Goal: Task Accomplishment & Management: Complete application form

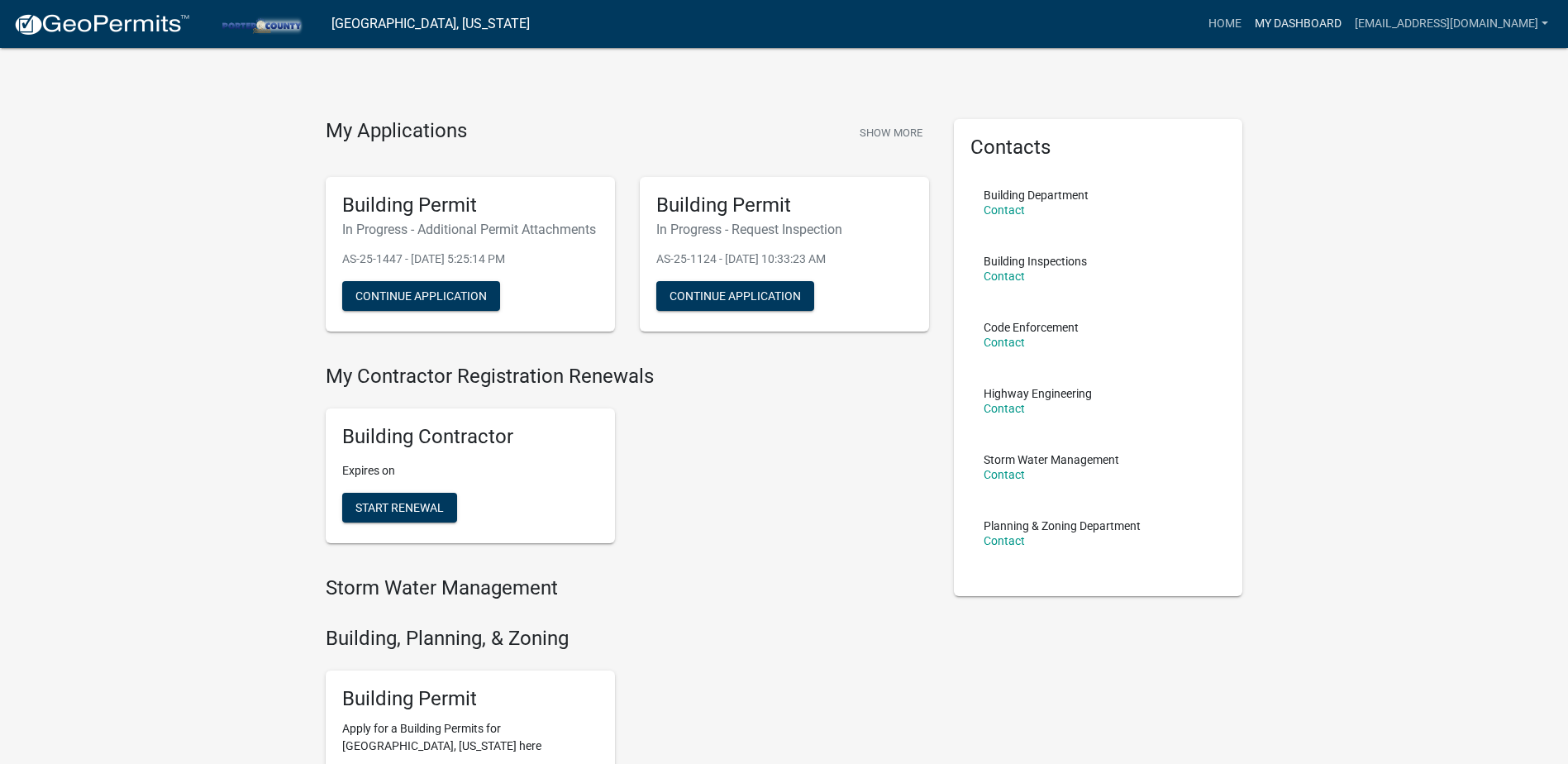
click at [1248, 21] on link "My Dashboard" at bounding box center [1298, 24] width 100 height 32
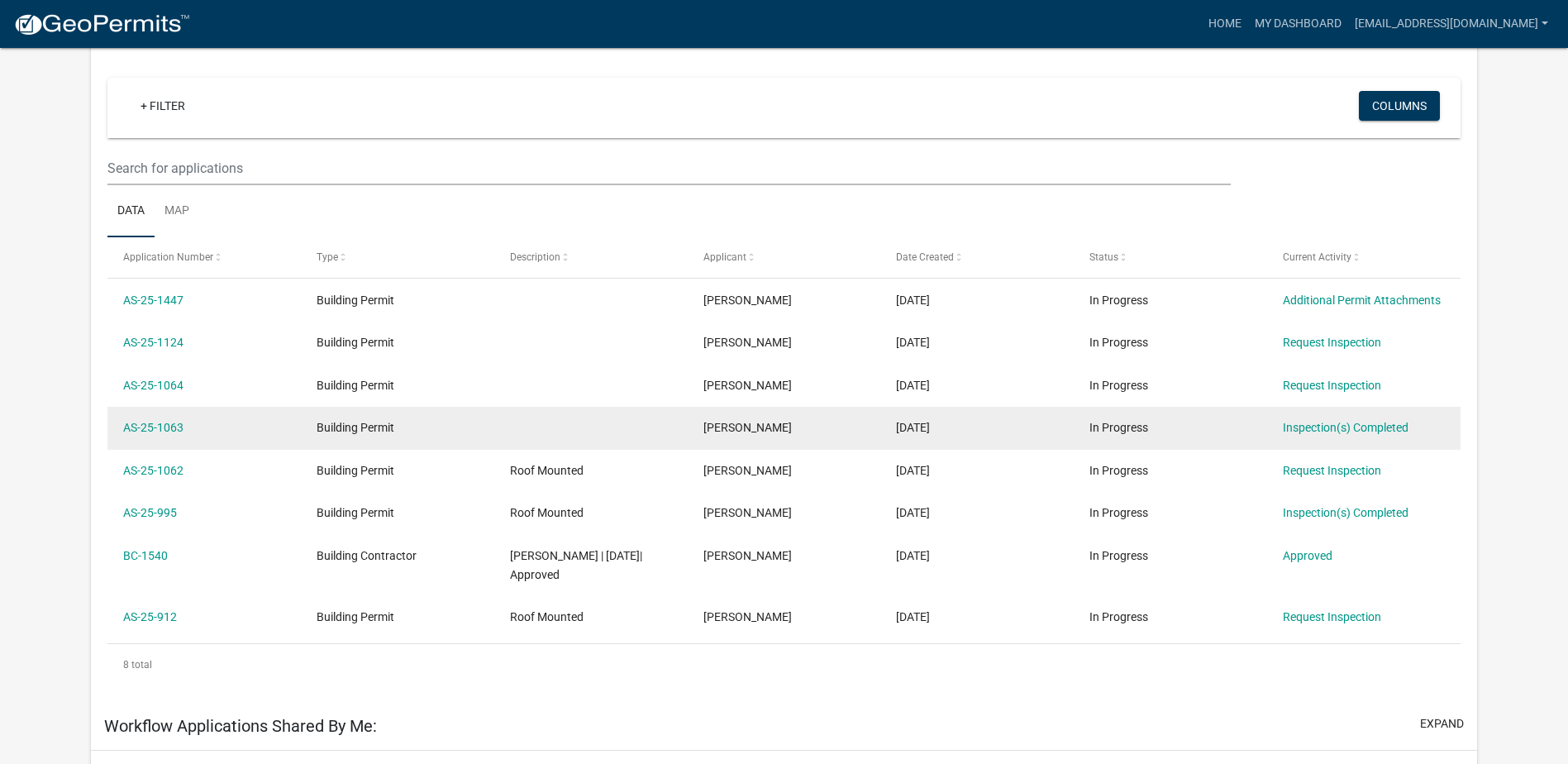
scroll to position [165, 0]
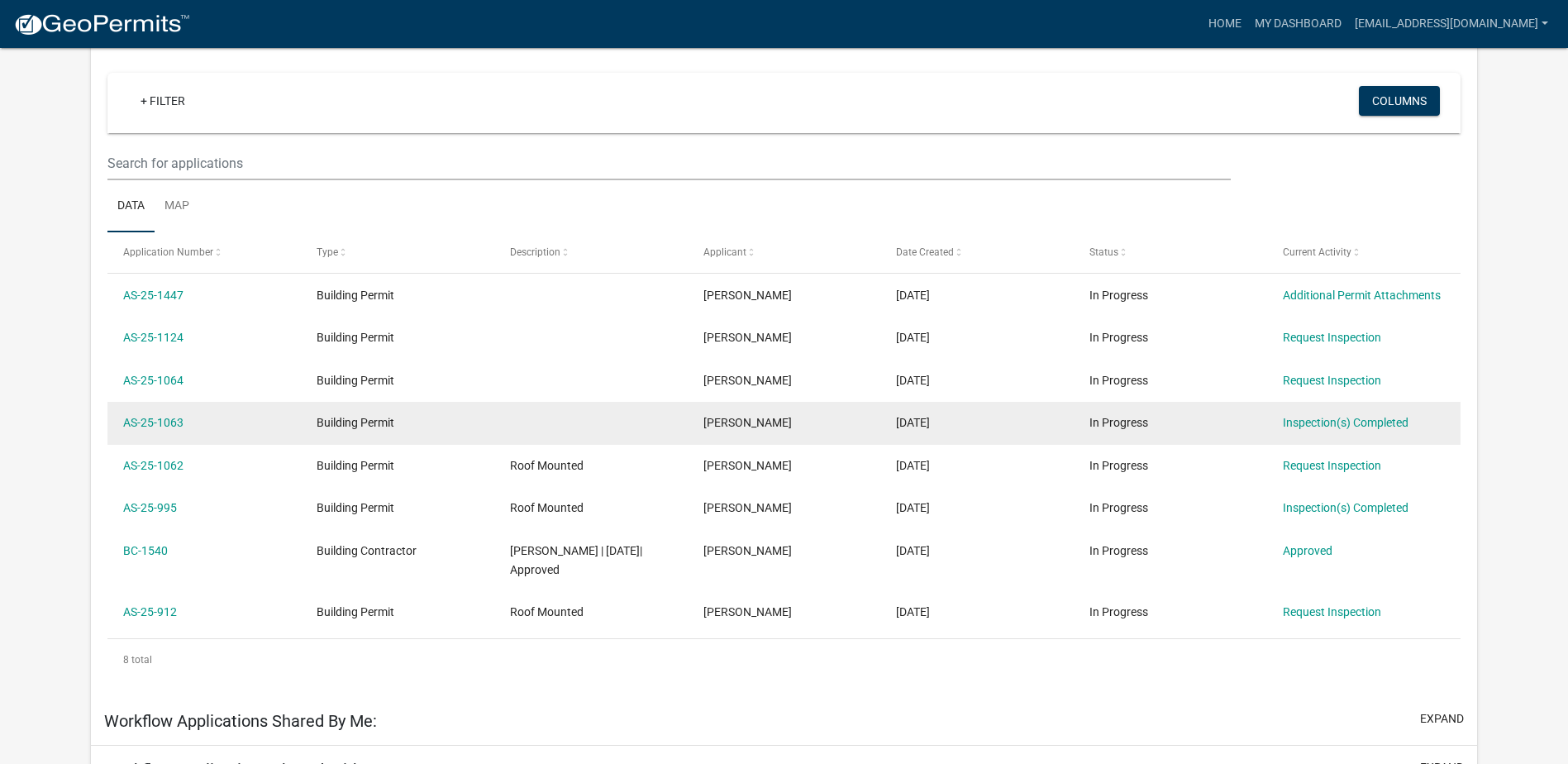
click at [614, 430] on datatable-body-cell at bounding box center [591, 423] width 194 height 43
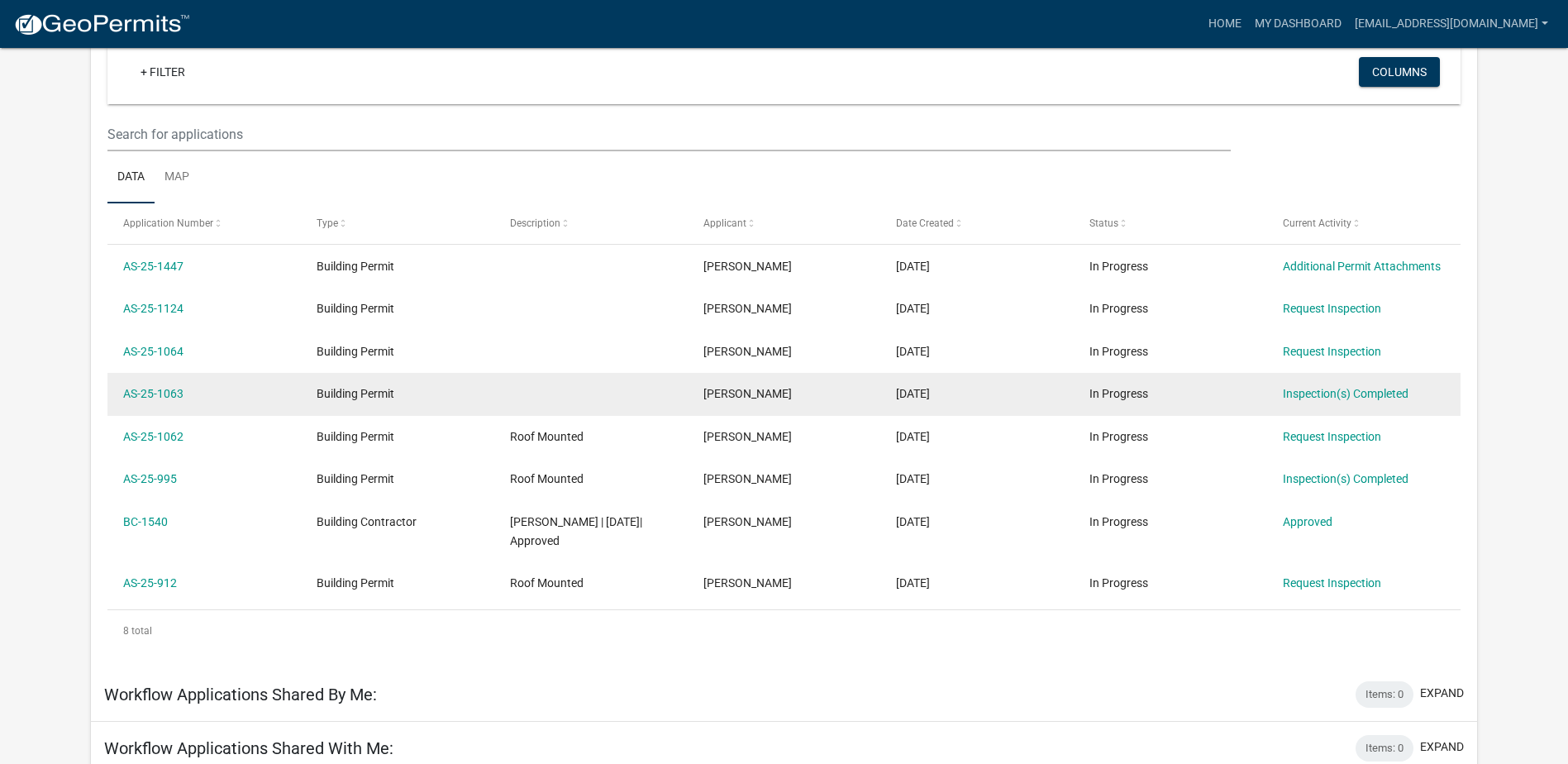
scroll to position [136, 0]
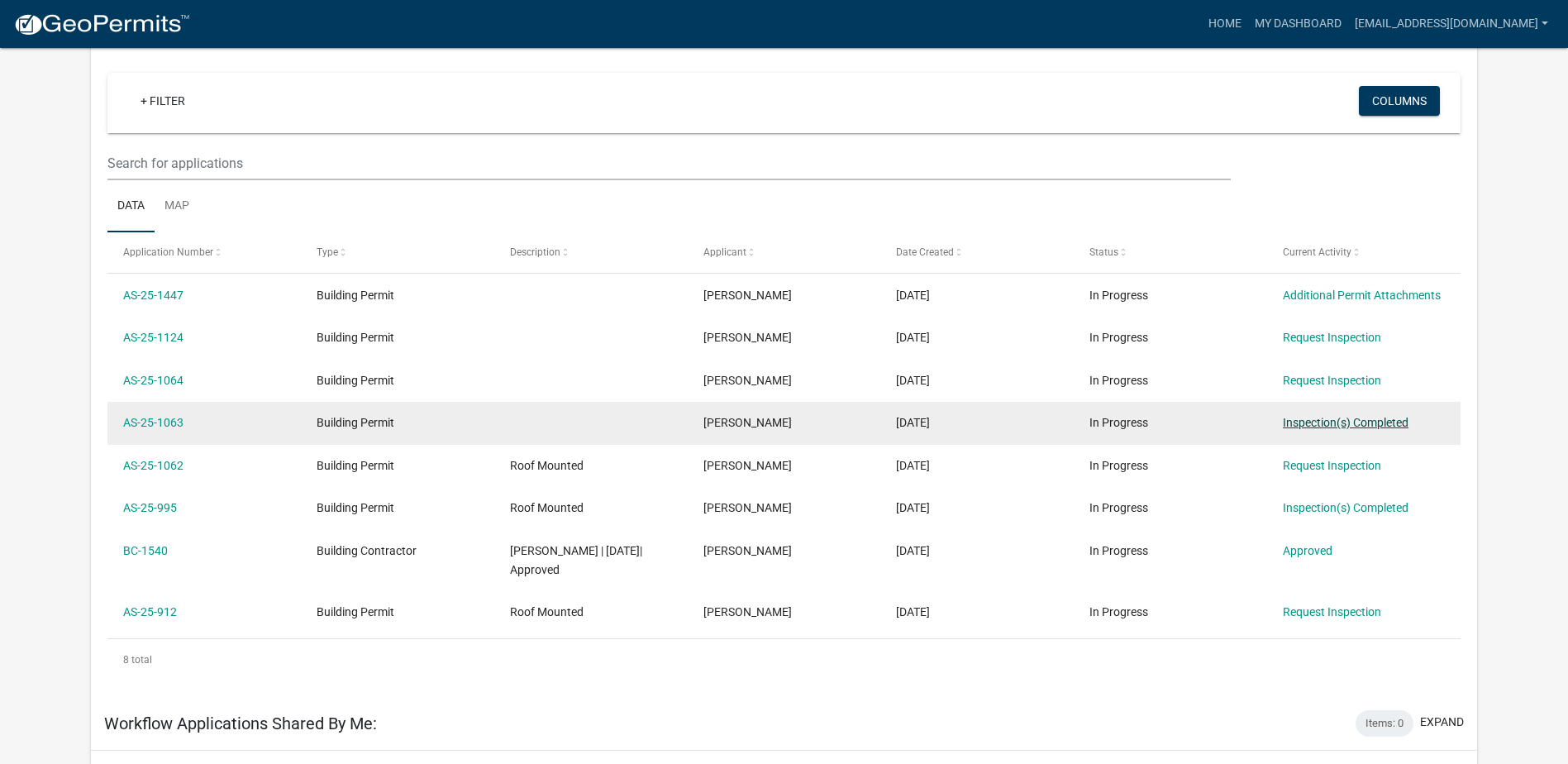
click at [1324, 418] on link "Inspection(s) Completed" at bounding box center [1345, 422] width 125 height 13
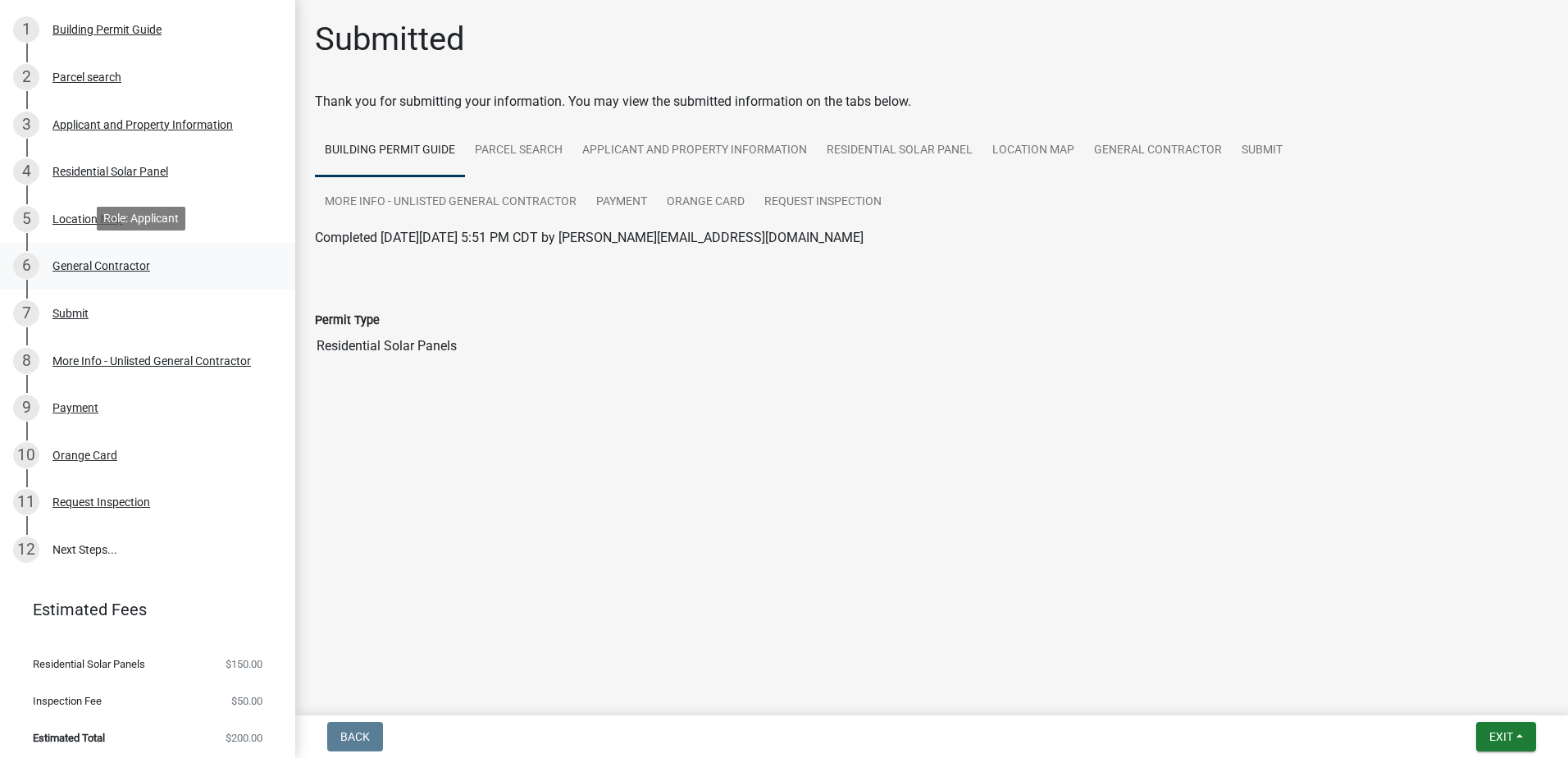
scroll to position [180, 0]
click at [712, 155] on link "Applicant and Property Information" at bounding box center [694, 151] width 244 height 53
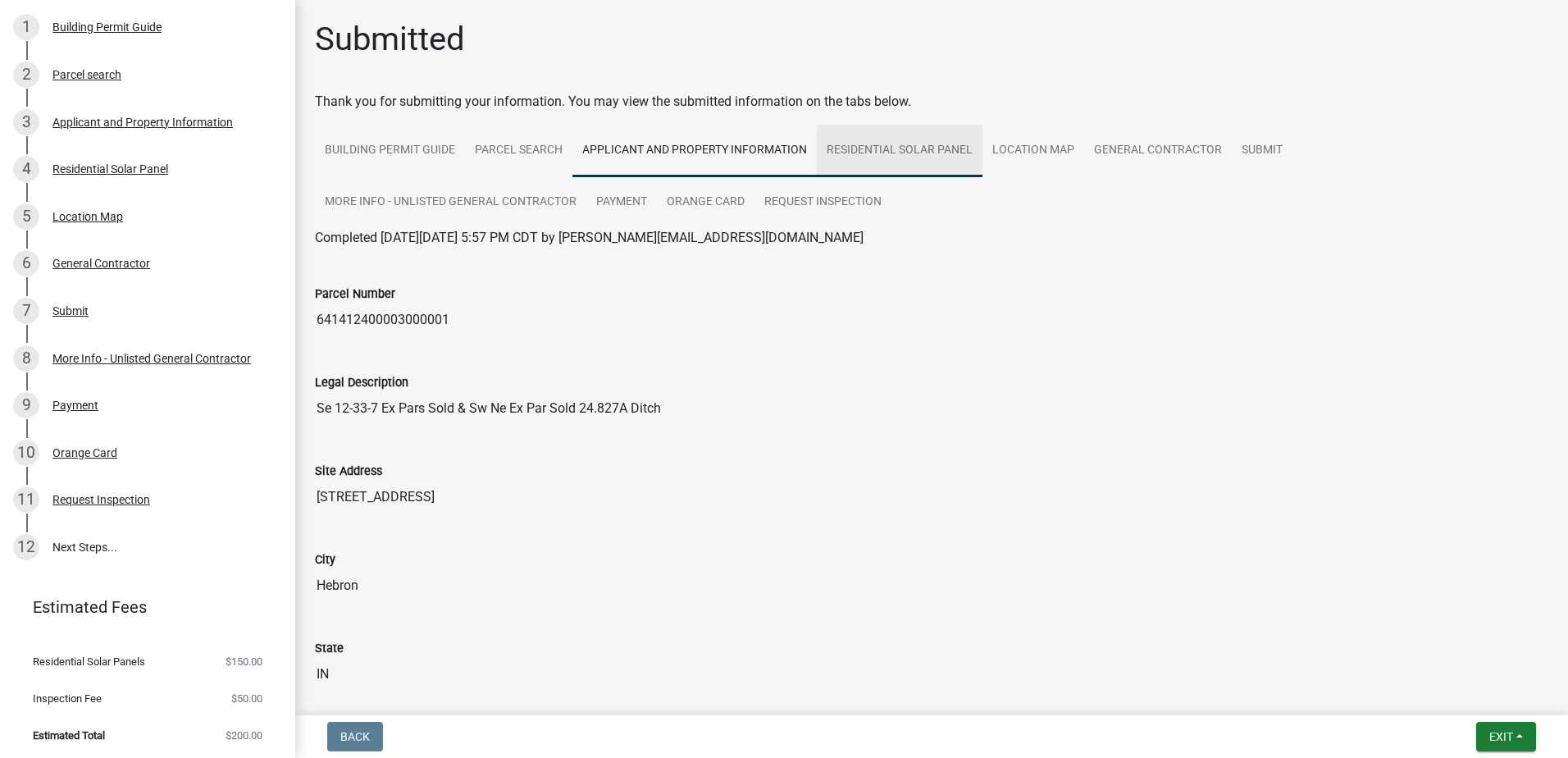
click at [845, 149] on link "Residential Solar Panel" at bounding box center [899, 151] width 166 height 53
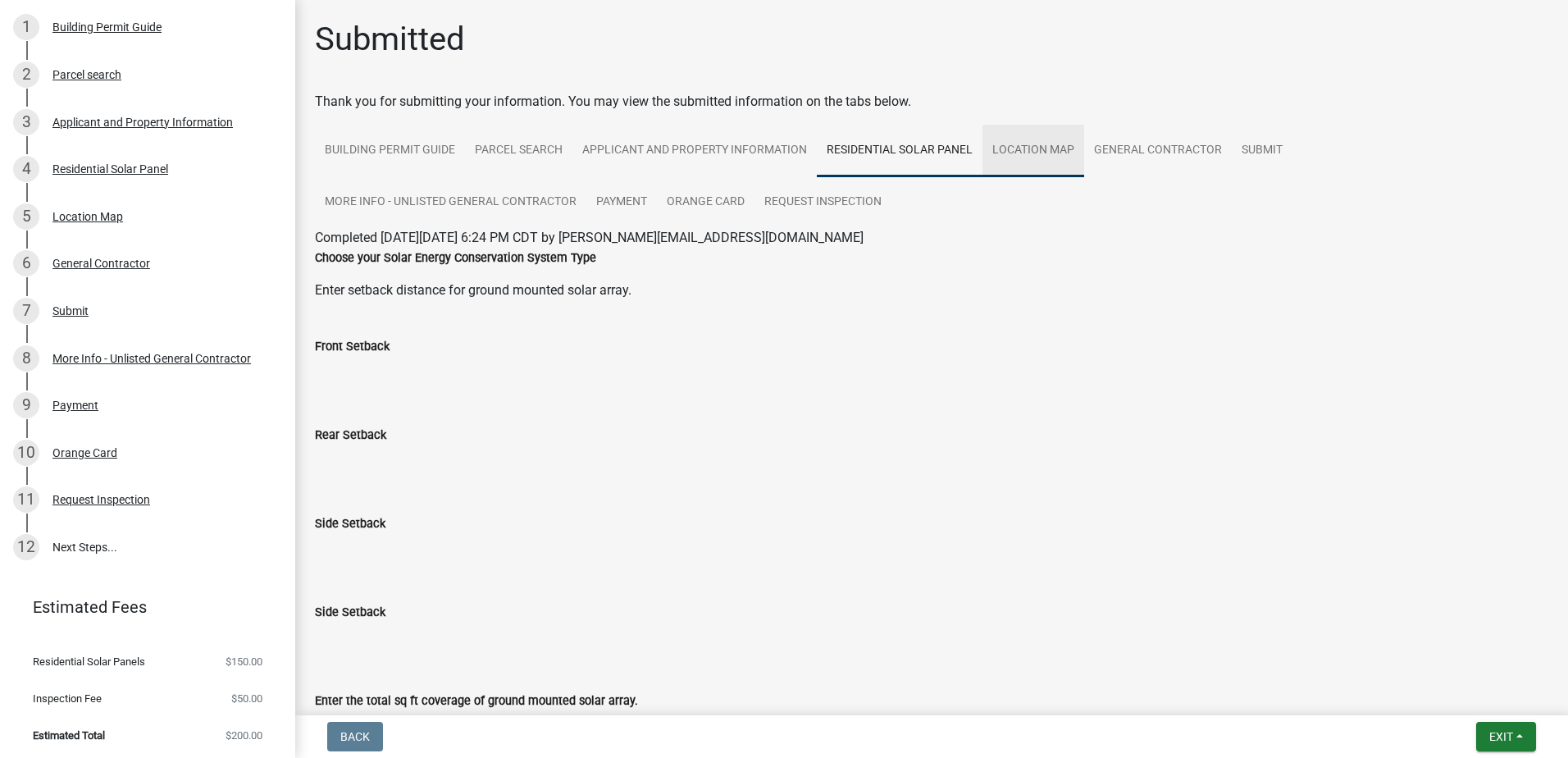
click at [1026, 158] on link "Location Map" at bounding box center [1033, 151] width 101 height 53
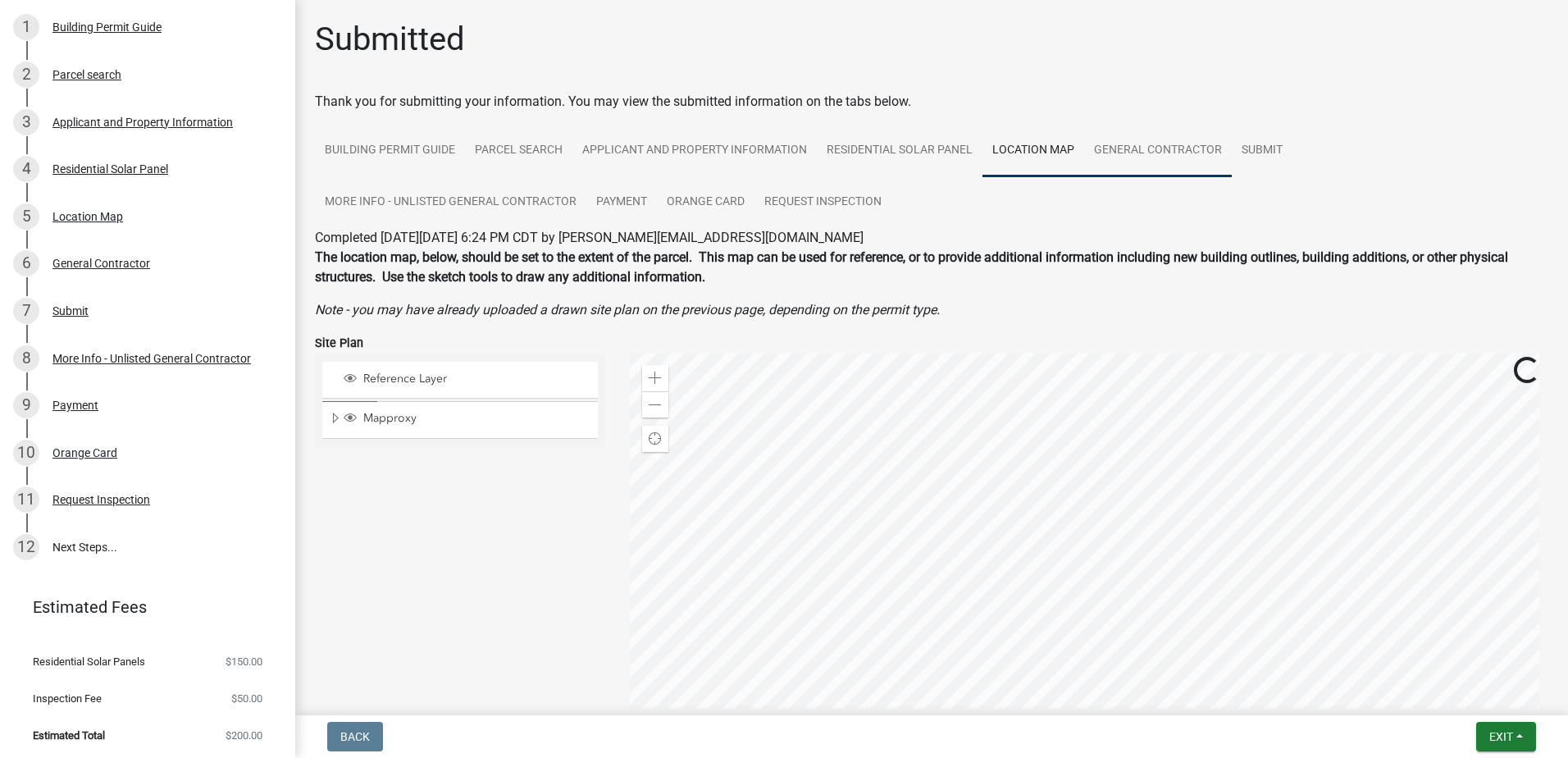
click at [1185, 154] on link "General Contractor" at bounding box center [1157, 151] width 148 height 53
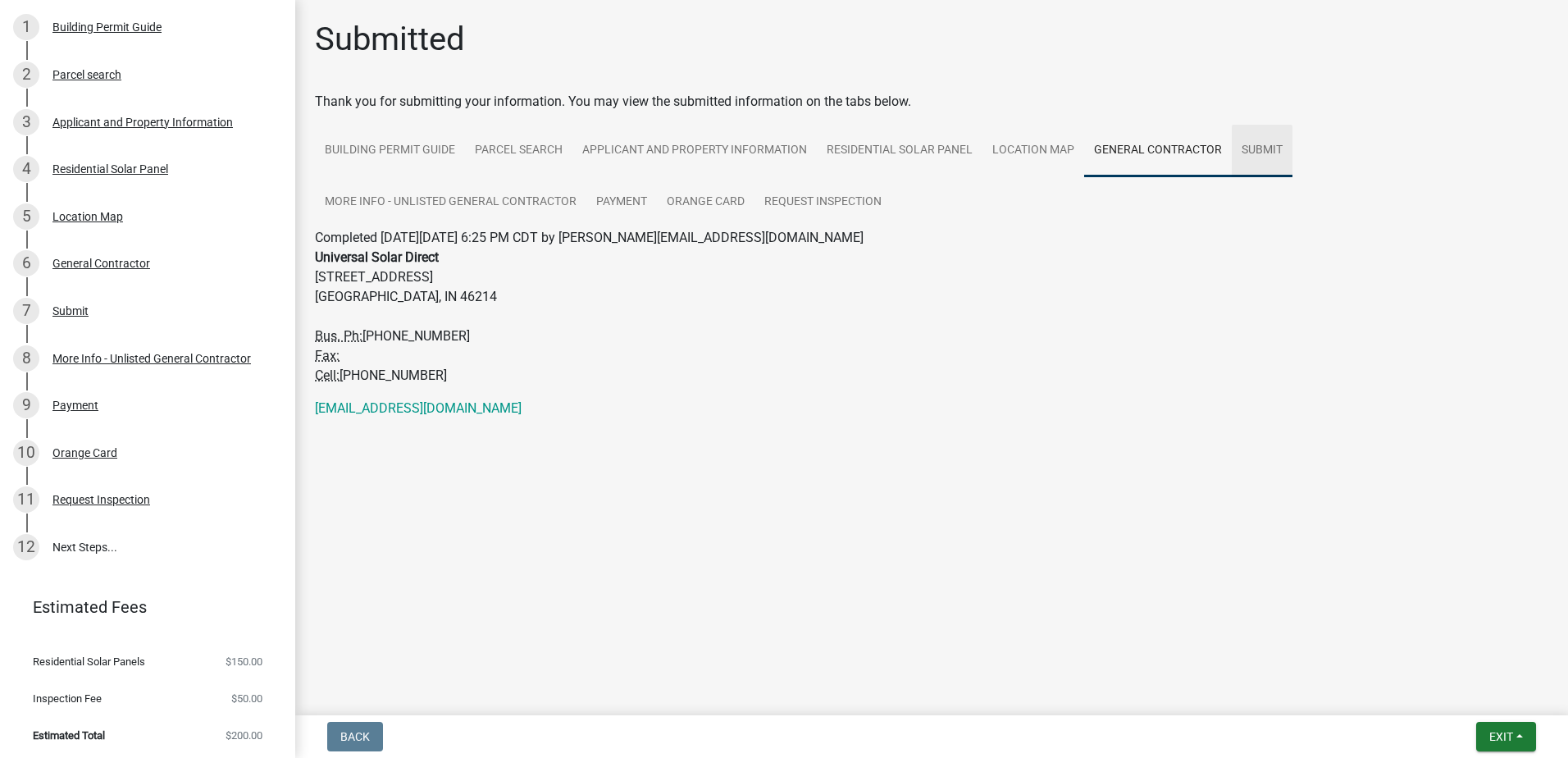
click at [1250, 148] on link "Submit" at bounding box center [1262, 151] width 61 height 53
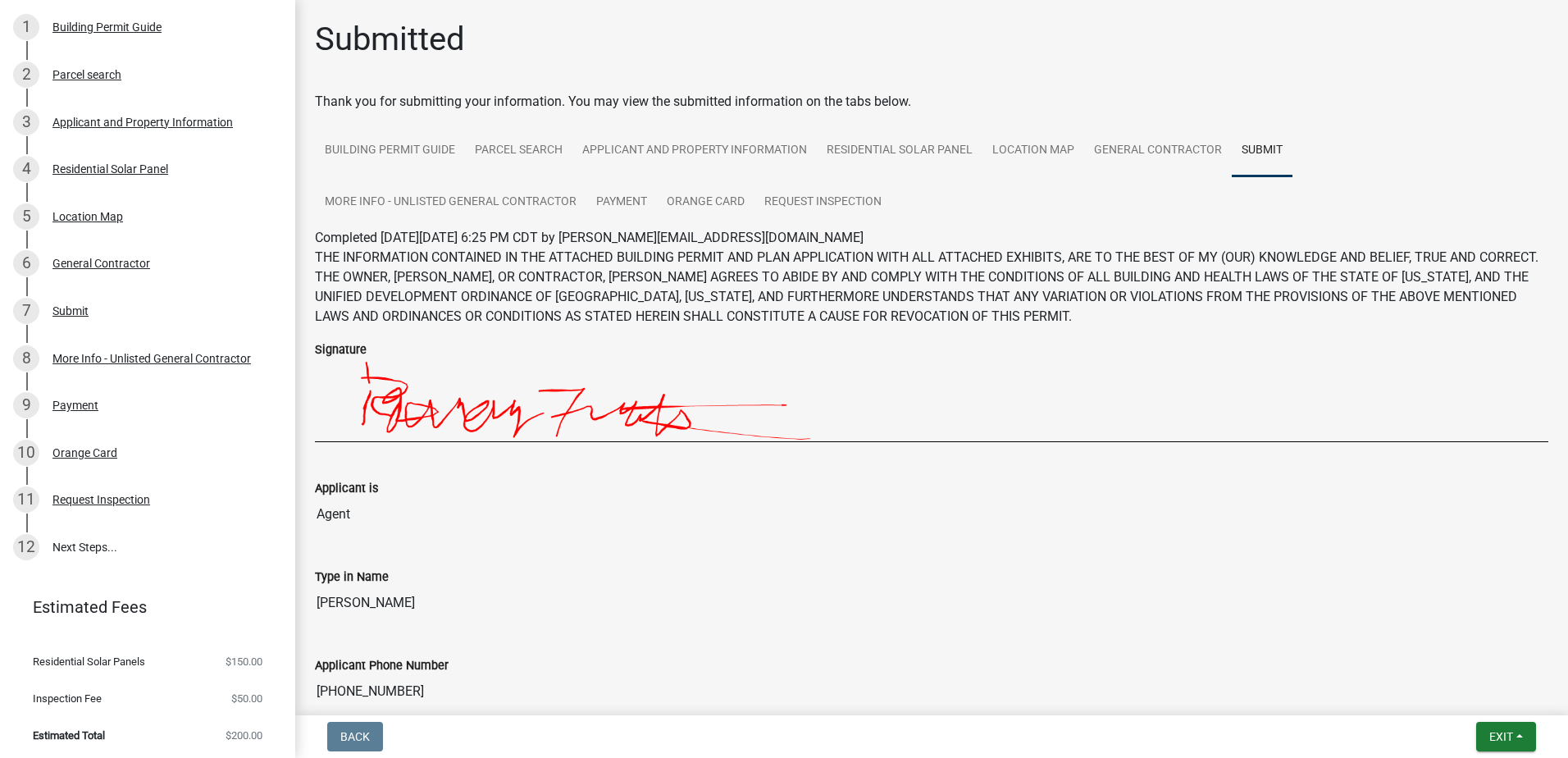
scroll to position [0, 0]
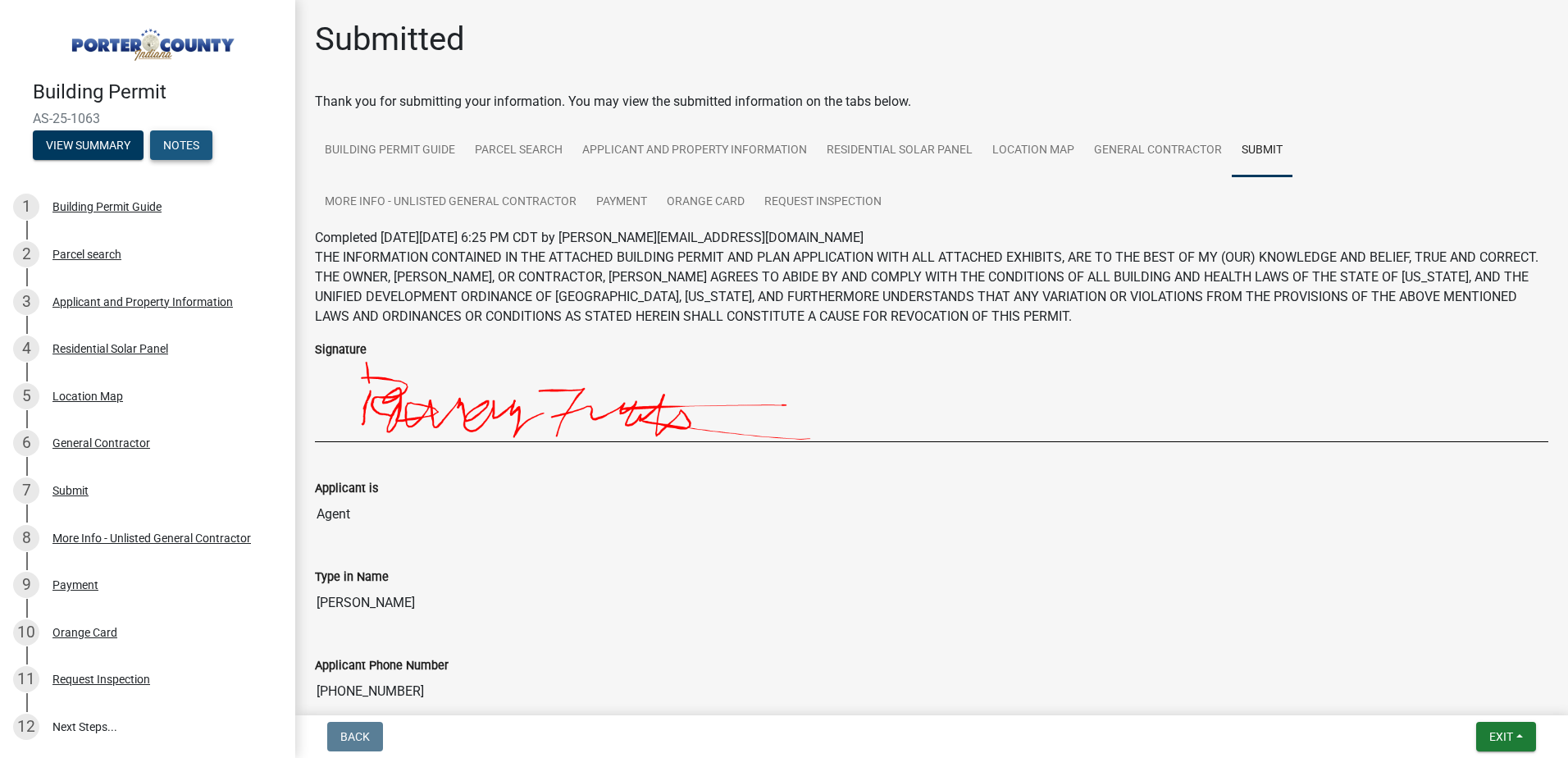
click at [185, 140] on button "Notes" at bounding box center [181, 145] width 63 height 30
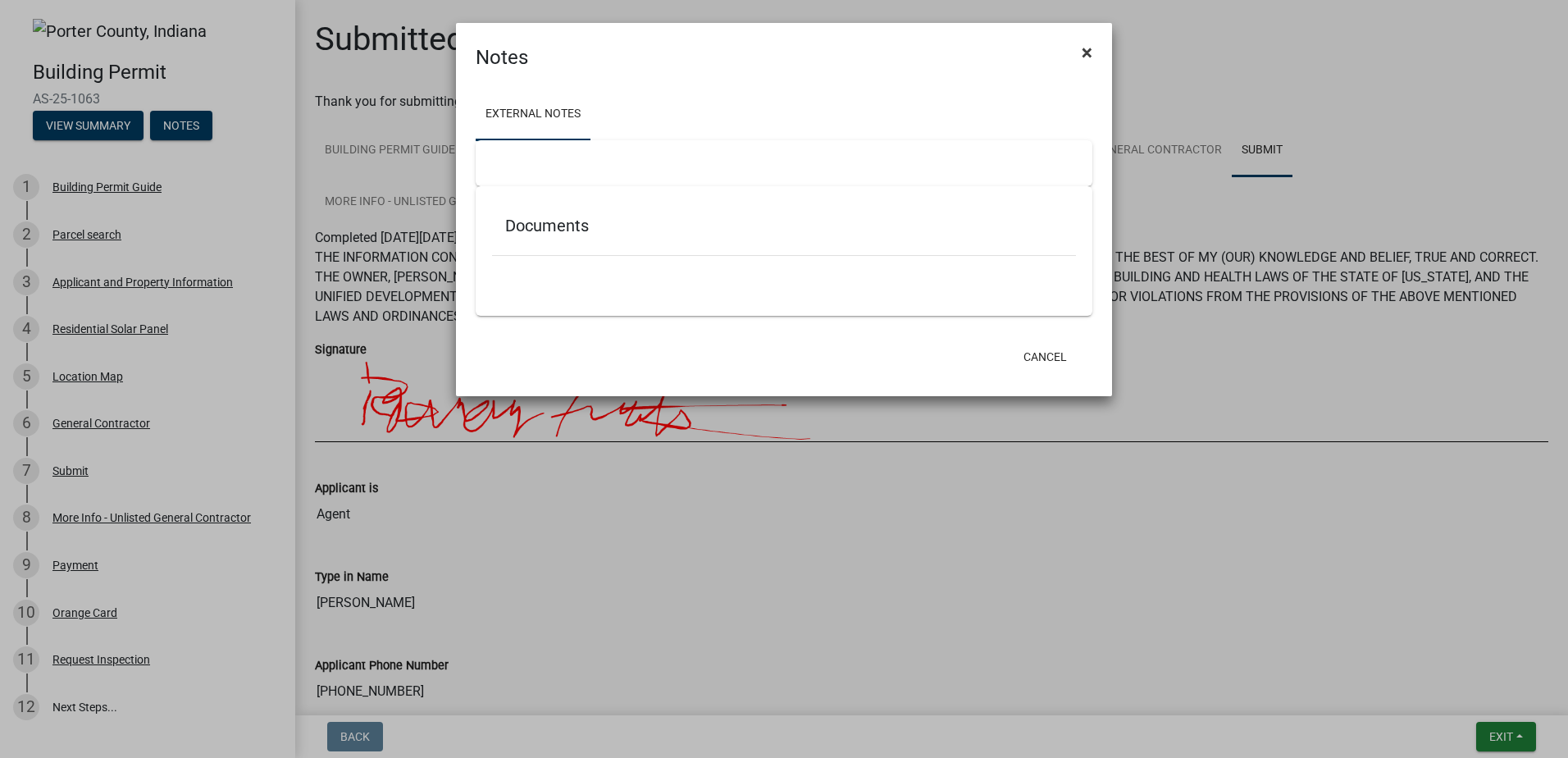
click at [1087, 50] on span "×" at bounding box center [1087, 53] width 11 height 23
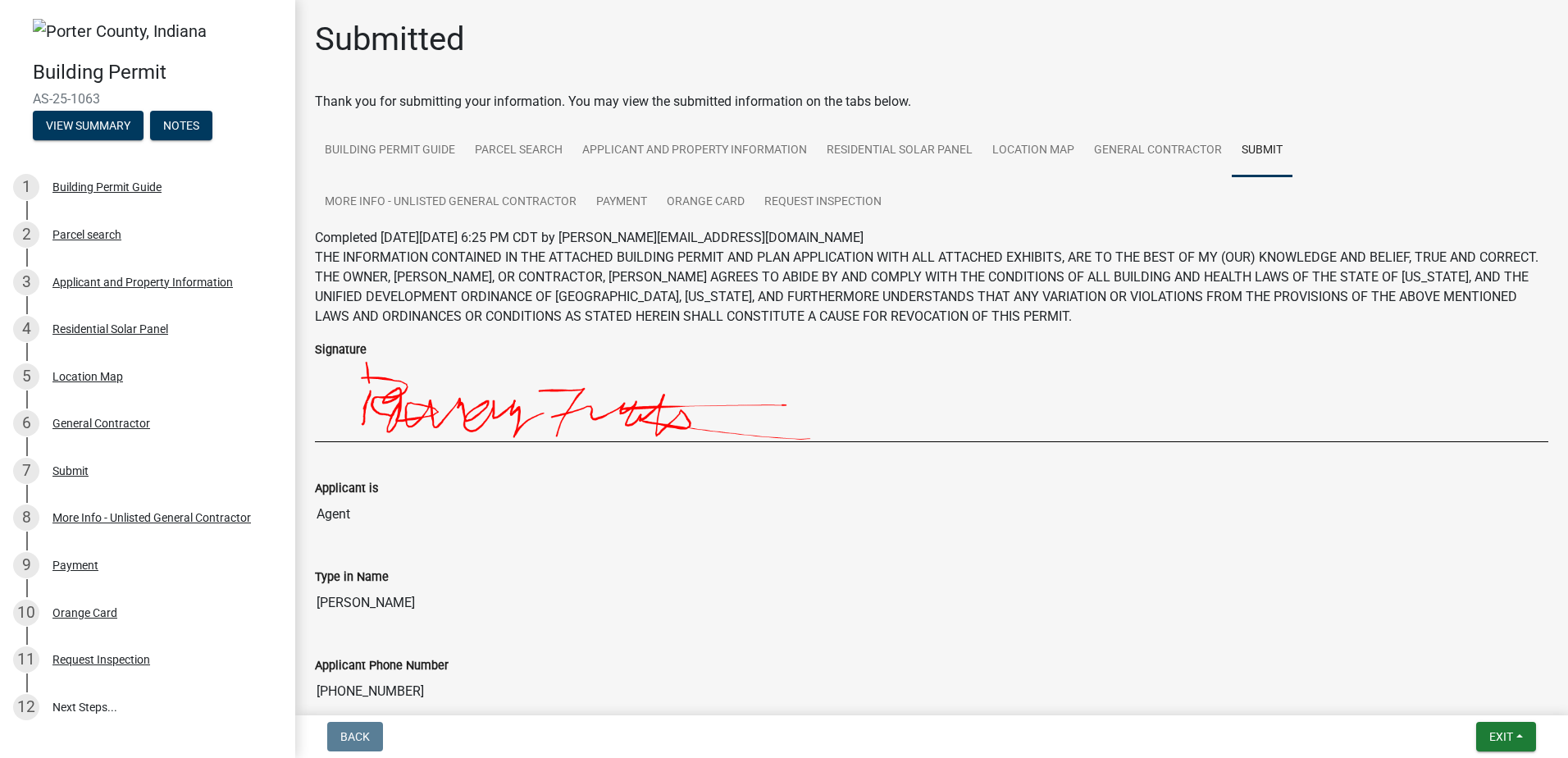
click at [352, 754] on nav "Back Exit Save Save & Exit" at bounding box center [932, 737] width 1273 height 43
drag, startPoint x: 106, startPoint y: 95, endPoint x: 30, endPoint y: 103, distance: 76.4
click at [30, 103] on div "Building Permit AS-25-1063 View Summary Notes" at bounding box center [148, 96] width 269 height 97
copy span "AS-25-1063"
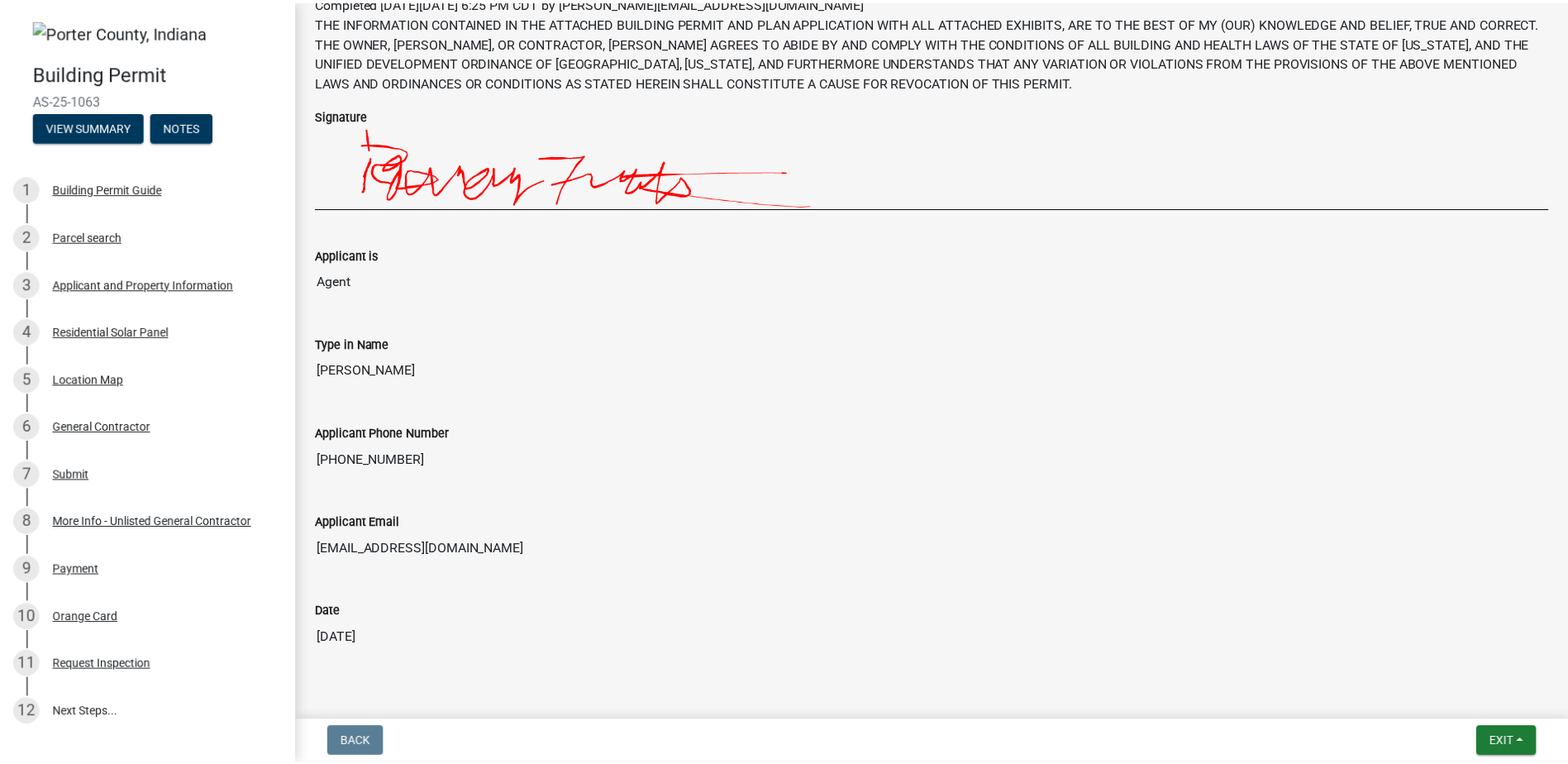
scroll to position [248, 0]
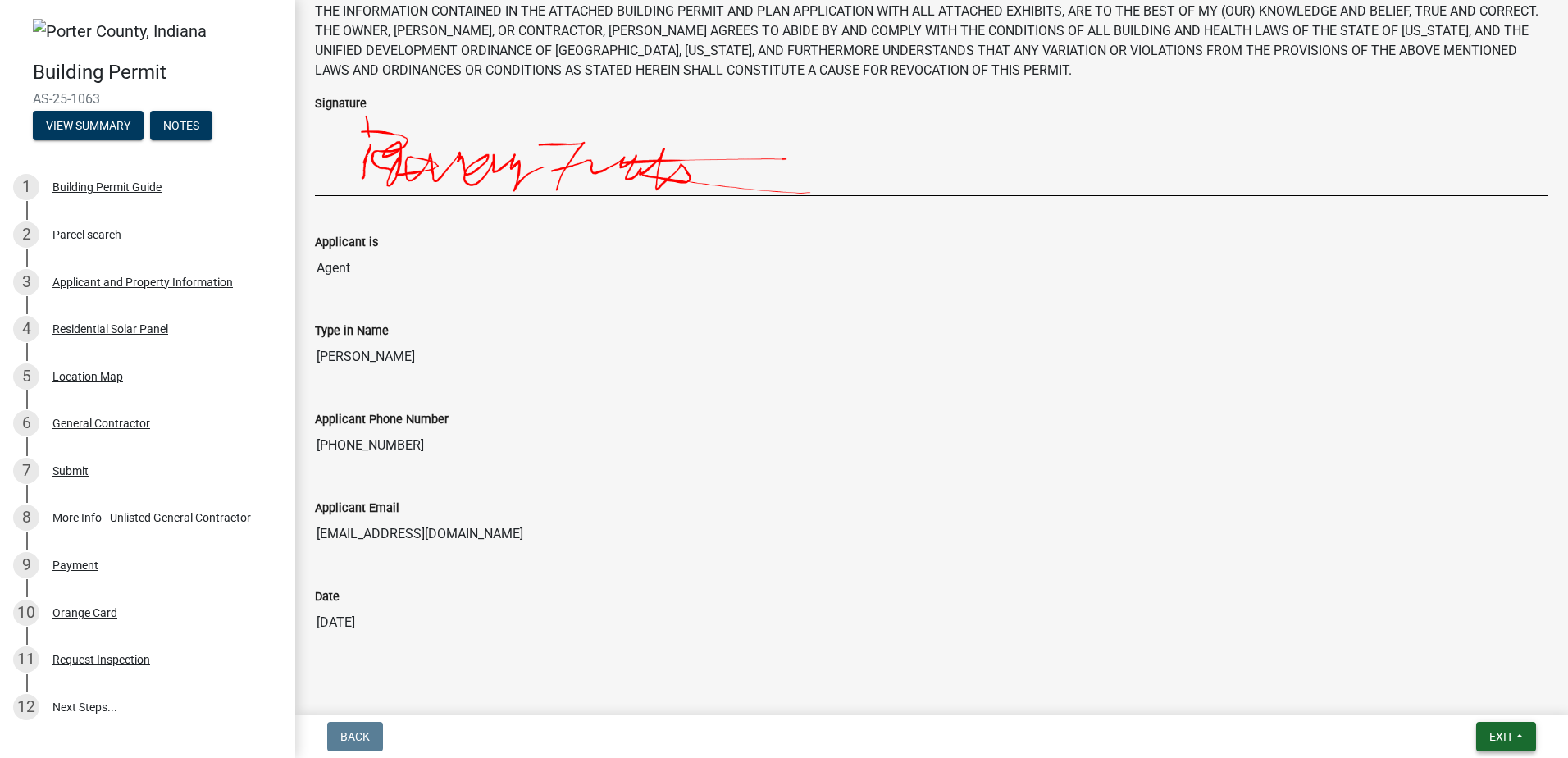
click at [1492, 731] on span "Exit" at bounding box center [1500, 737] width 24 height 13
click at [1456, 696] on button "Save & Exit" at bounding box center [1470, 694] width 131 height 40
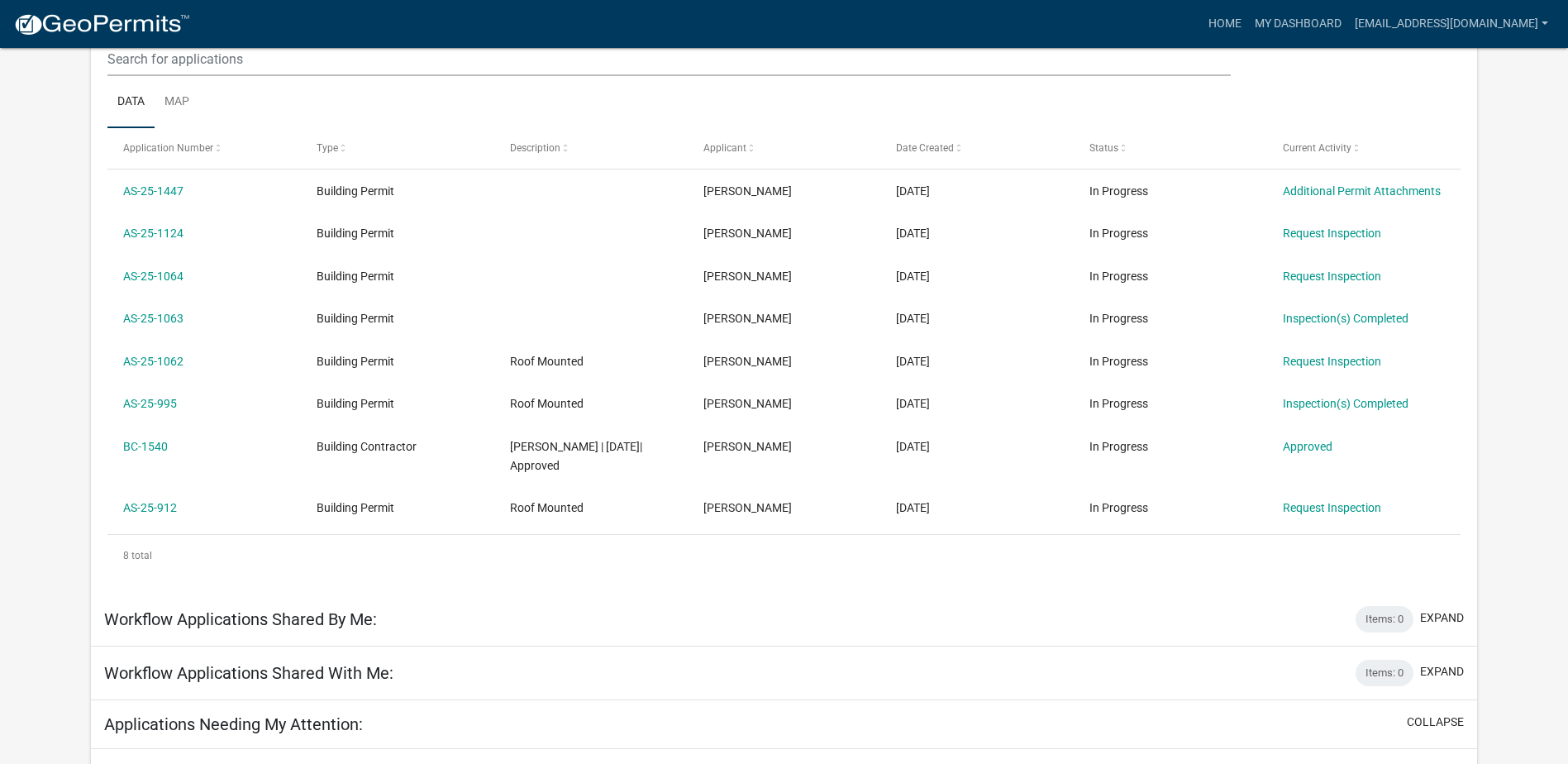
scroll to position [136, 0]
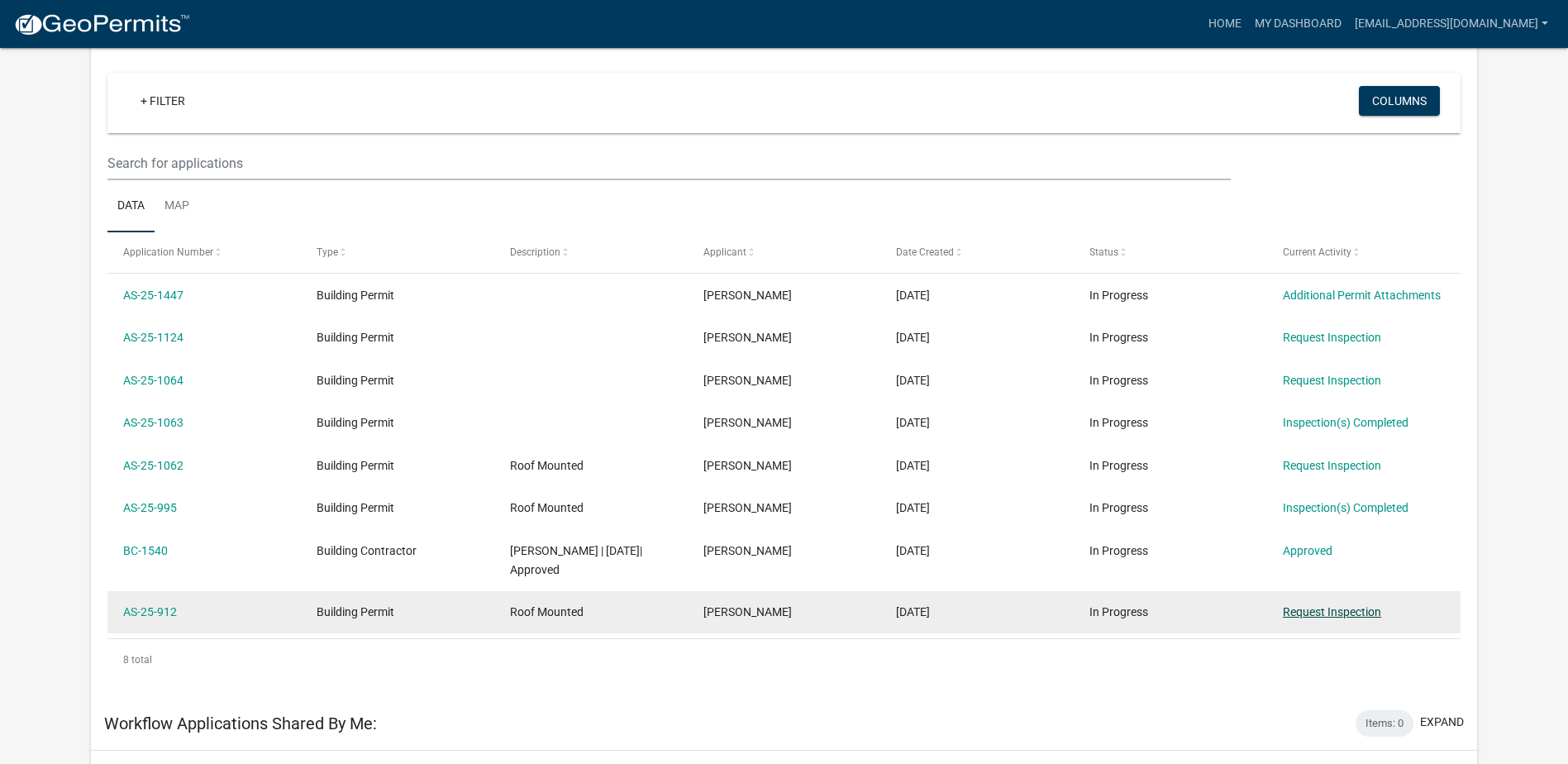
click at [1320, 617] on link "Request Inspection" at bounding box center [1332, 612] width 98 height 13
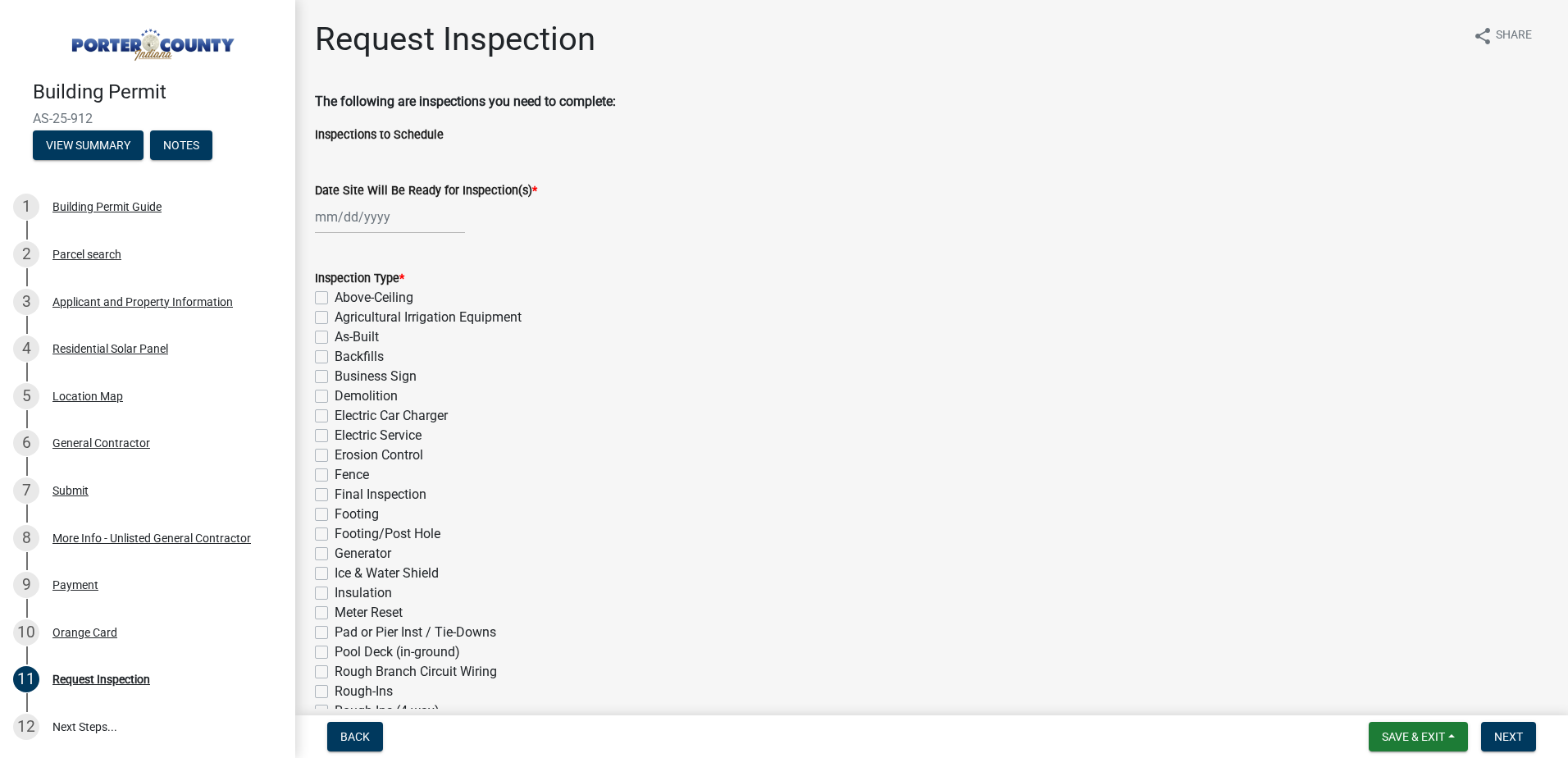
select select "8"
select select "2025"
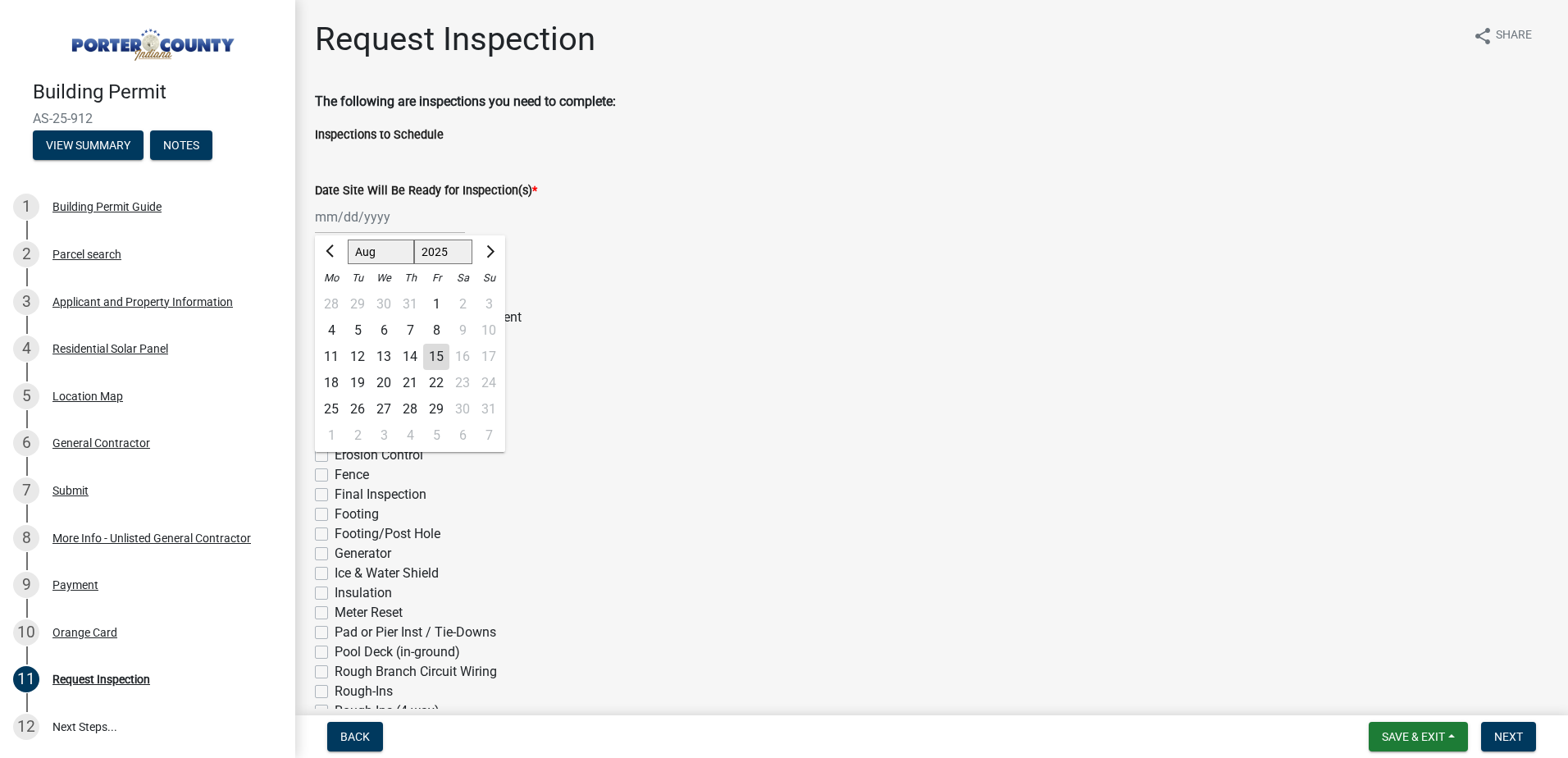
click at [346, 219] on div "[PERSON_NAME] Feb Mar Apr [PERSON_NAME][DATE] Oct Nov [DATE] 1526 1527 1528 152…" at bounding box center [390, 217] width 150 height 34
click at [330, 382] on div "18" at bounding box center [331, 384] width 26 height 26
type input "[DATE]"
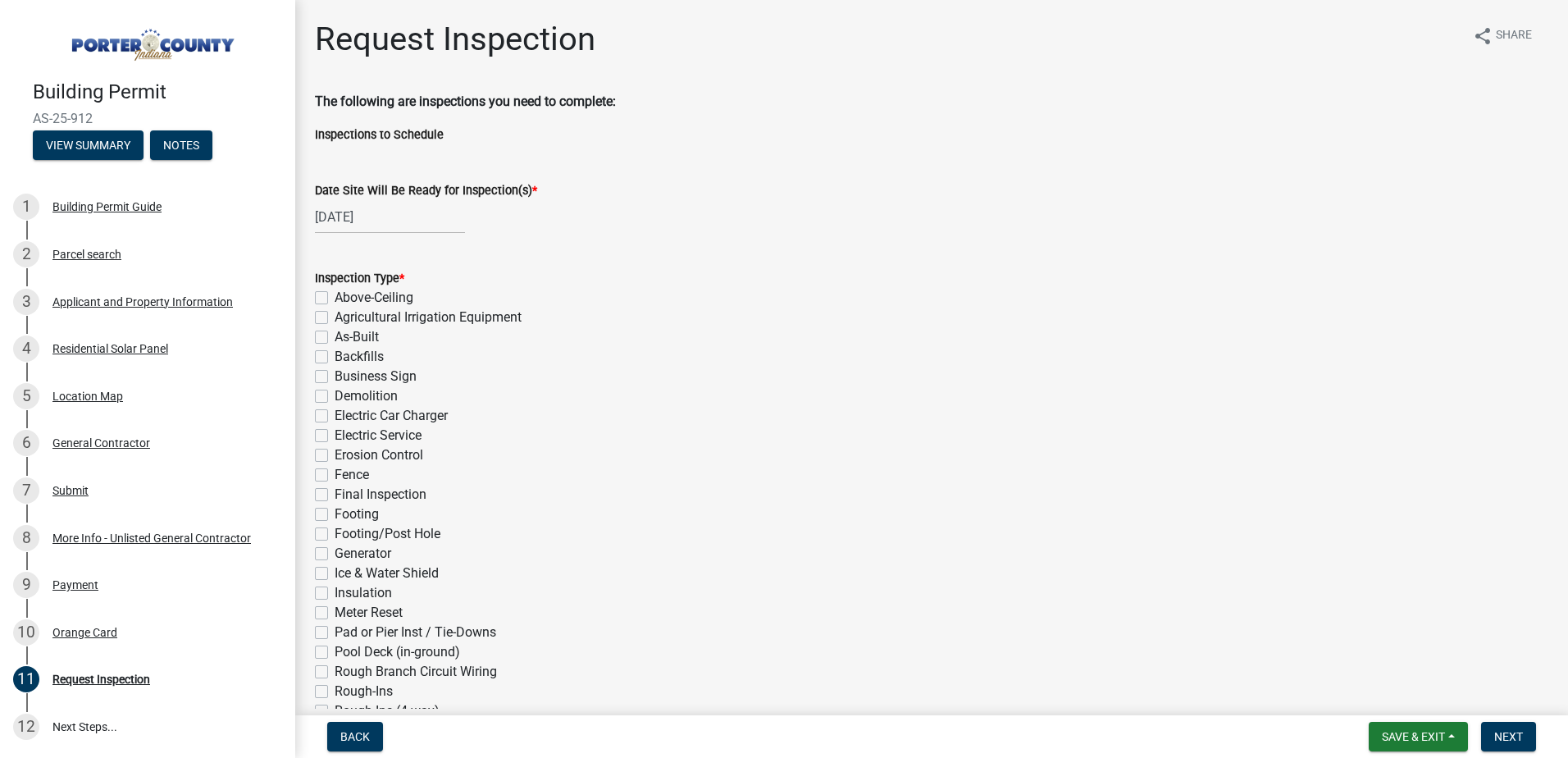
select select "8"
select select "2025"
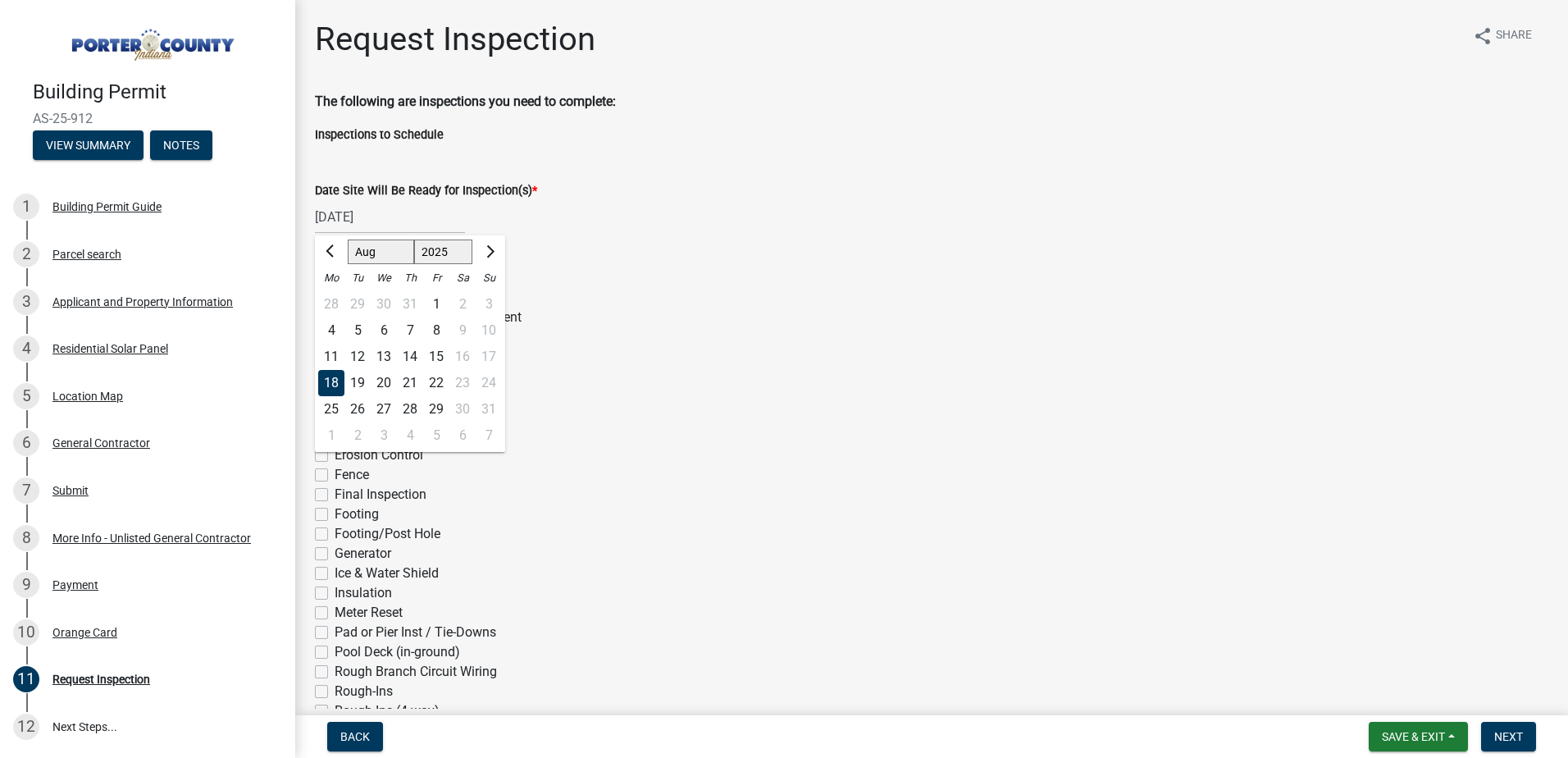
click at [401, 215] on div "[DATE] [PERSON_NAME] Apr May Jun [DATE] Aug Sep Oct Nov [DATE] 1526 1527 1528 1…" at bounding box center [390, 217] width 150 height 34
click at [561, 261] on form "Inspection Type * Above-Ceiling Agricultural Irrigation Equipment As-Built Back…" at bounding box center [932, 544] width 1233 height 591
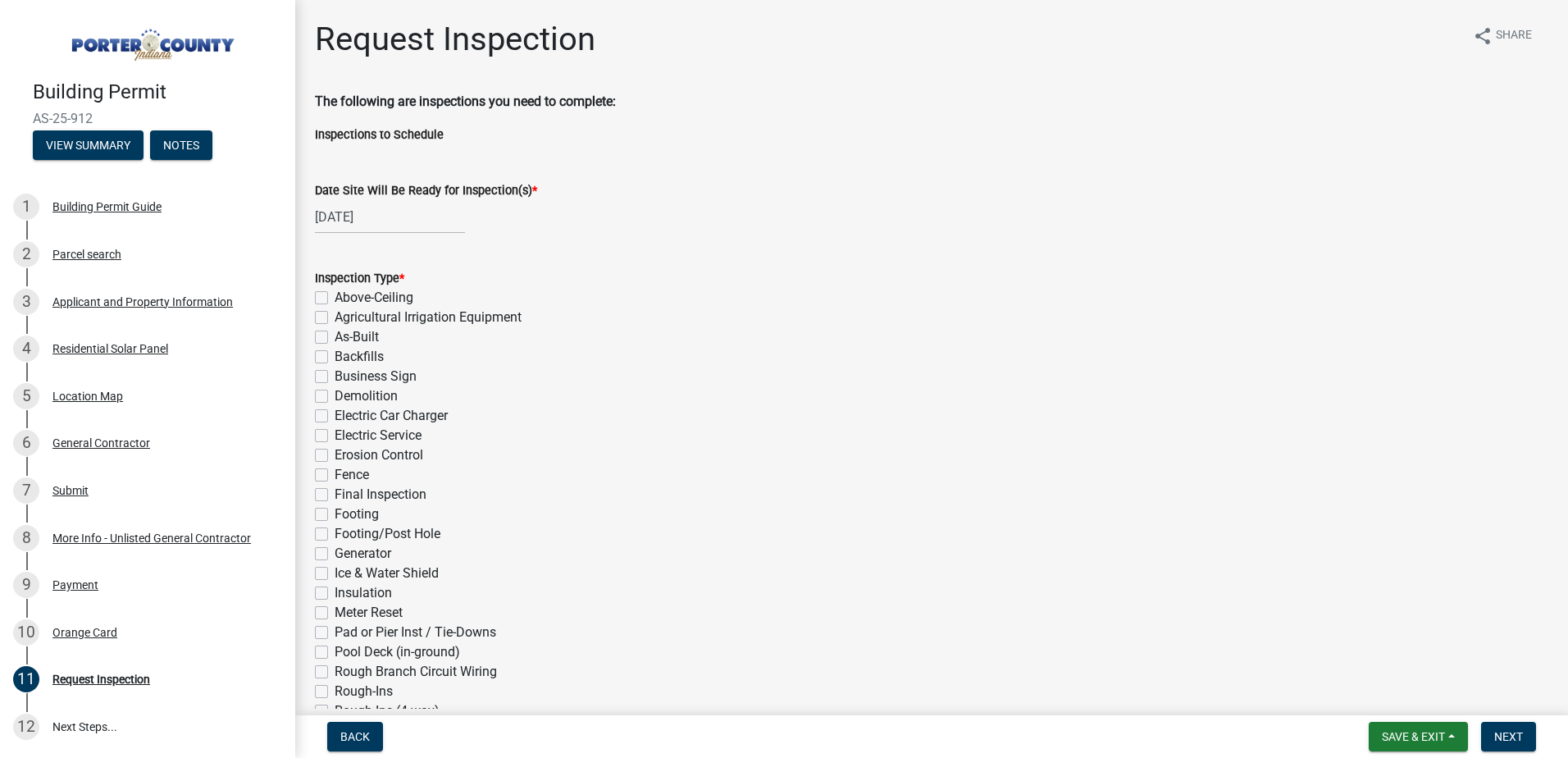
click at [335, 492] on label "Final Inspection" at bounding box center [380, 495] width 92 height 20
click at [335, 492] on input "Final Inspection" at bounding box center [340, 490] width 11 height 11
checkbox input "true"
checkbox input "false"
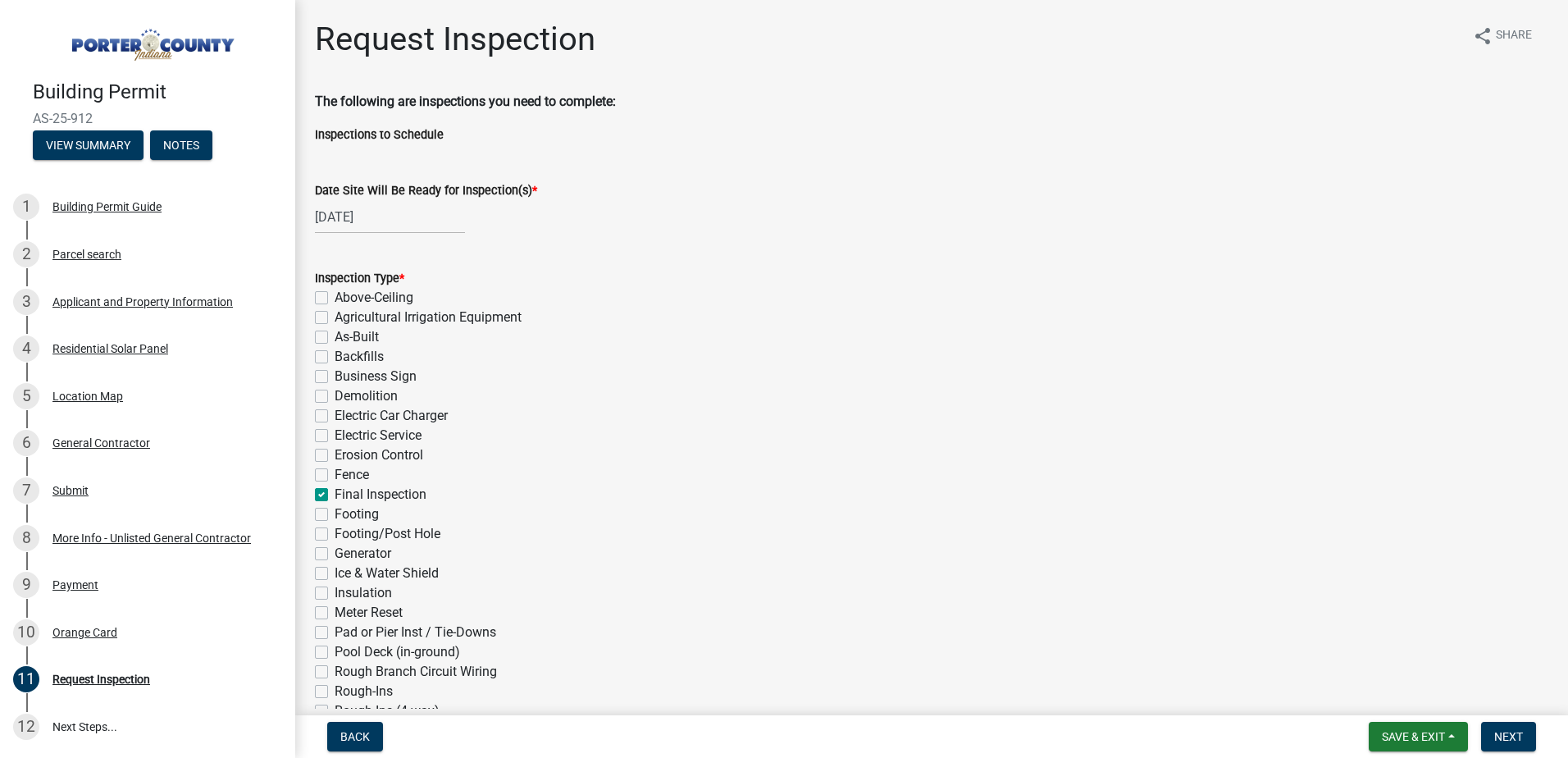
checkbox input "false"
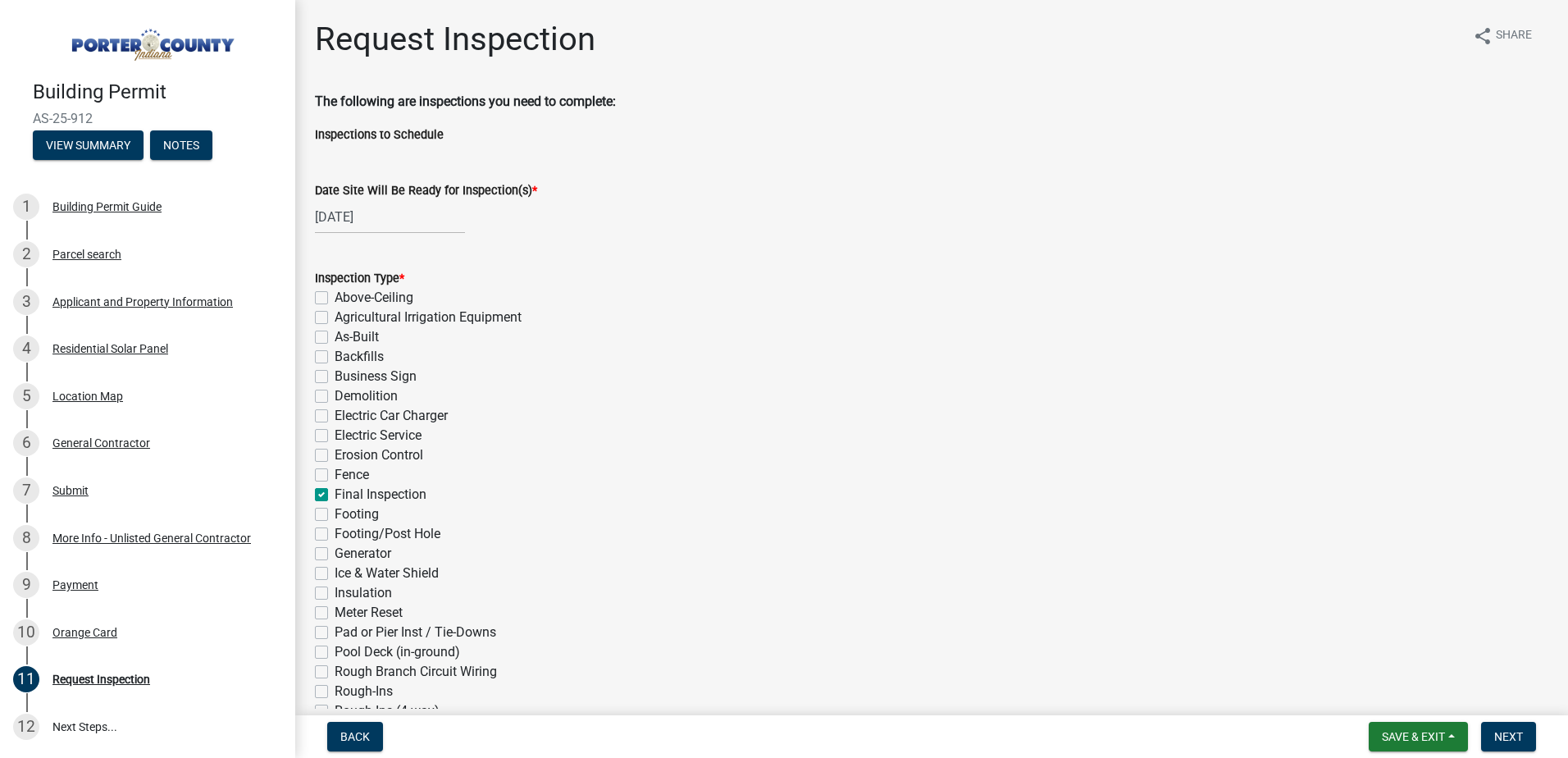
checkbox input "false"
checkbox input "true"
checkbox input "false"
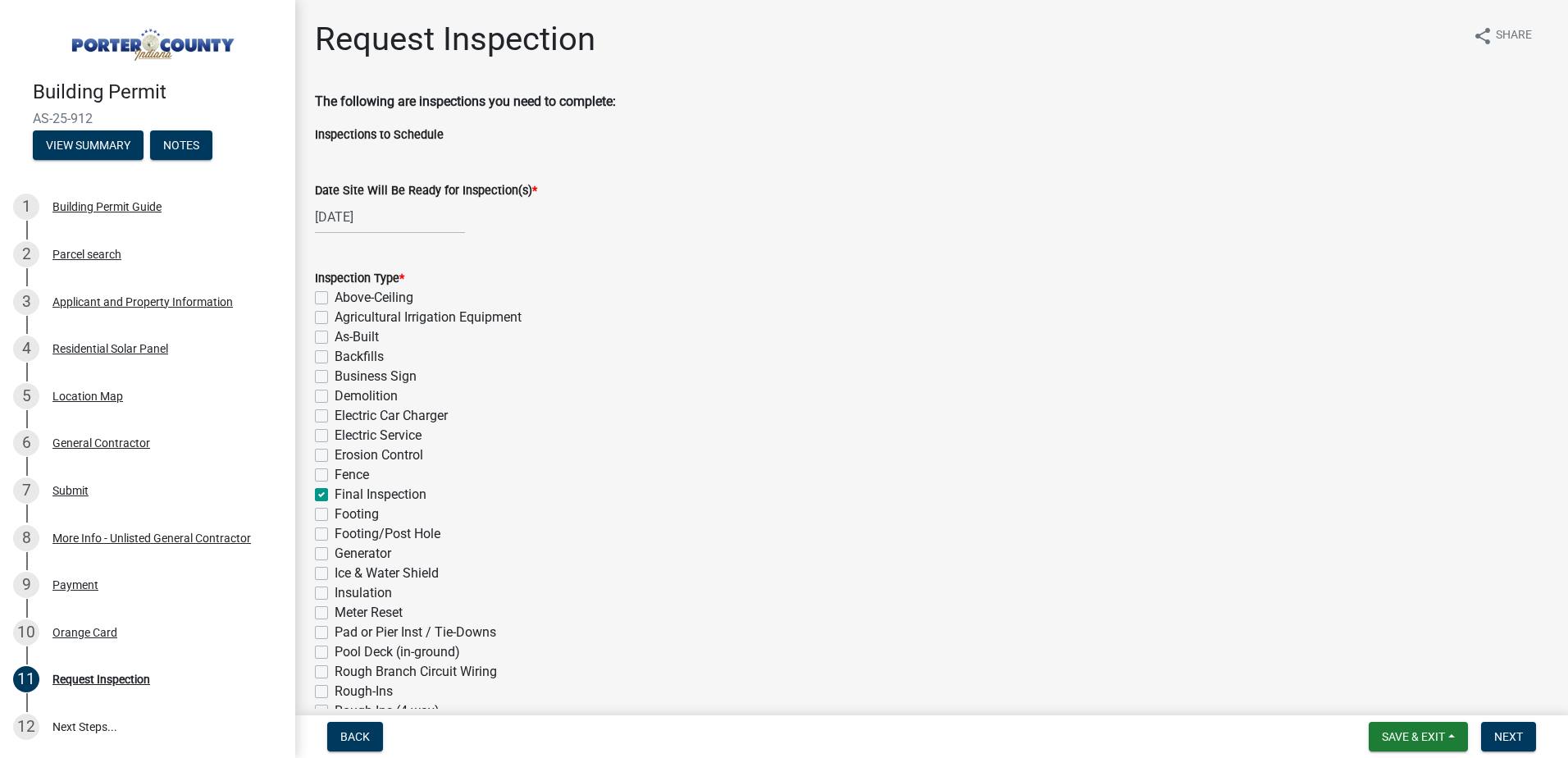
checkbox input "false"
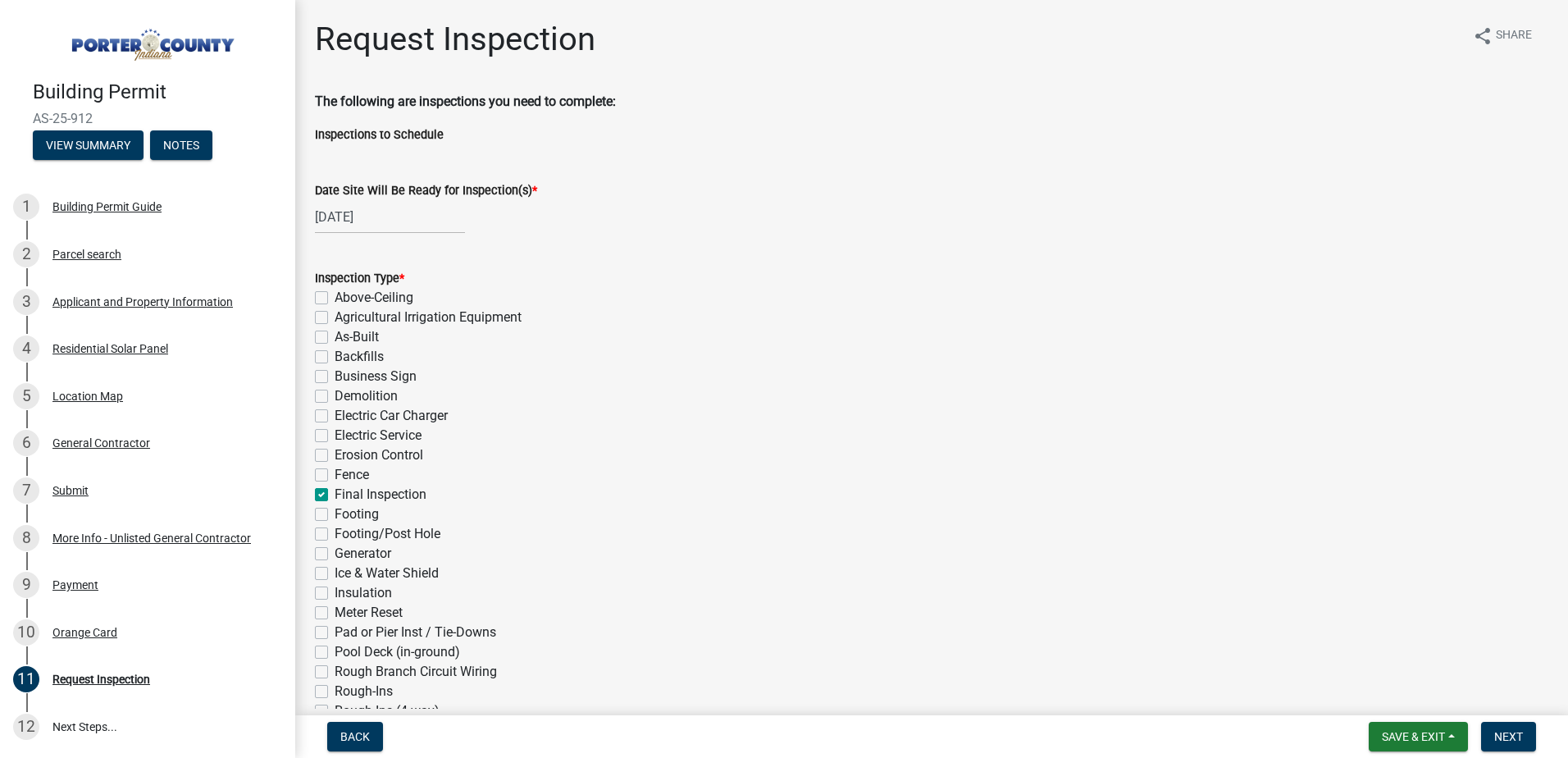
checkbox input "false"
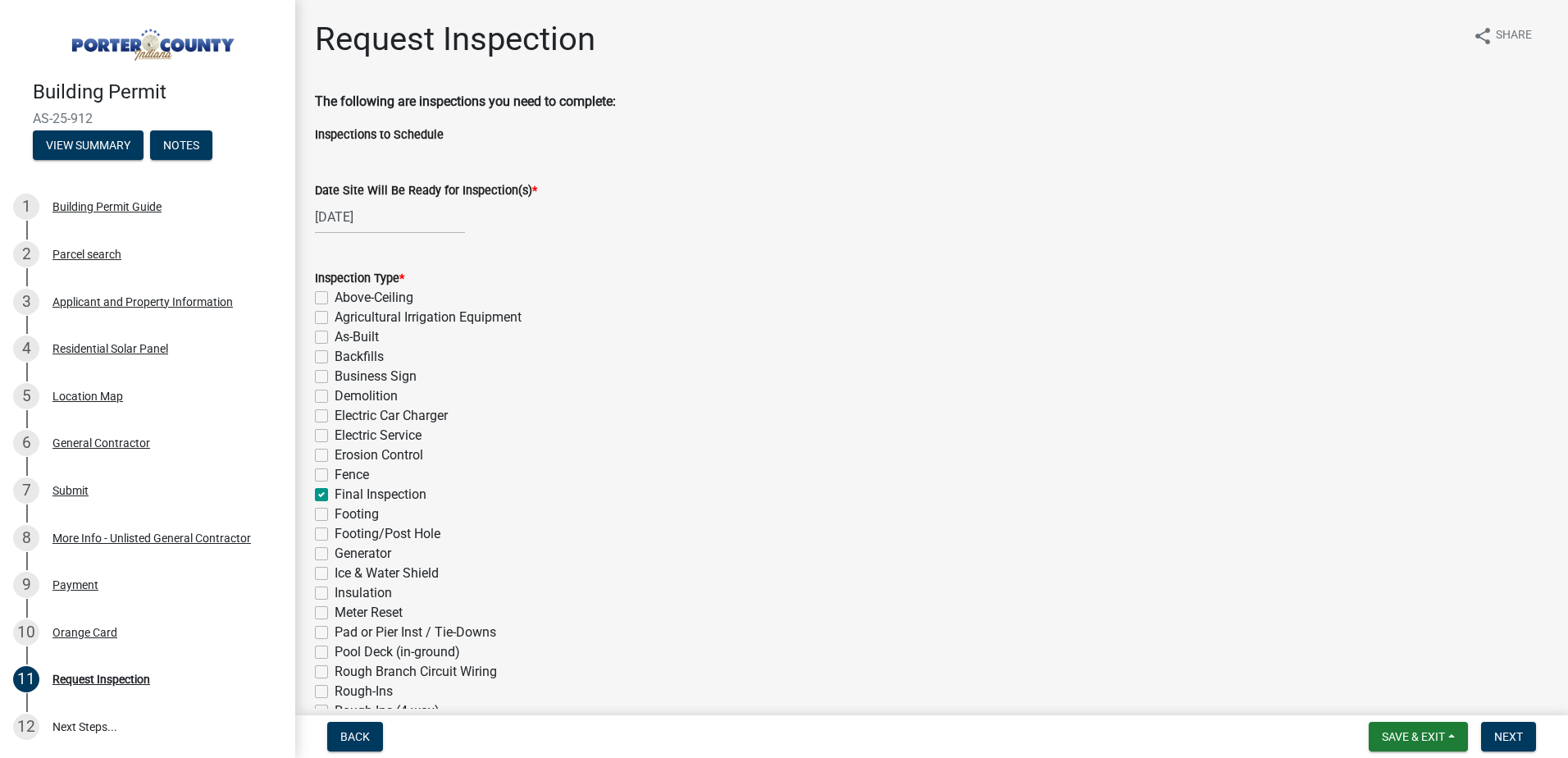
checkbox input "false"
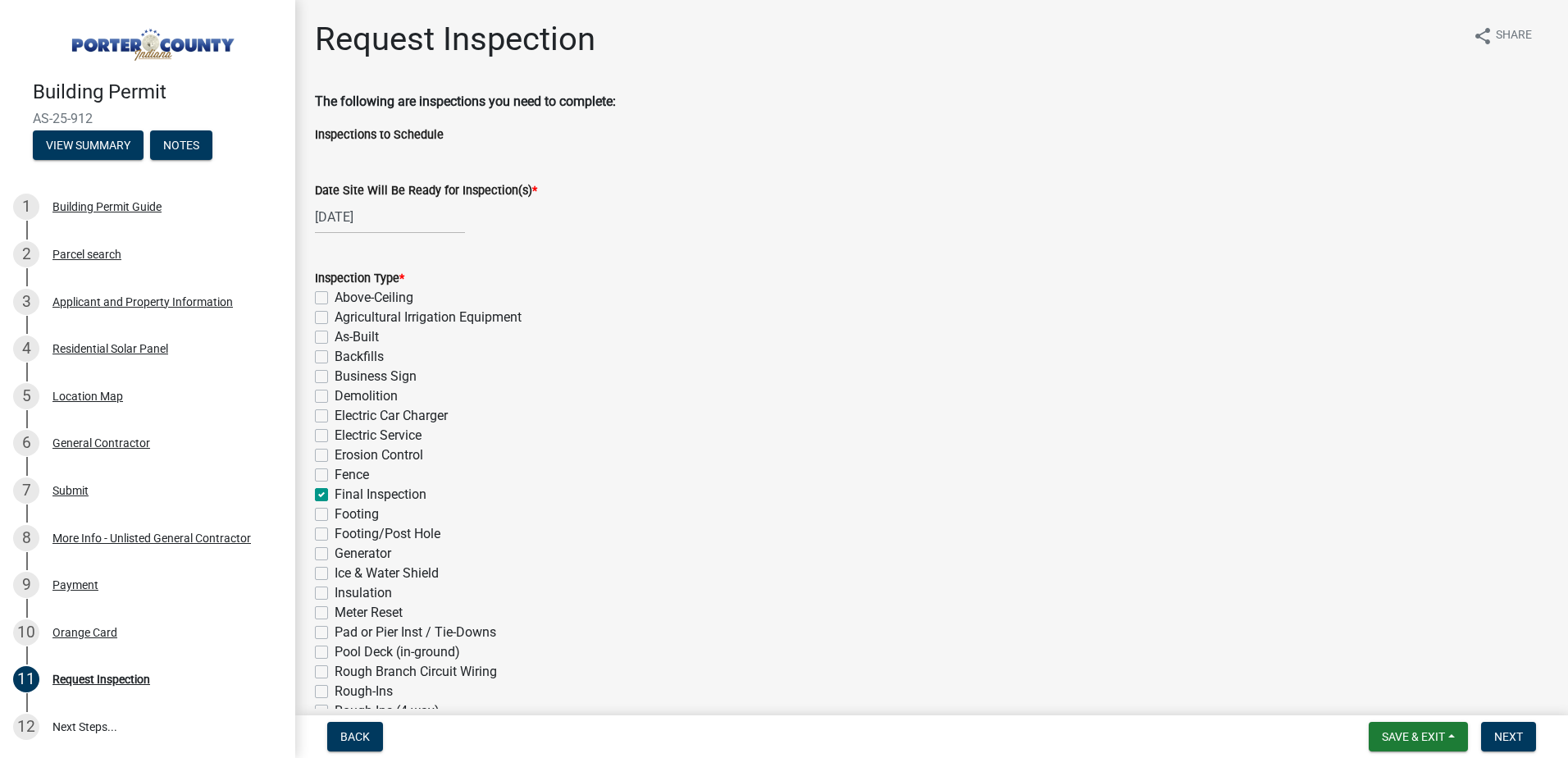
checkbox input "false"
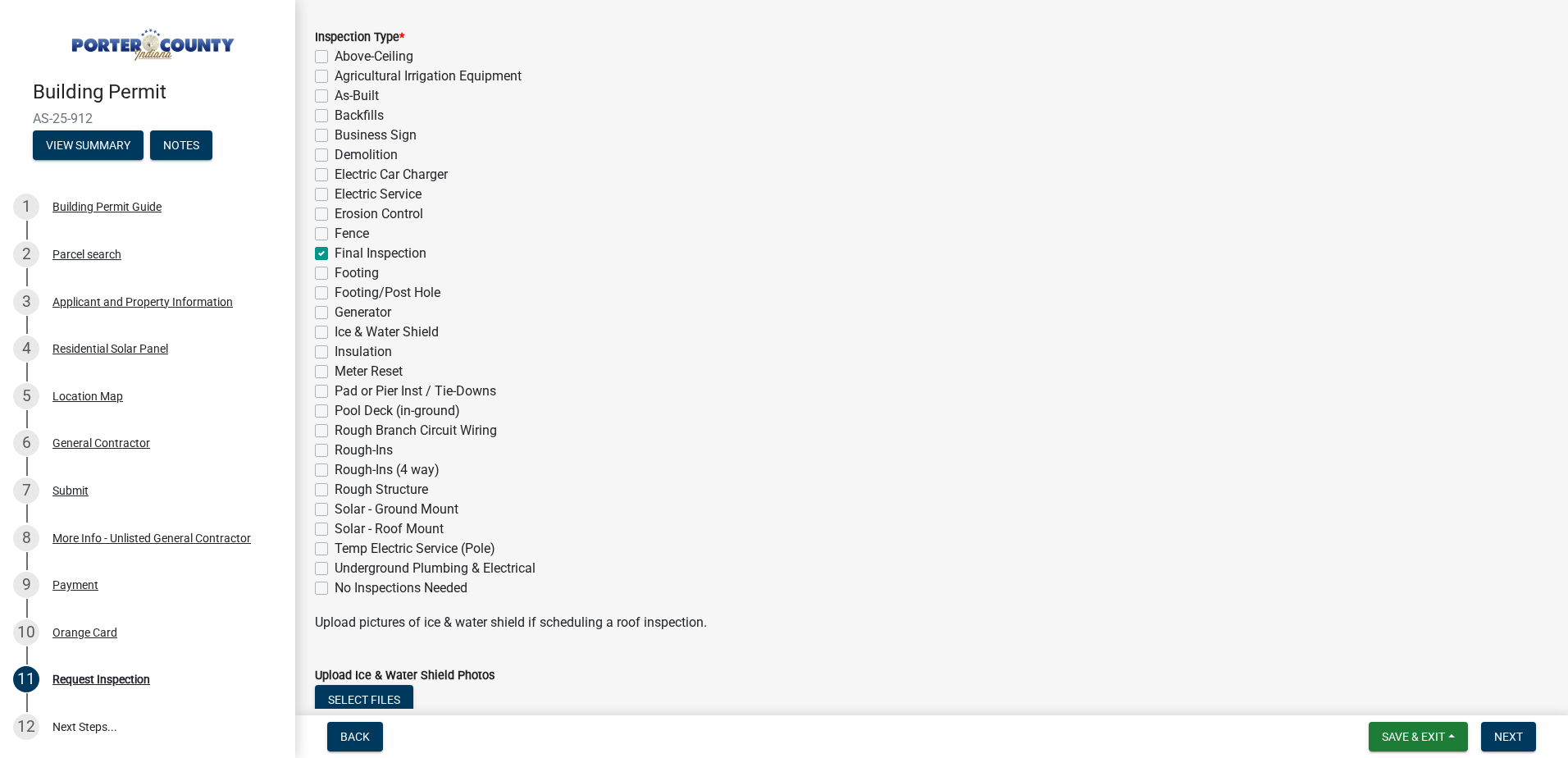
scroll to position [246, 0]
click at [335, 523] on label "Solar - Roof Mount" at bounding box center [389, 525] width 109 height 20
click at [335, 523] on input "Solar - Roof Mount" at bounding box center [340, 520] width 11 height 11
checkbox input "true"
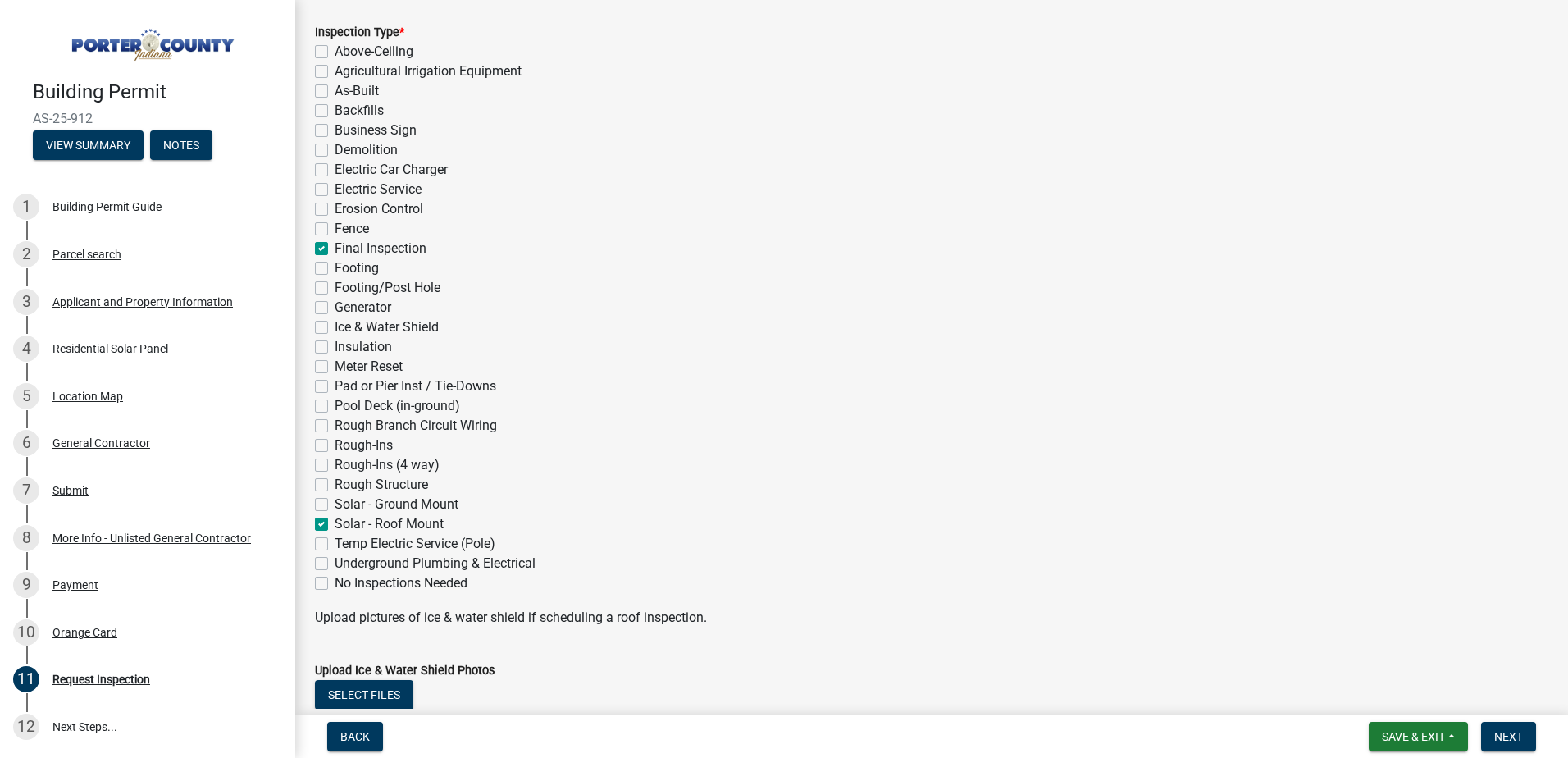
checkbox input "false"
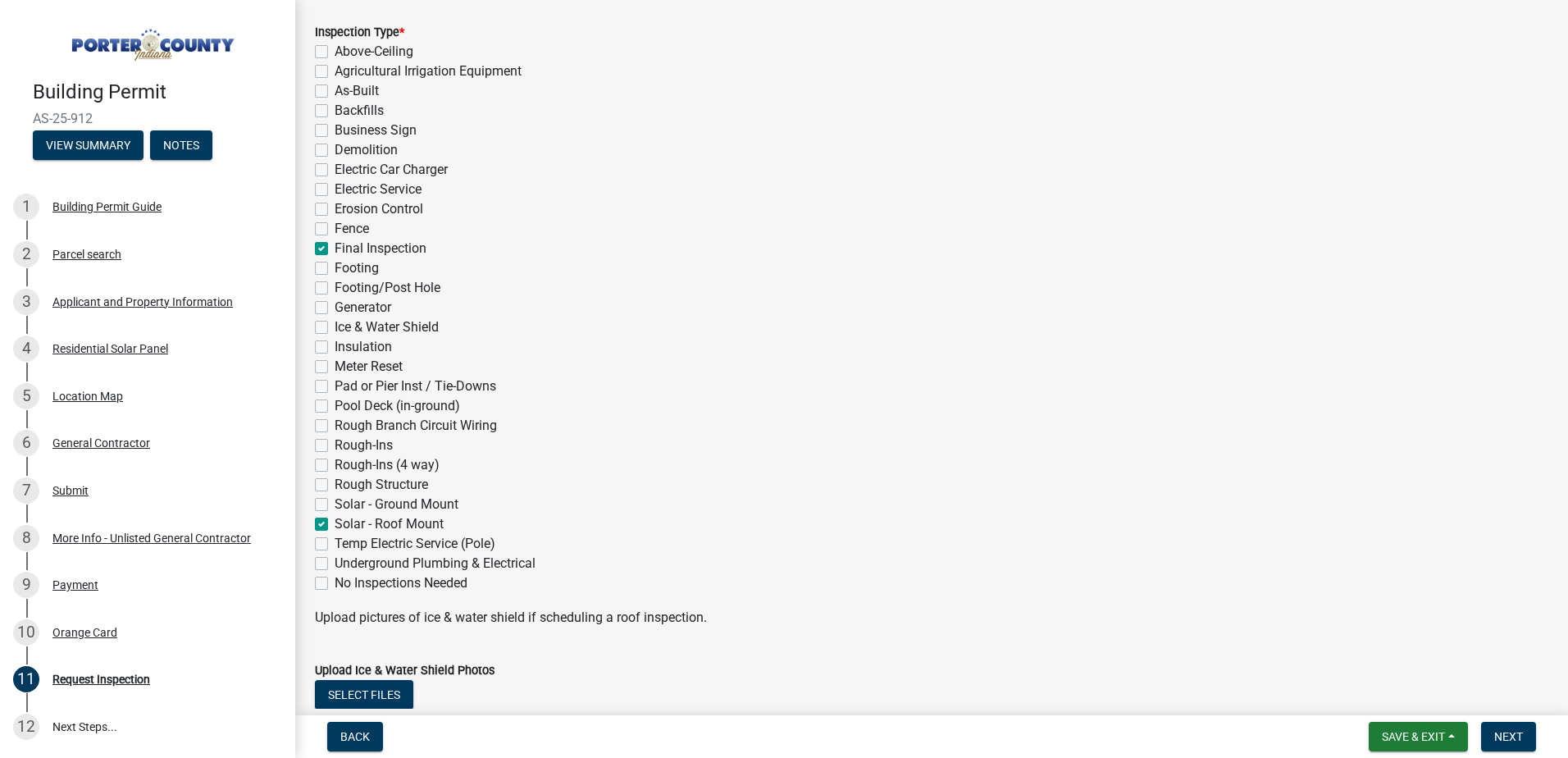
checkbox input "false"
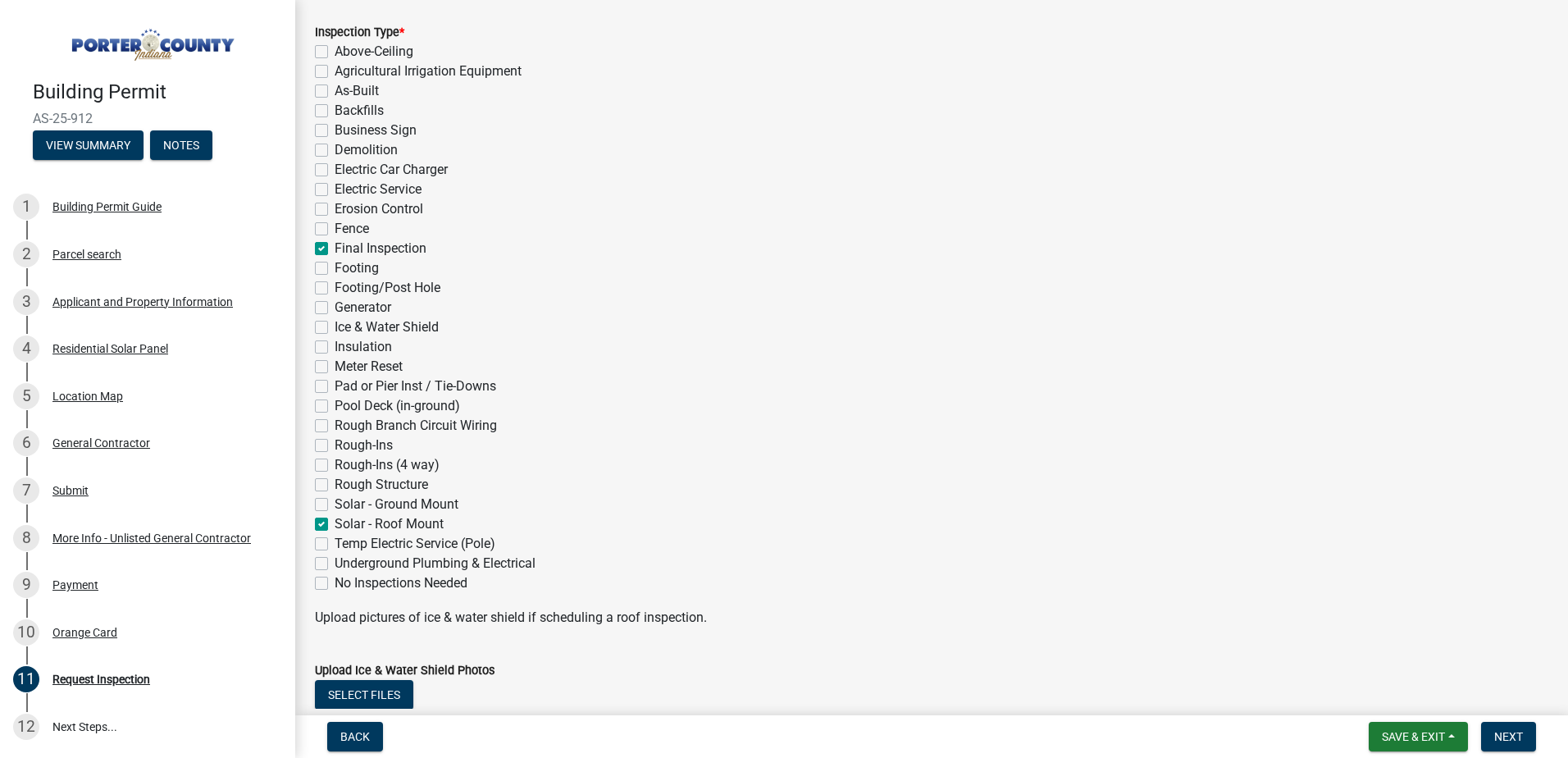
checkbox input "true"
checkbox input "false"
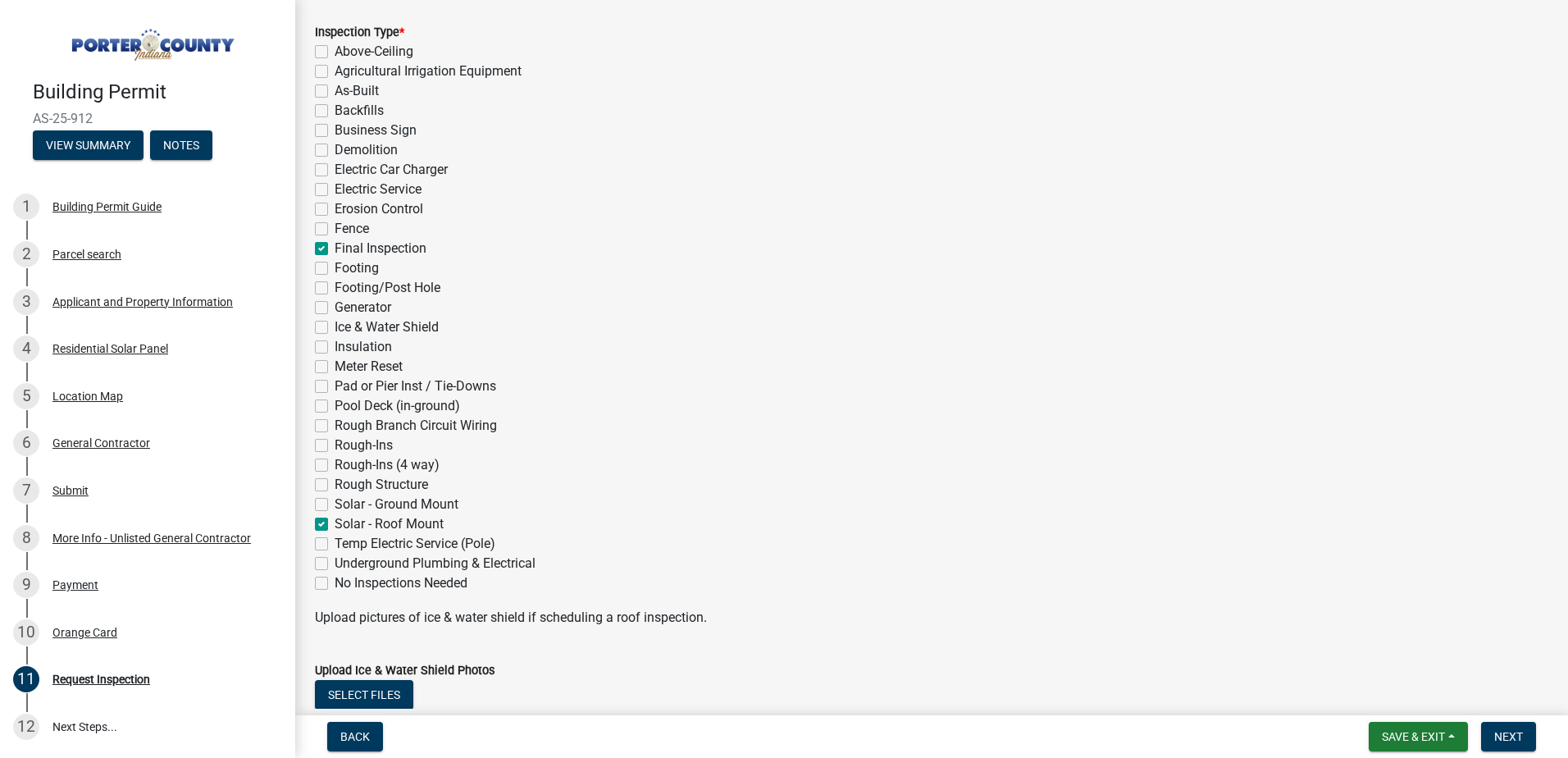
checkbox input "false"
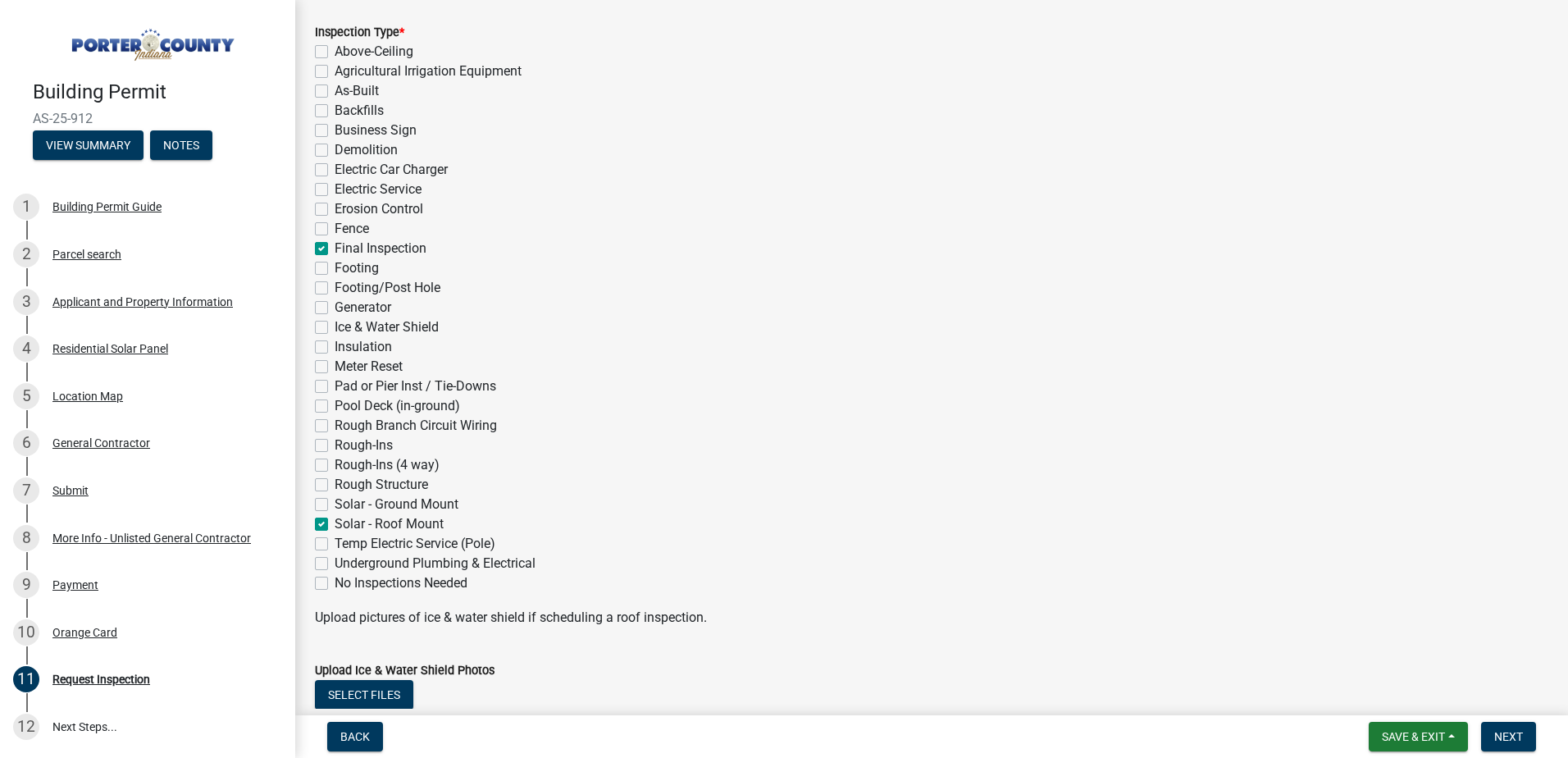
checkbox input "false"
checkbox input "true"
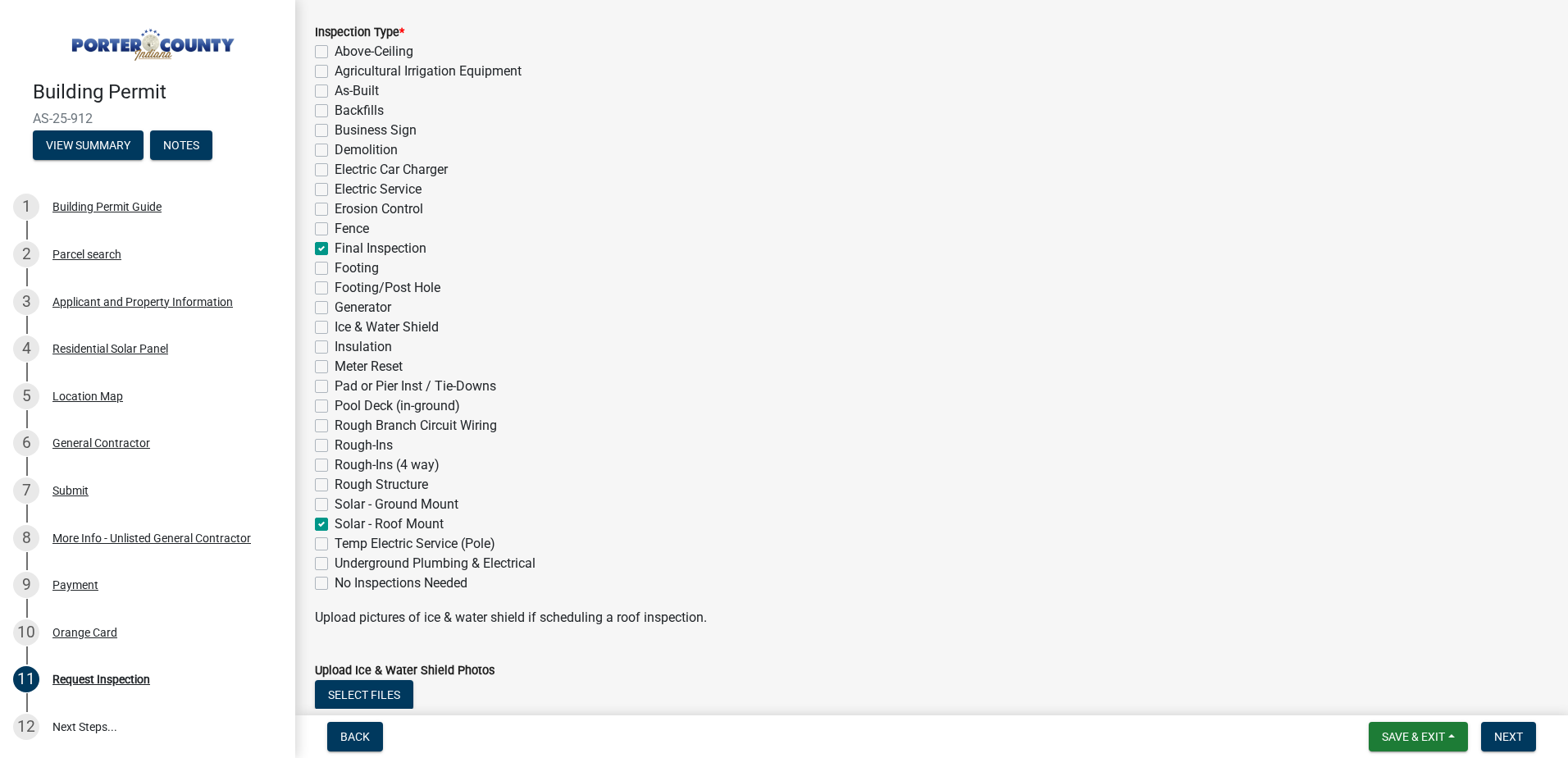
checkbox input "false"
click at [335, 520] on label "Solar - Roof Mount" at bounding box center [389, 525] width 109 height 20
click at [335, 520] on input "Solar - Roof Mount" at bounding box center [340, 520] width 11 height 11
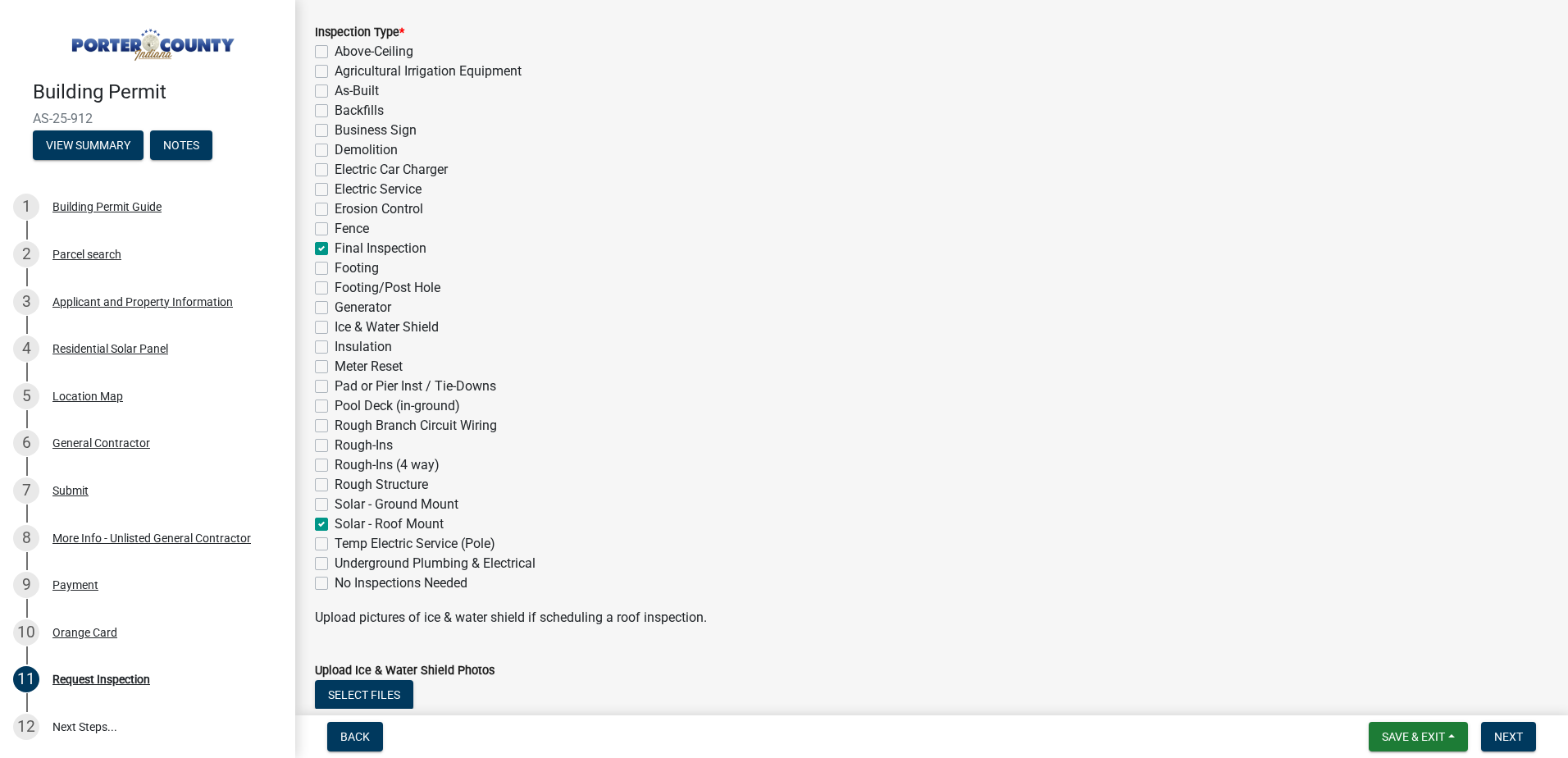
checkbox input "false"
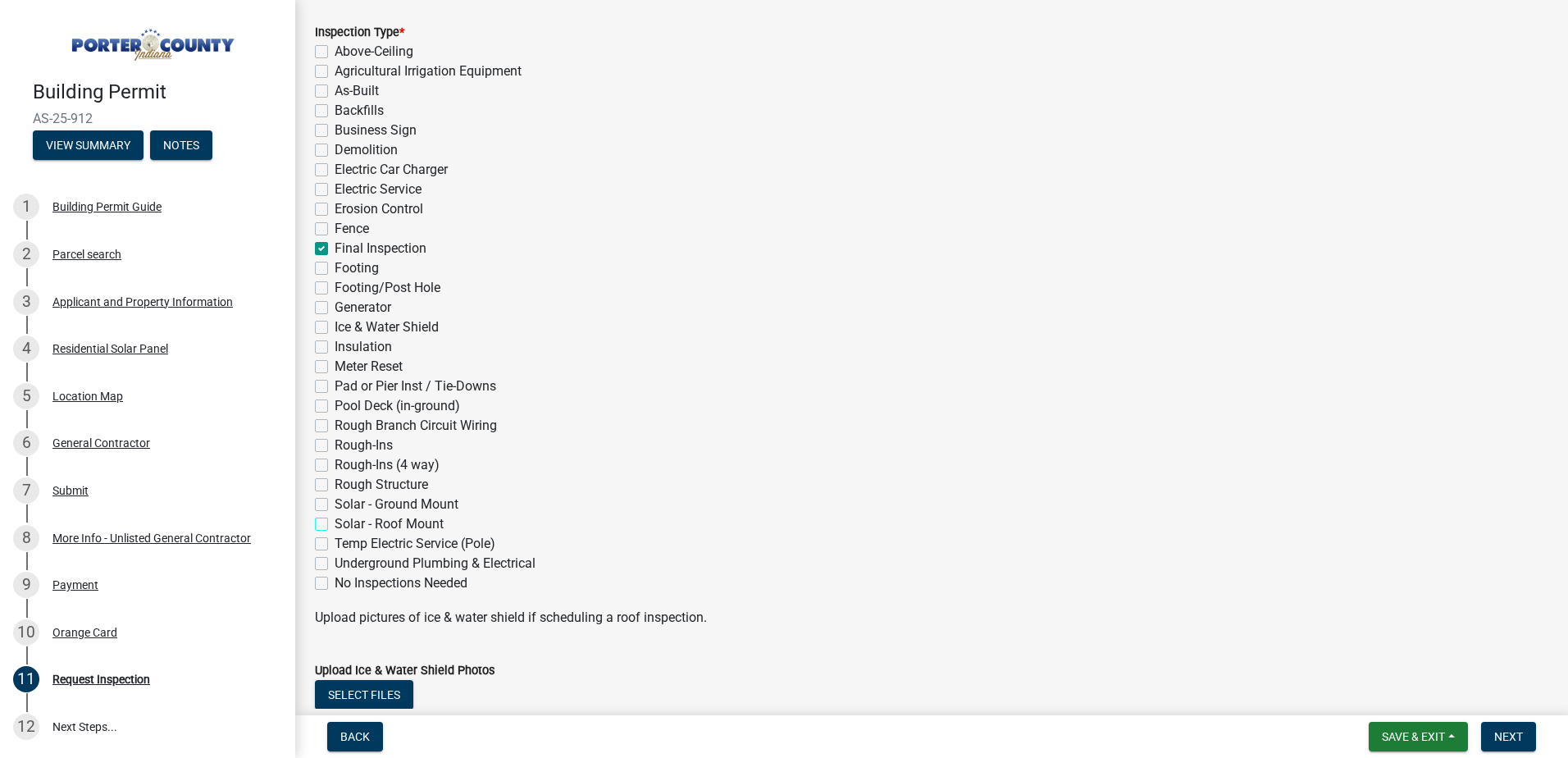
checkbox input "false"
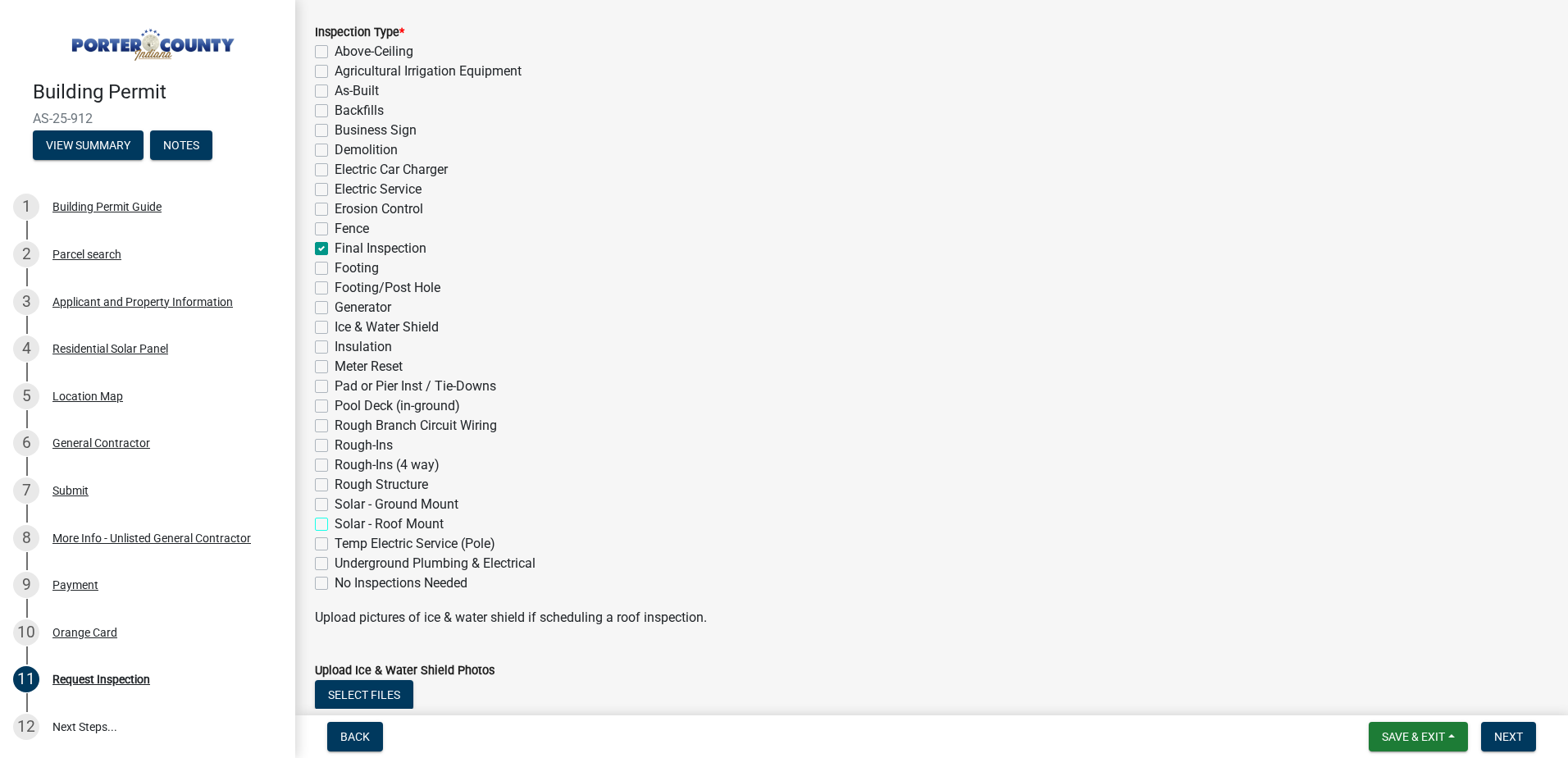
checkbox input "false"
checkbox input "true"
checkbox input "false"
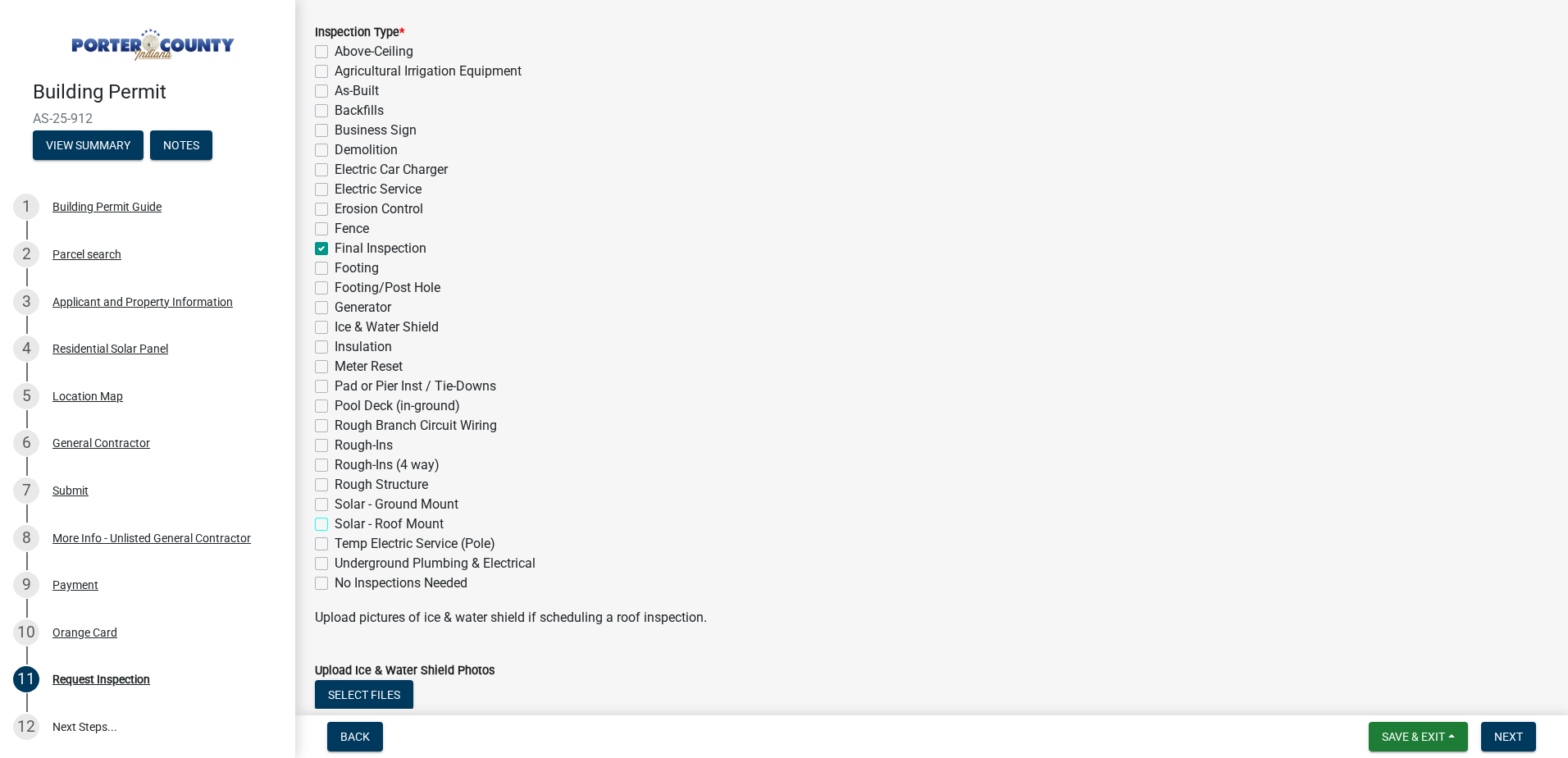
checkbox input "false"
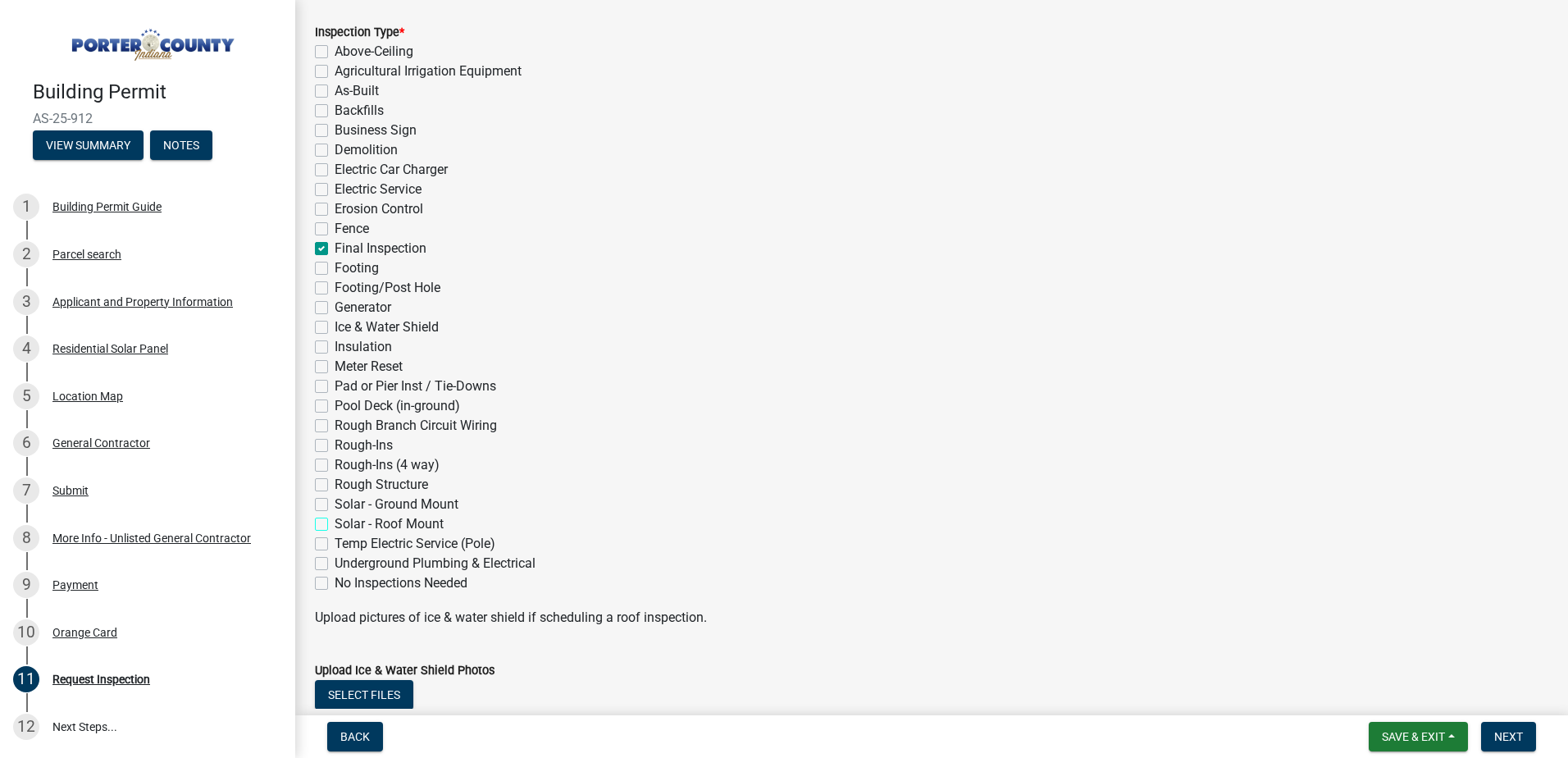
checkbox input "false"
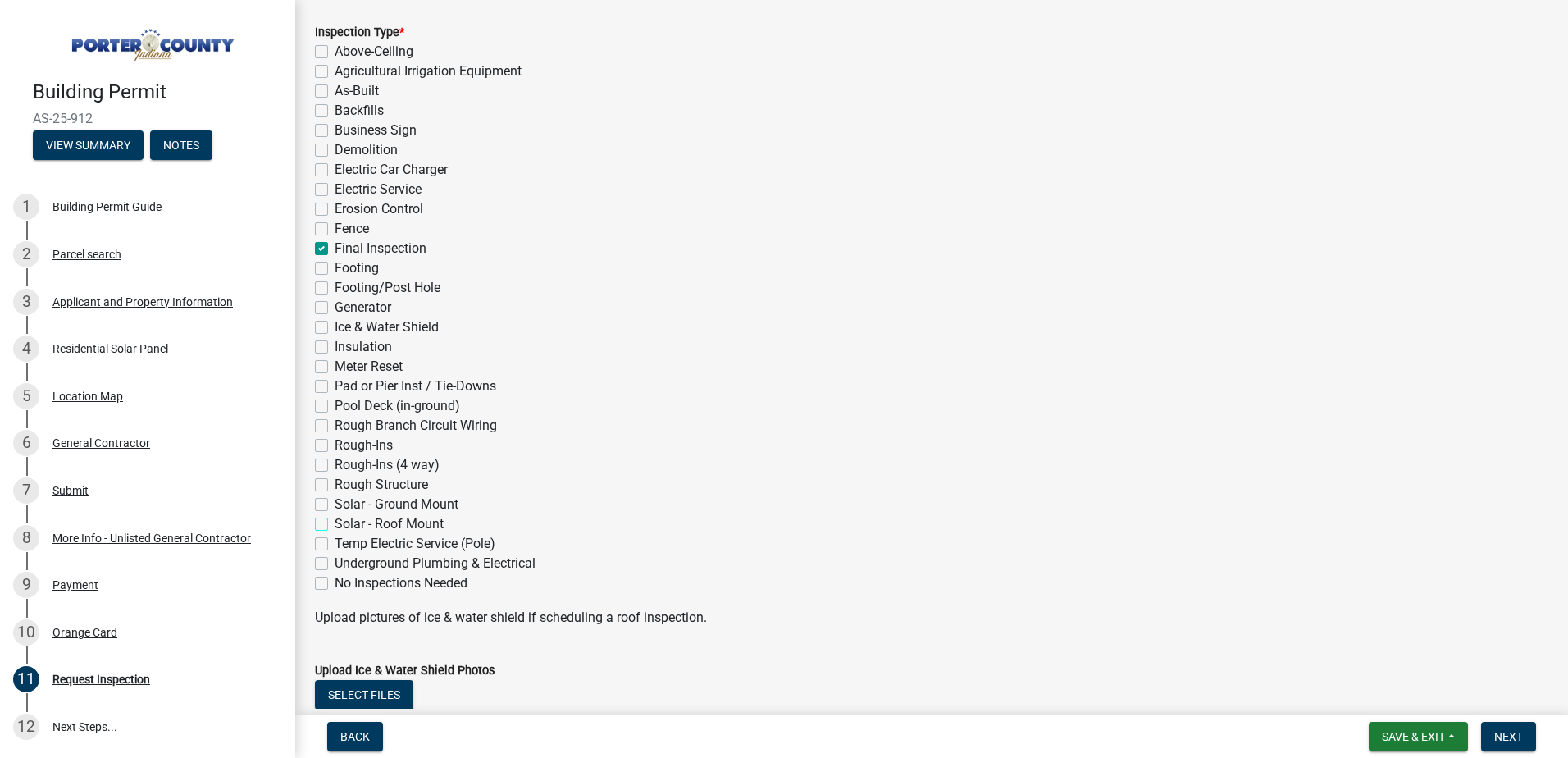
checkbox input "false"
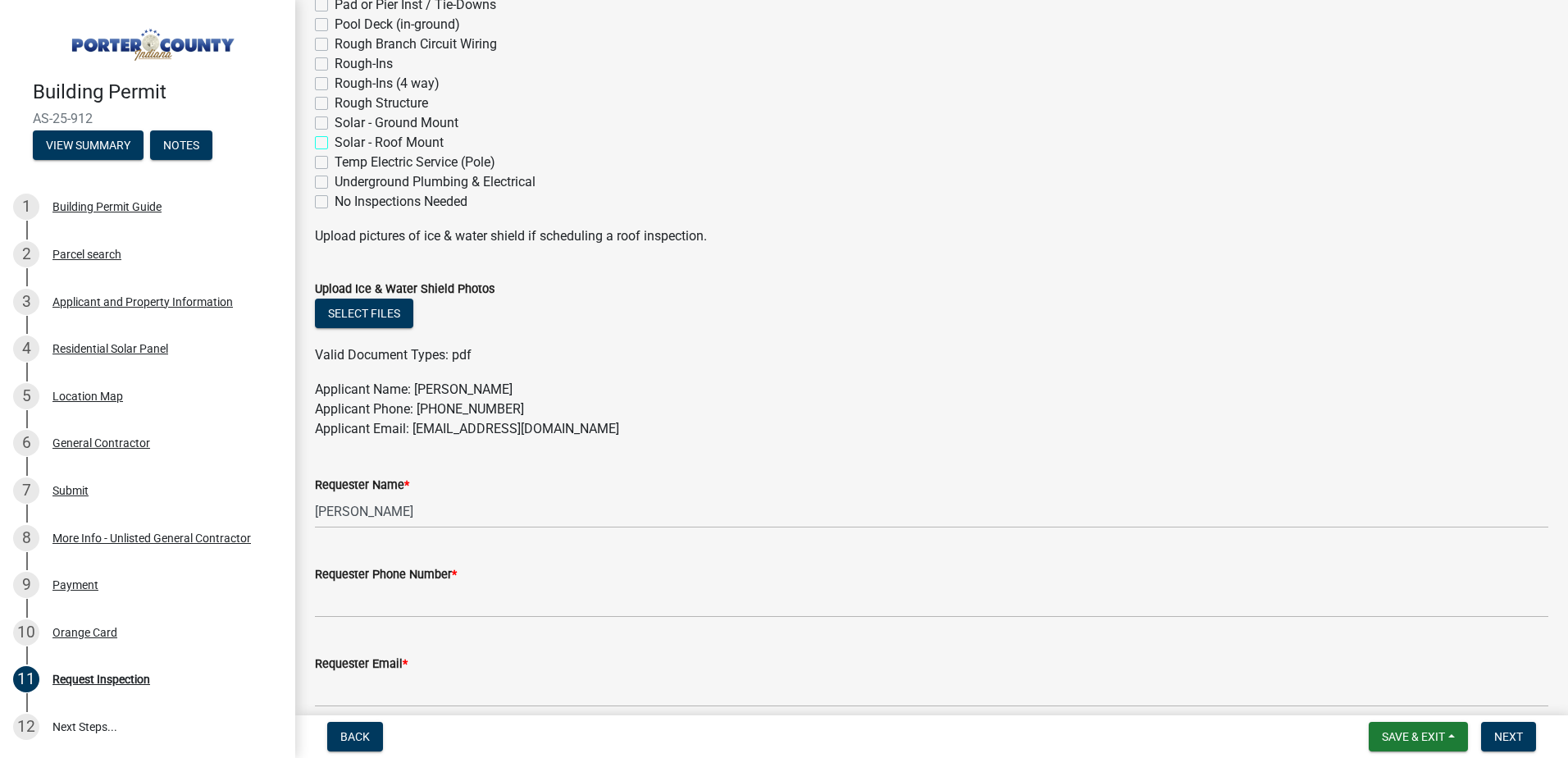
scroll to position [657, 0]
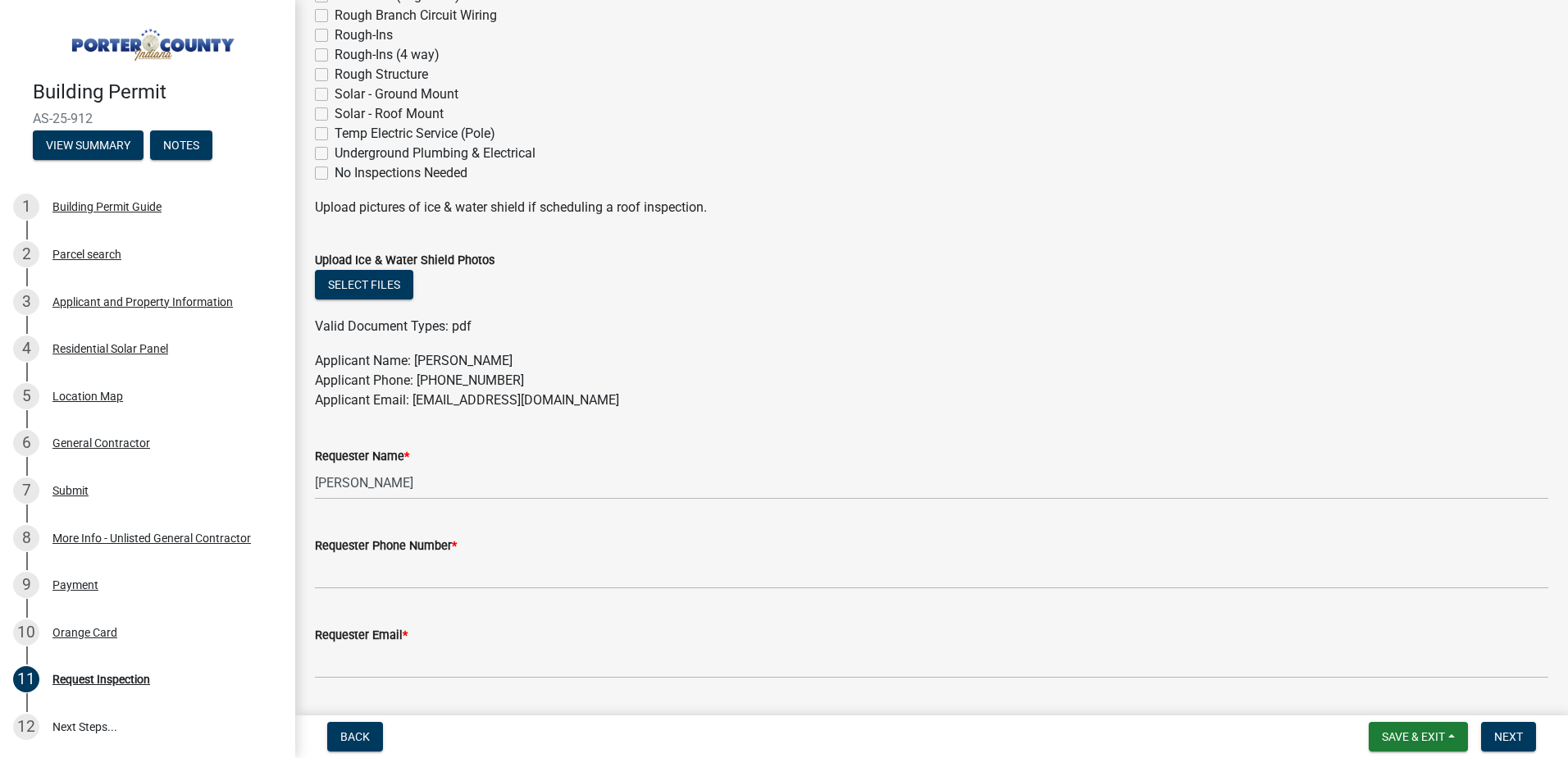
click at [437, 551] on label "Requester Phone Number *" at bounding box center [386, 547] width 142 height 12
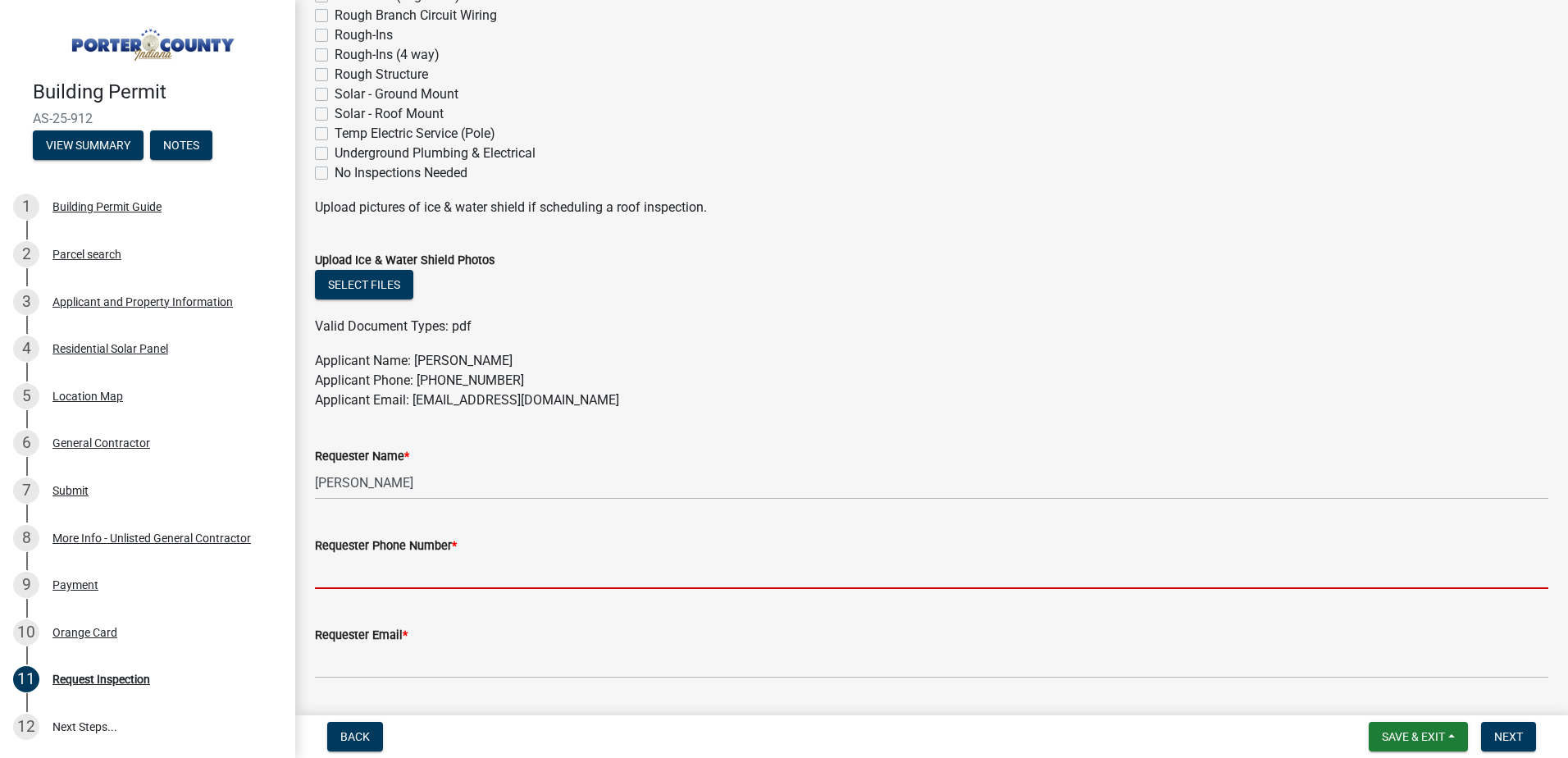
click at [437, 555] on input "Requester Phone Number *" at bounding box center [932, 572] width 1233 height 34
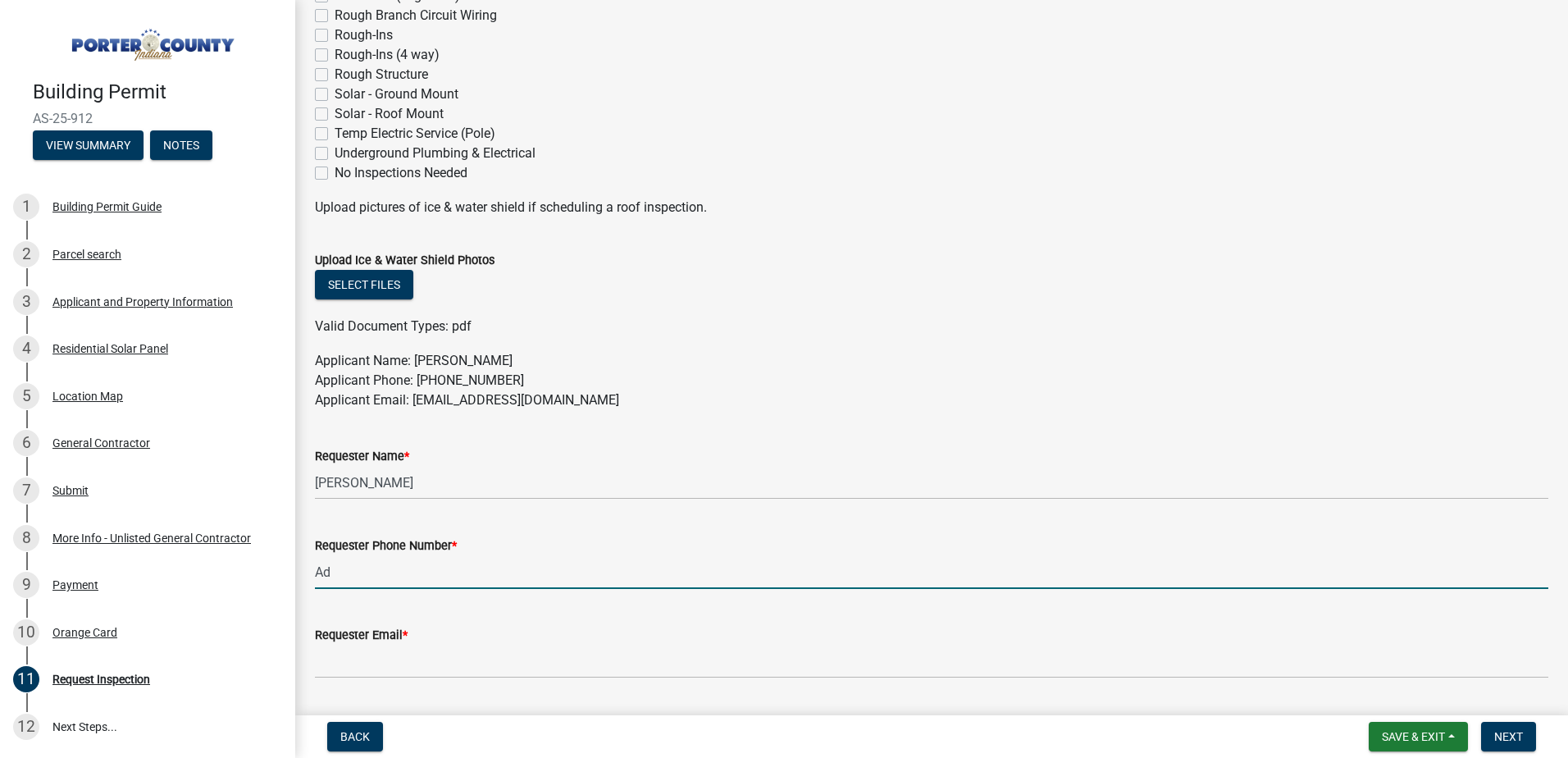
type input "A"
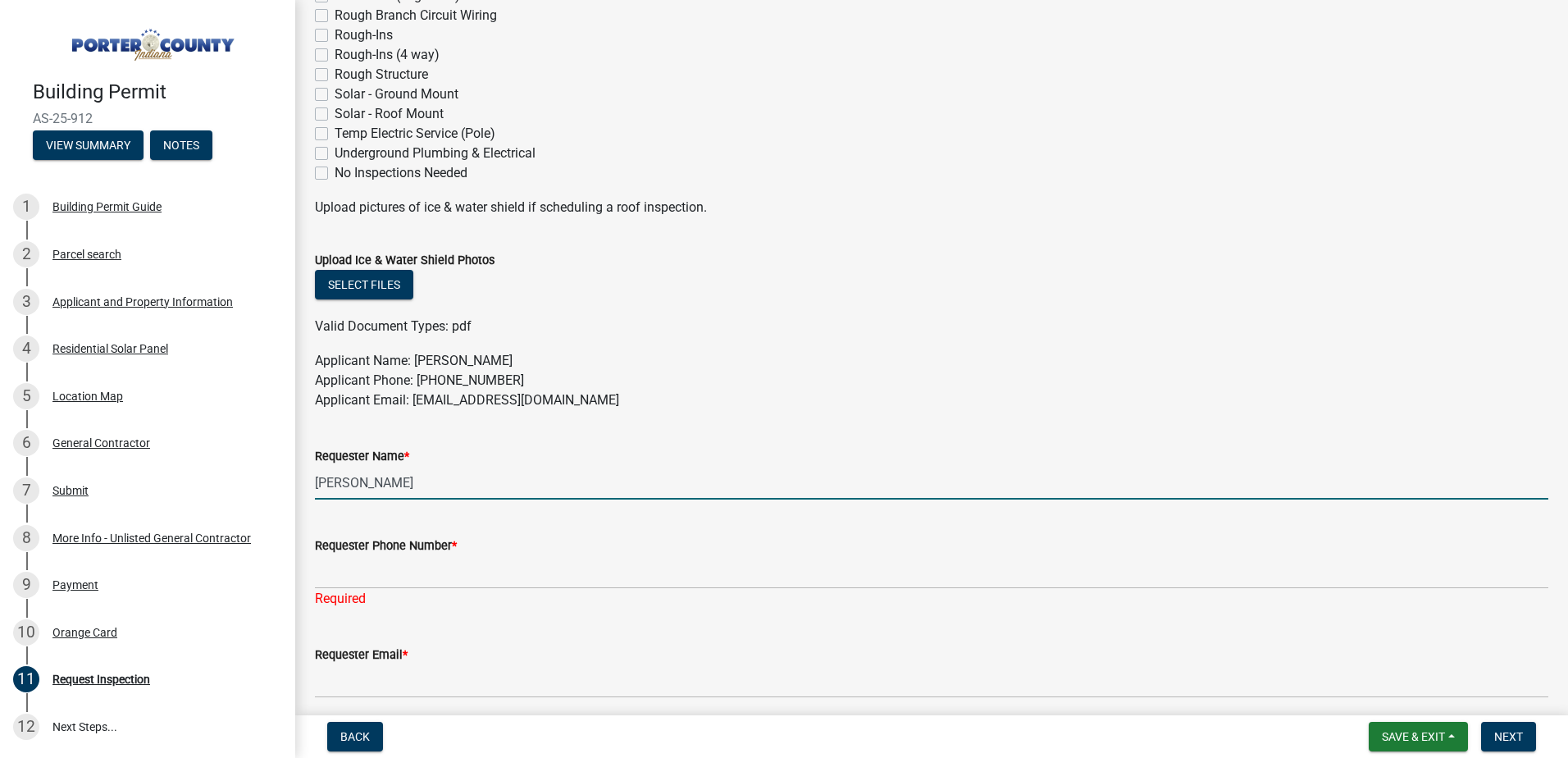
drag, startPoint x: 431, startPoint y: 477, endPoint x: 291, endPoint y: 480, distance: 140.0
click at [291, 480] on div "Building Permit AS-25-912 View Summary Notes 1 Building Permit Guide 2 Parcel s…" at bounding box center [784, 379] width 1568 height 758
click at [439, 488] on input "Requester Name *" at bounding box center [932, 483] width 1233 height 34
type input "[PERSON_NAME]"
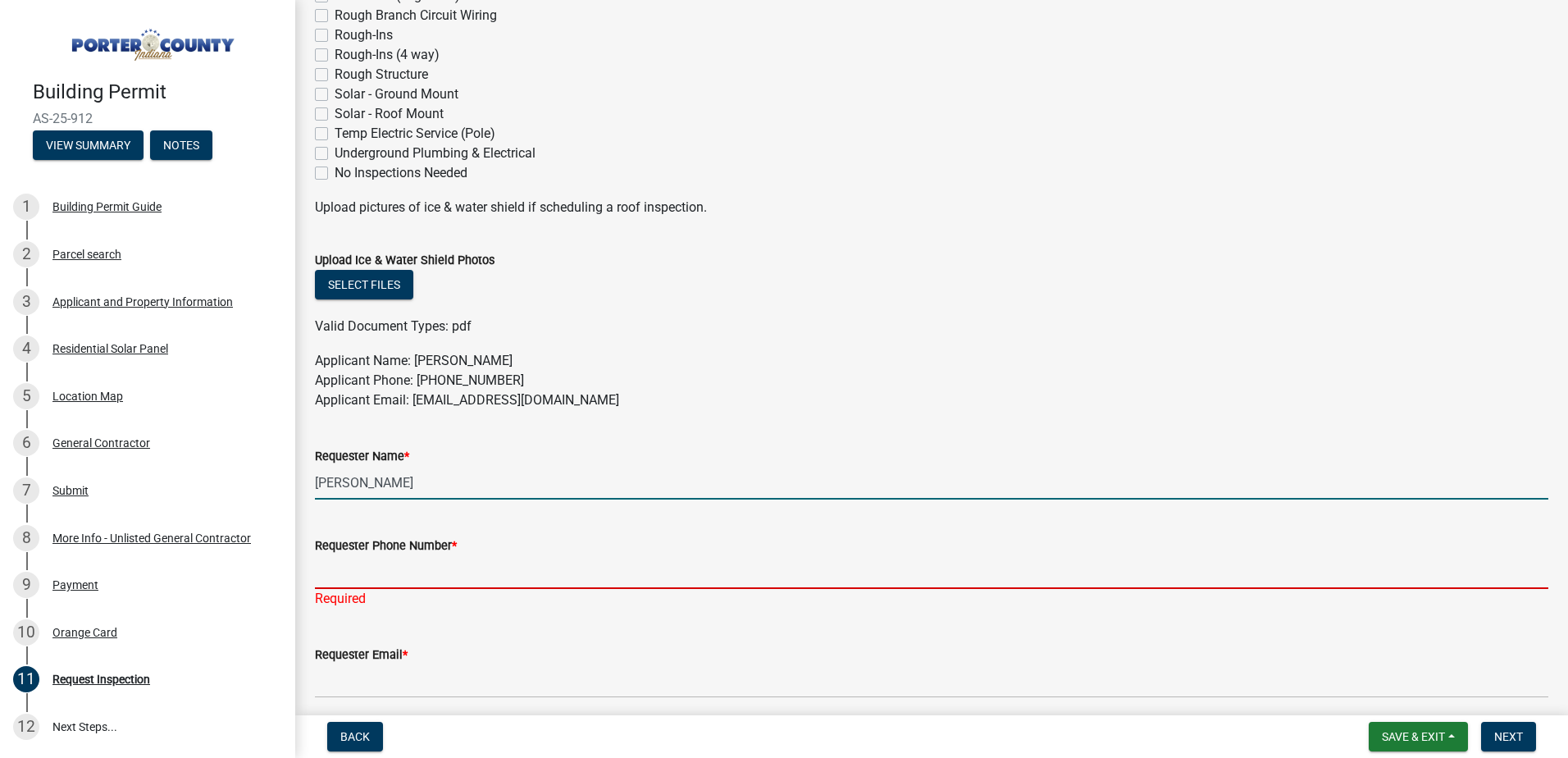
click at [394, 572] on input "Requester Phone Number *" at bounding box center [932, 572] width 1233 height 34
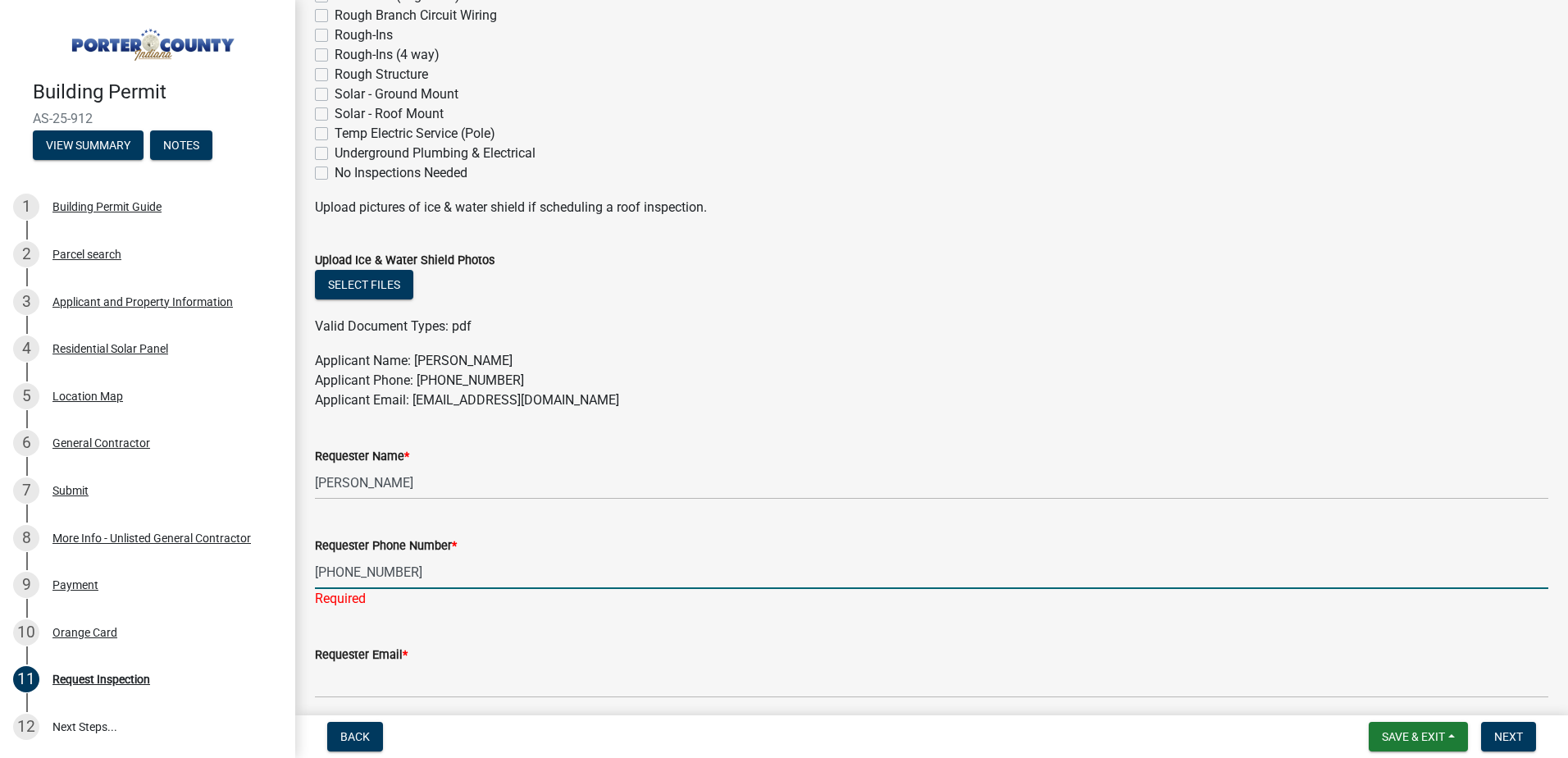
scroll to position [821, 0]
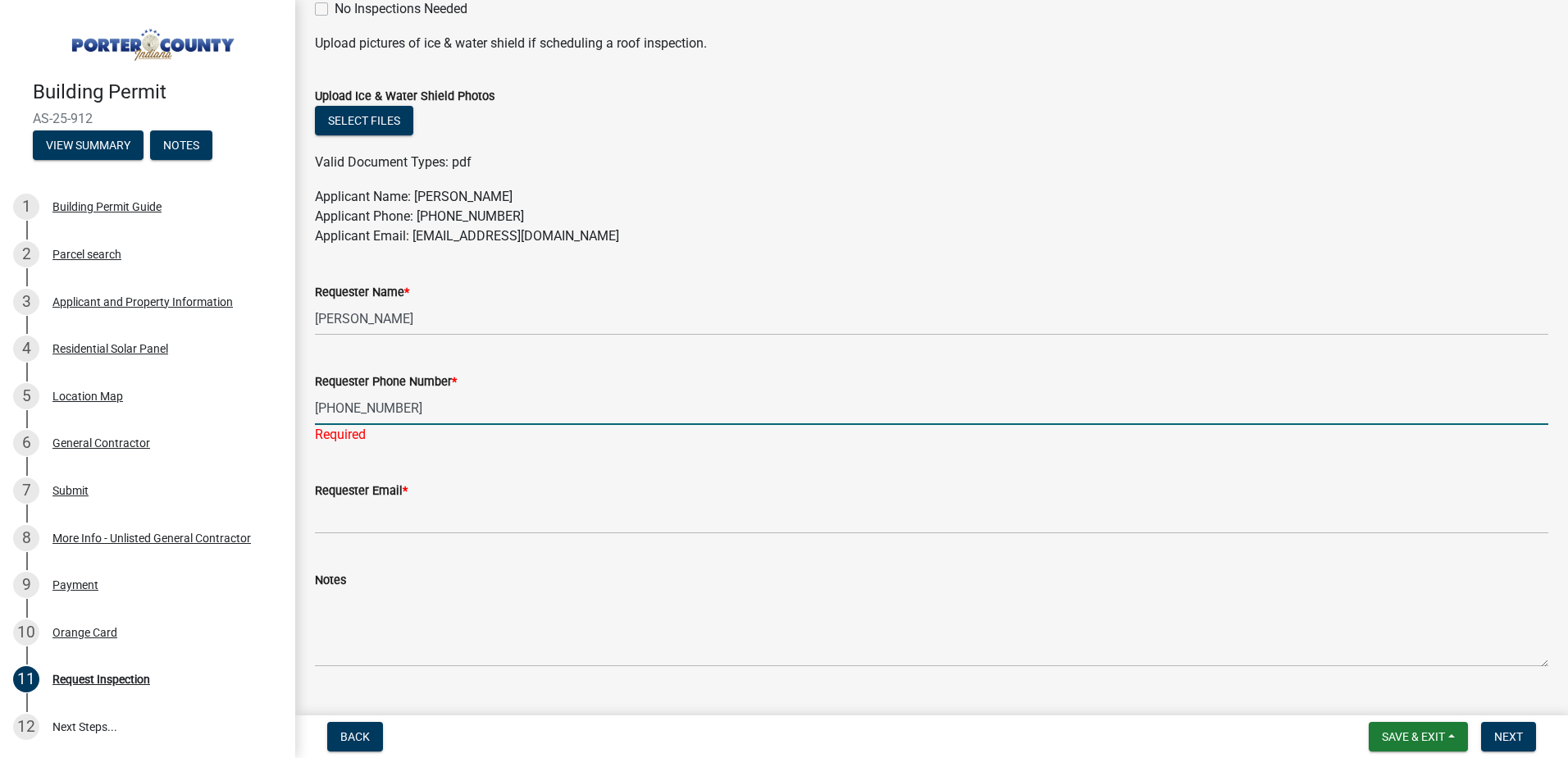
type input "[PHONE_NUMBER]"
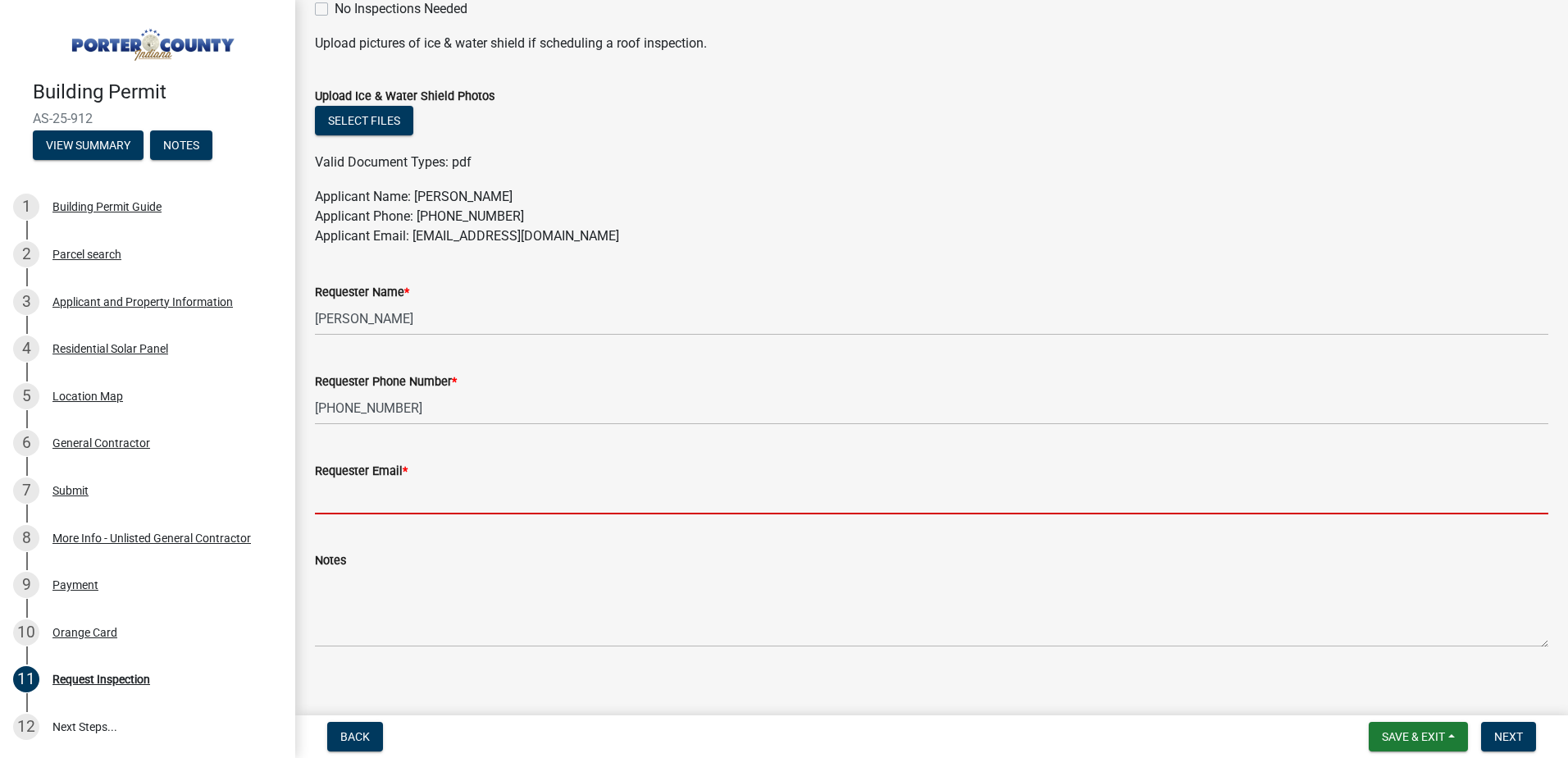
click at [393, 526] on wm-data-entity-input "Requester Email *" at bounding box center [932, 483] width 1233 height 89
type input "[EMAIL_ADDRESS][DOMAIN_NAME]"
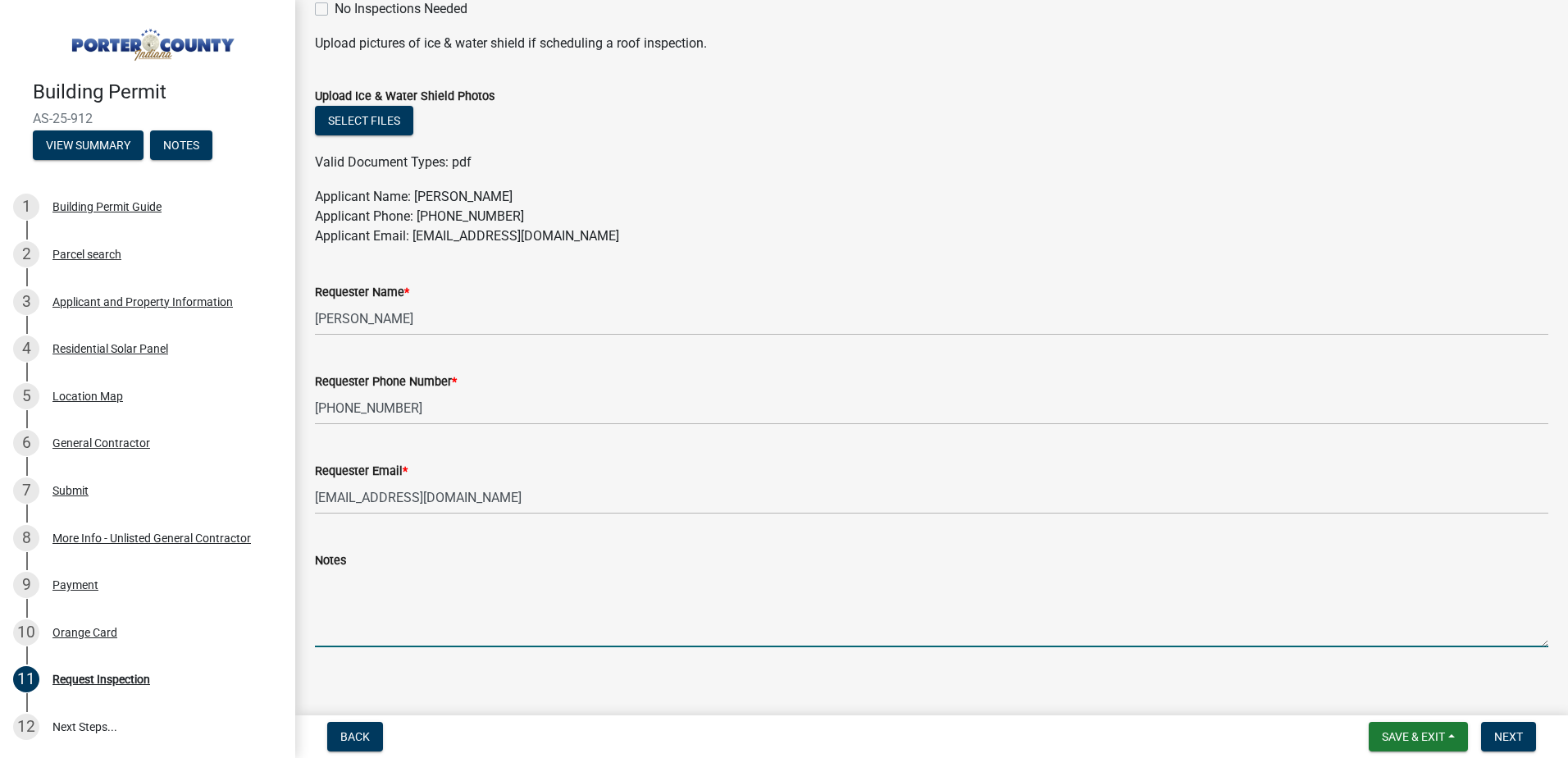
click at [356, 628] on textarea "Notes" at bounding box center [932, 609] width 1233 height 78
type textarea "R"
type textarea "p"
type textarea "P"
type textarea "Requesting for solar final inspection"
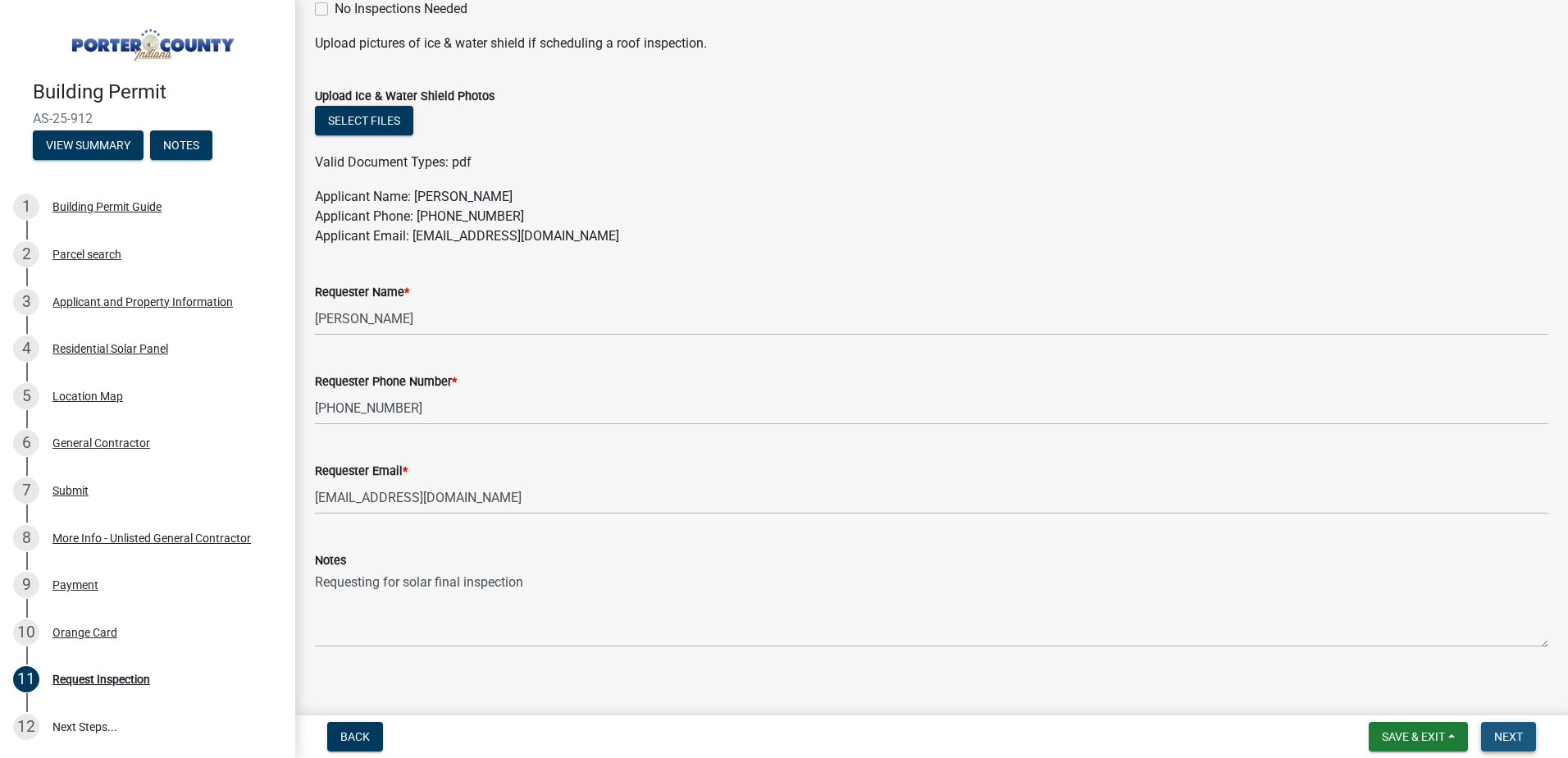
click at [1508, 731] on span "Next" at bounding box center [1508, 737] width 29 height 13
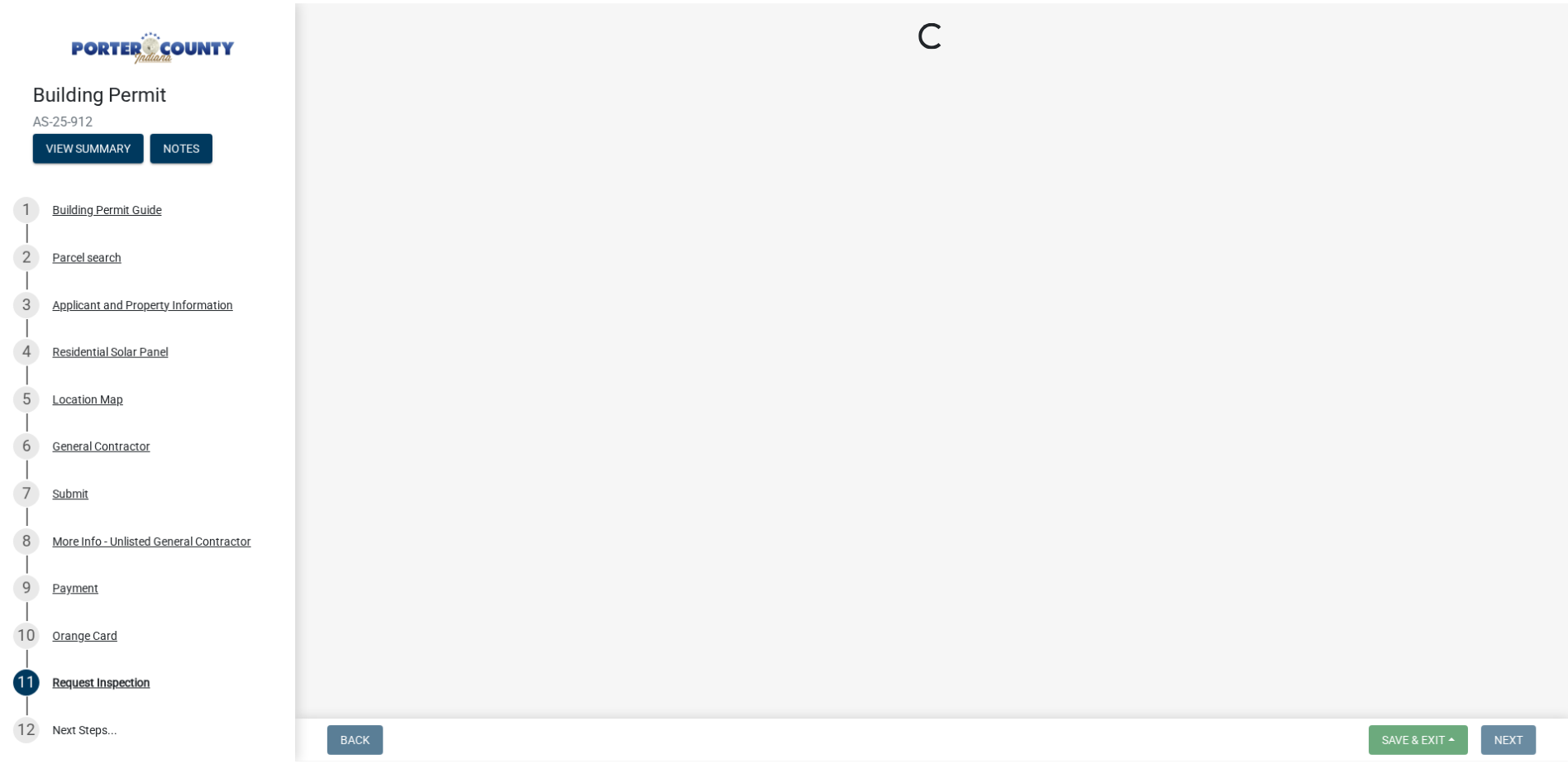
scroll to position [0, 0]
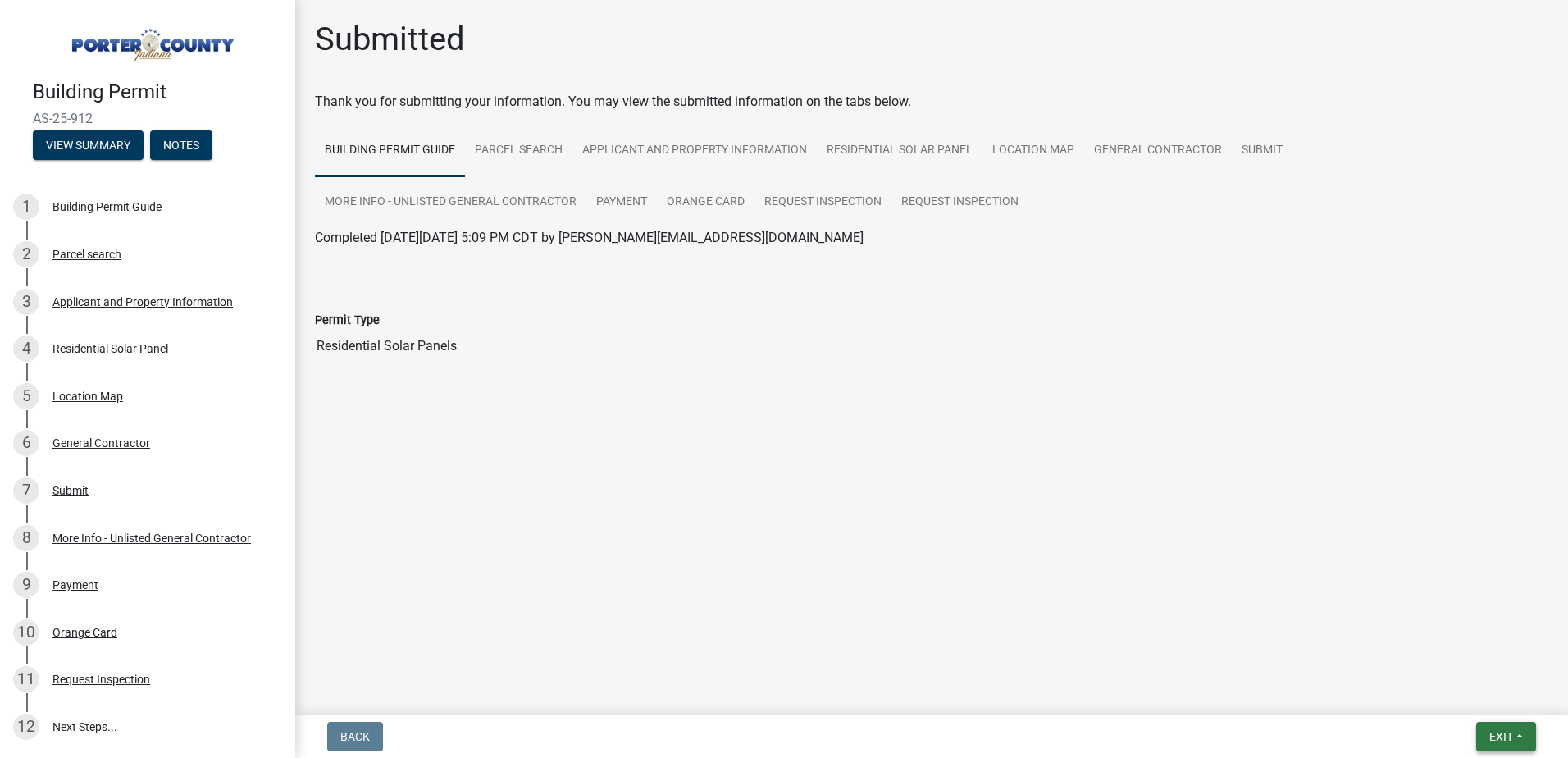
click at [1507, 733] on span "Exit" at bounding box center [1500, 737] width 24 height 13
click at [1439, 699] on button "Save & Exit" at bounding box center [1470, 694] width 131 height 40
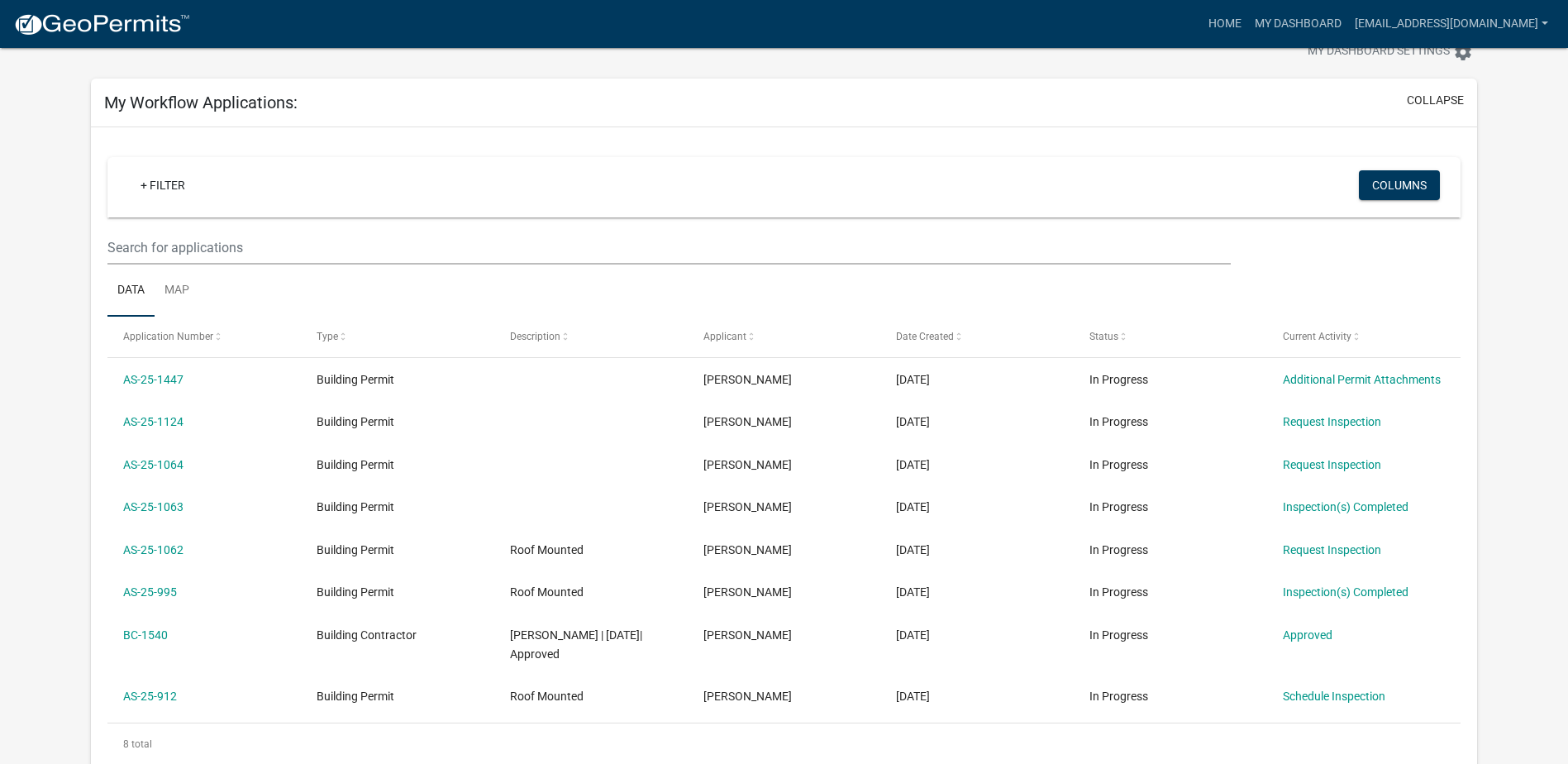
scroll to position [39, 0]
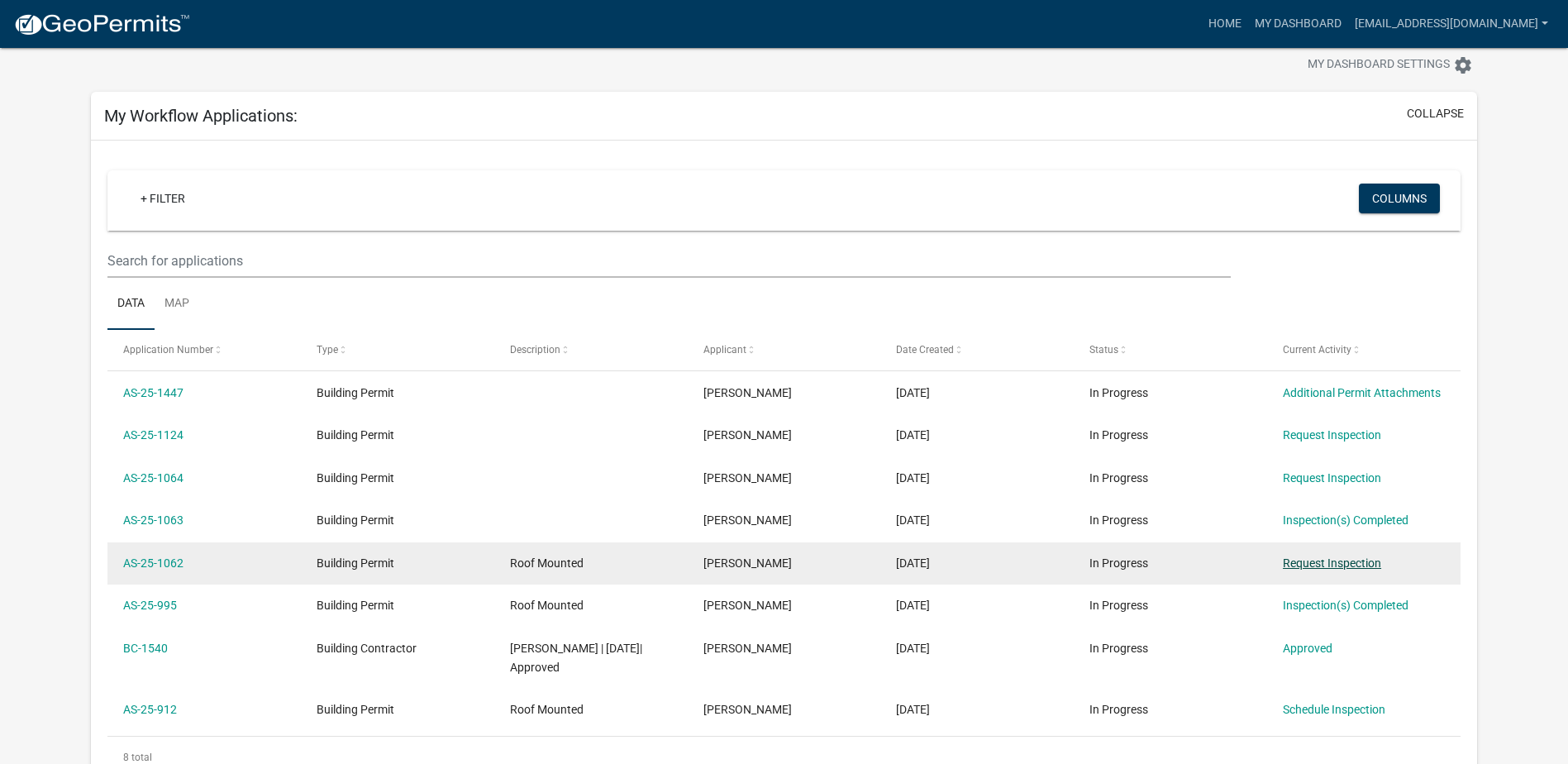
click at [1324, 565] on link "Request Inspection" at bounding box center [1332, 563] width 98 height 13
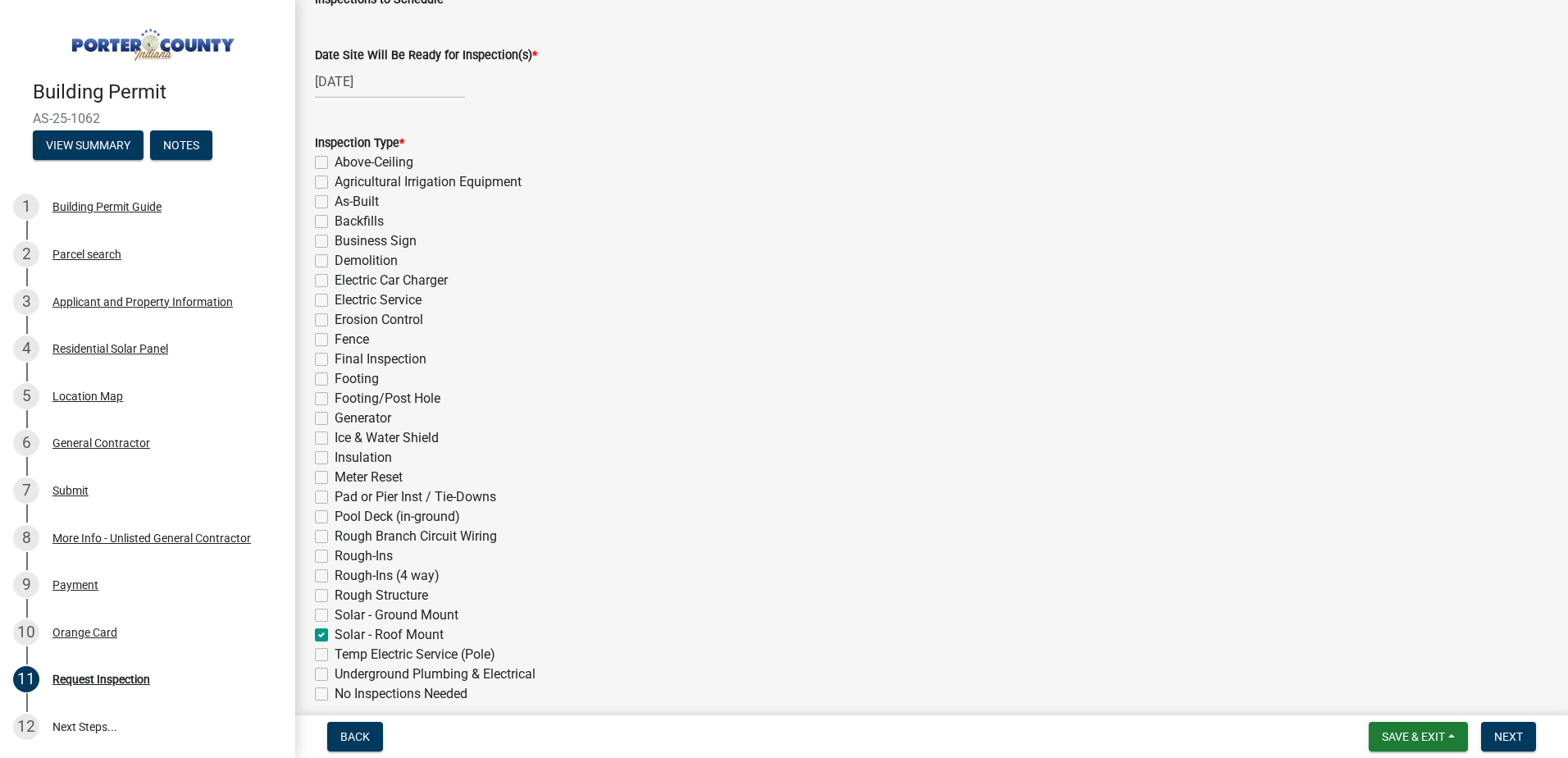
scroll to position [164, 0]
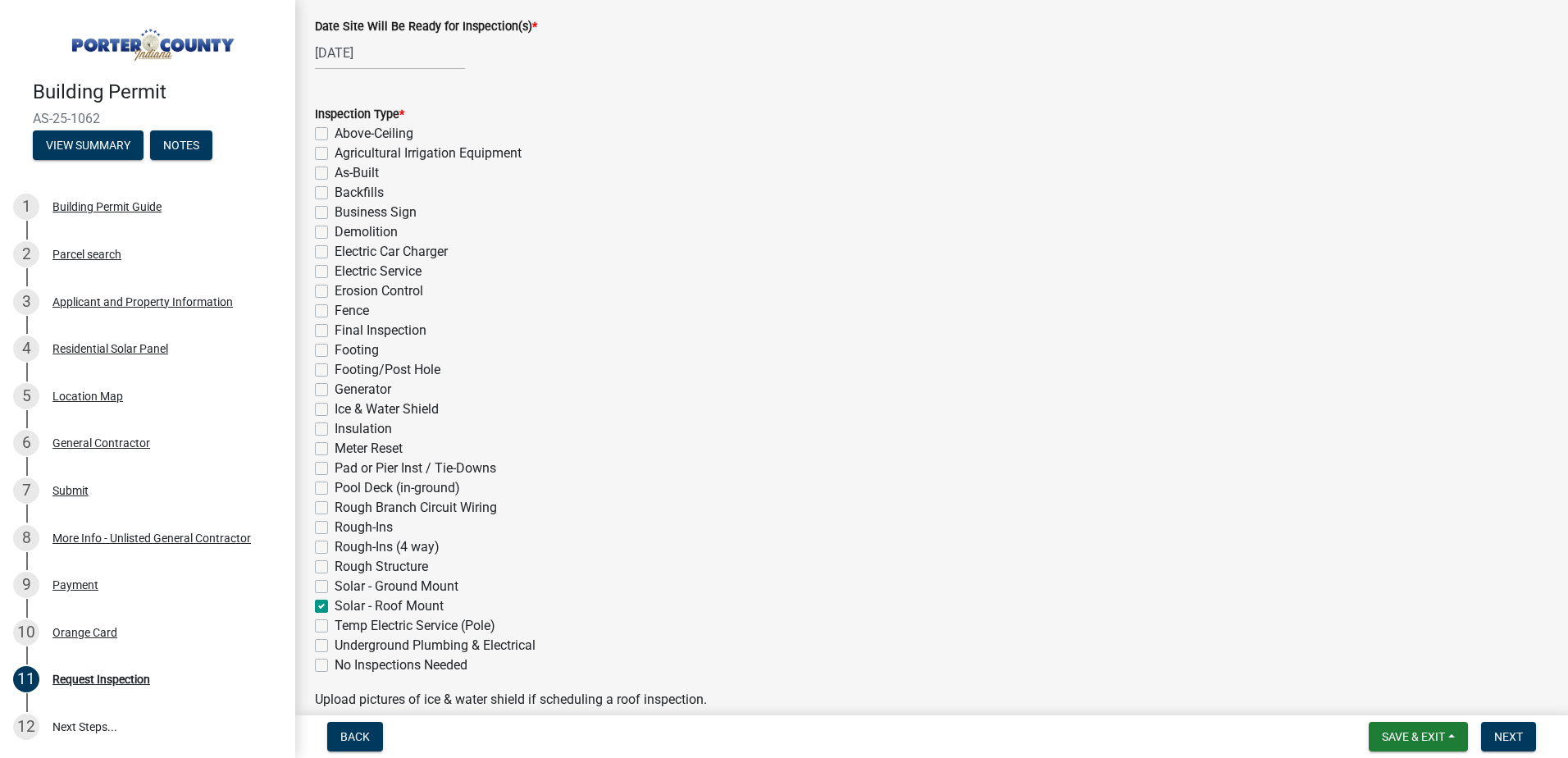
click at [335, 335] on label "Final Inspection" at bounding box center [380, 331] width 92 height 20
click at [335, 332] on input "Final Inspection" at bounding box center [340, 326] width 11 height 11
checkbox input "true"
checkbox input "false"
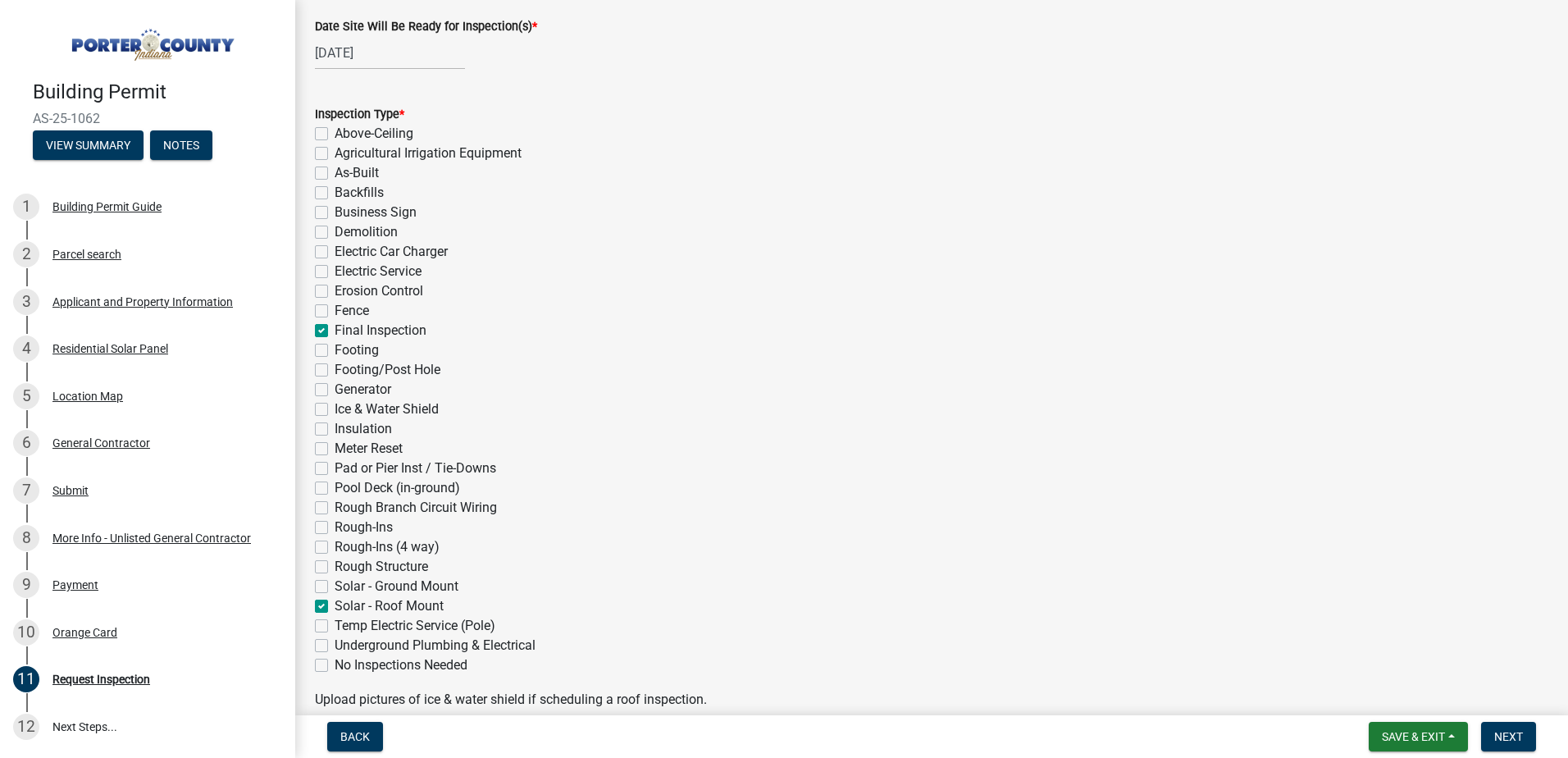
checkbox input "false"
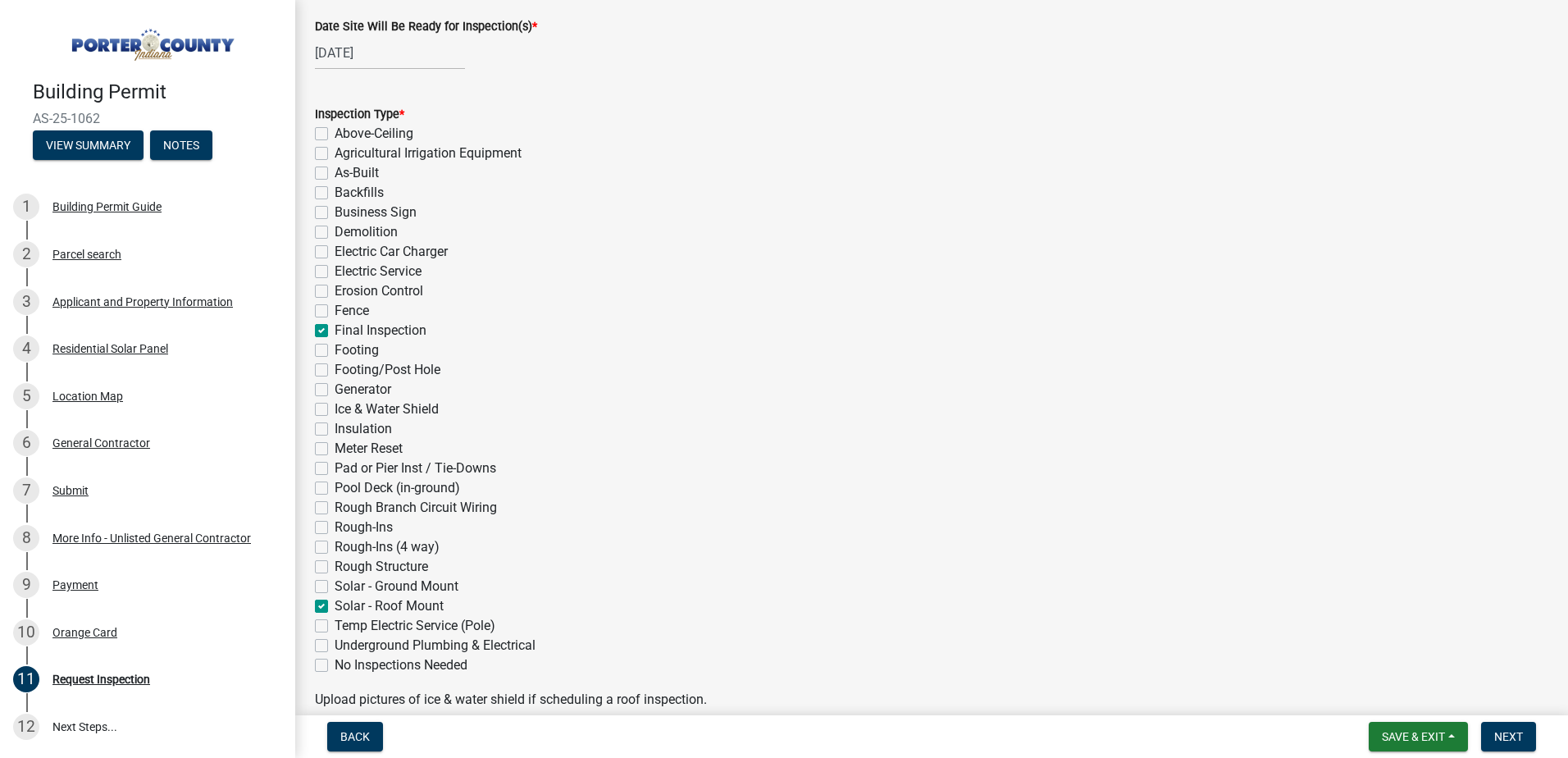
checkbox input "false"
checkbox input "true"
checkbox input "false"
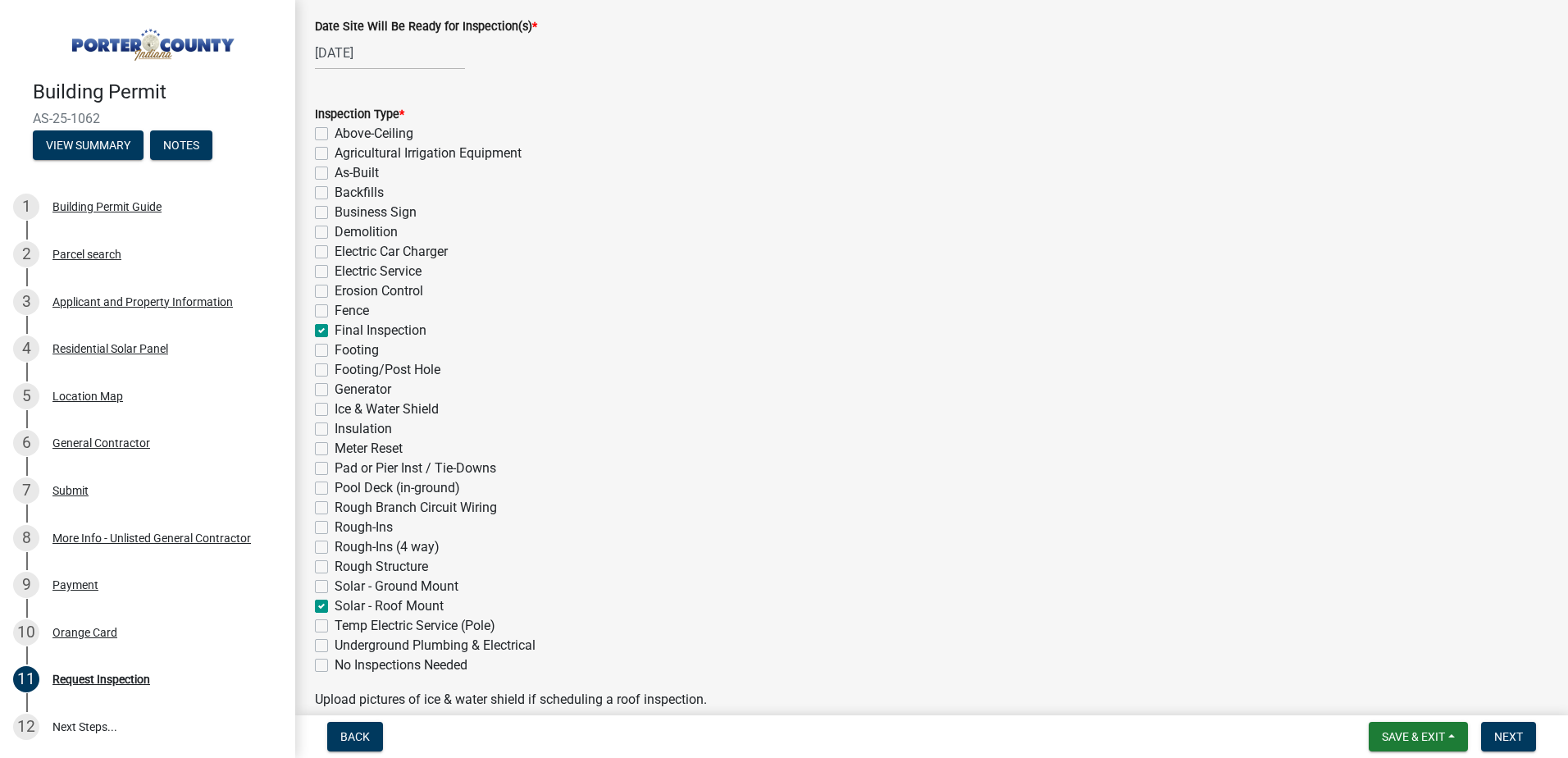
checkbox input "false"
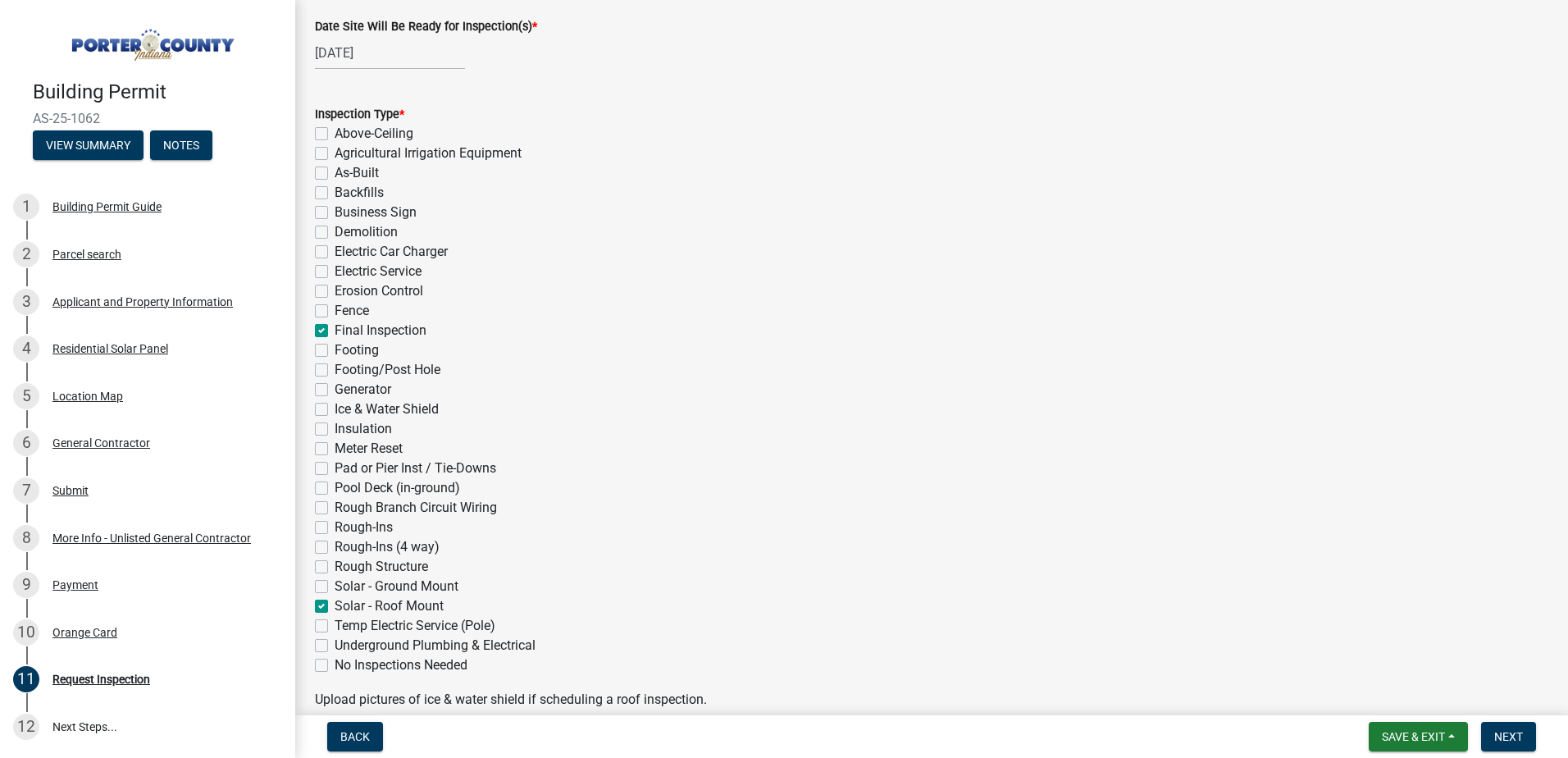
checkbox input "false"
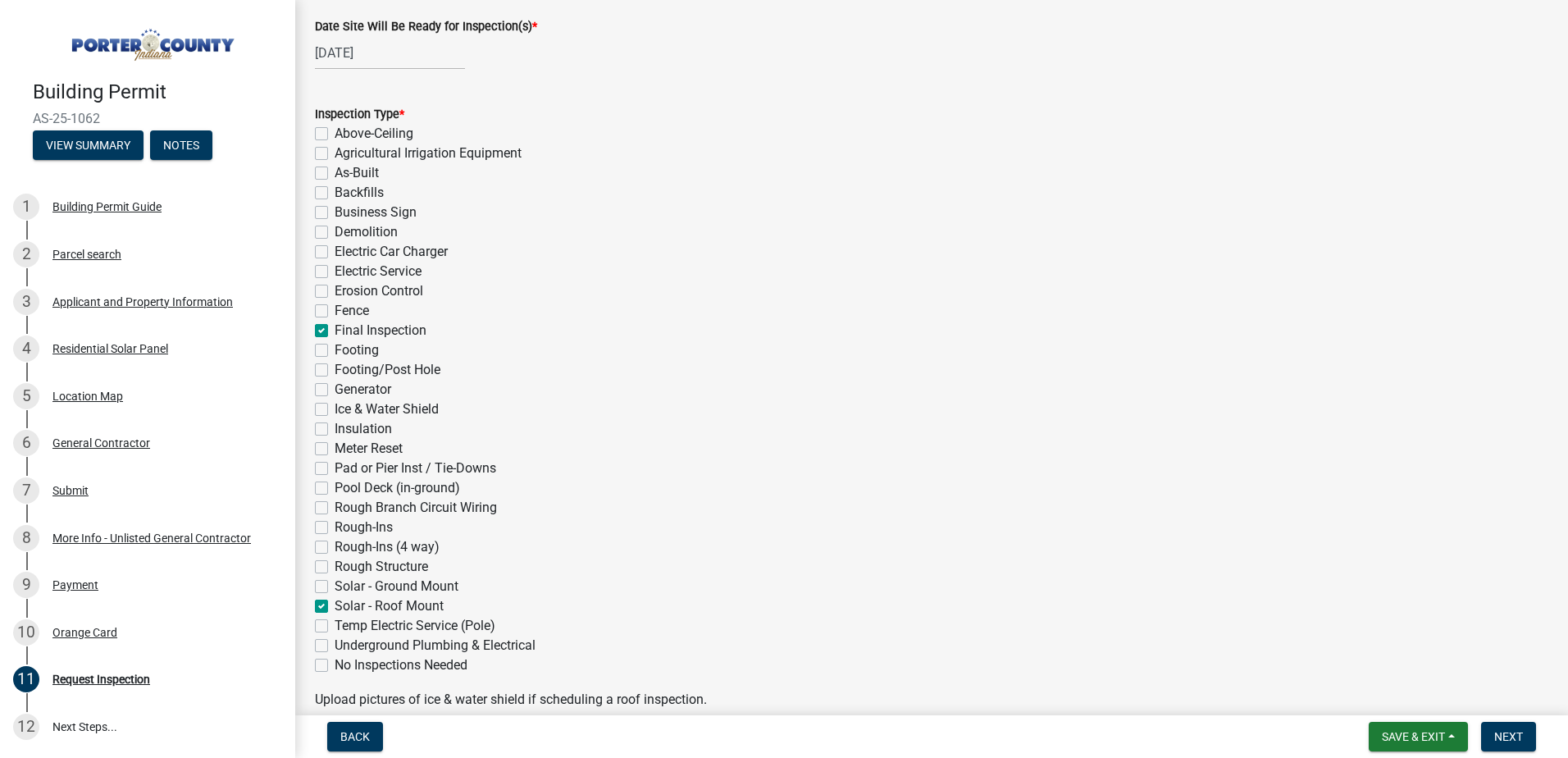
checkbox input "false"
checkbox input "true"
checkbox input "false"
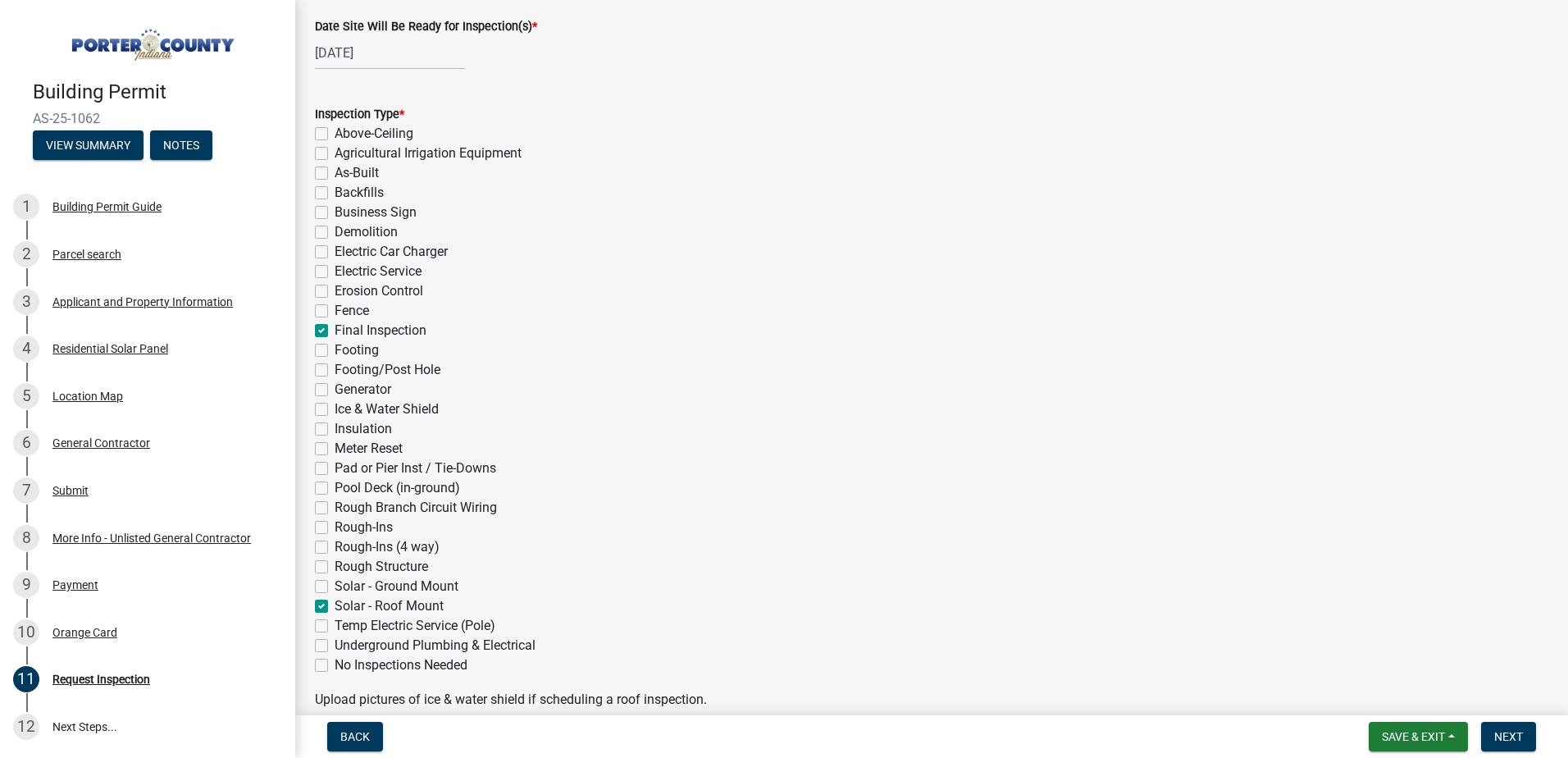
checkbox input "false"
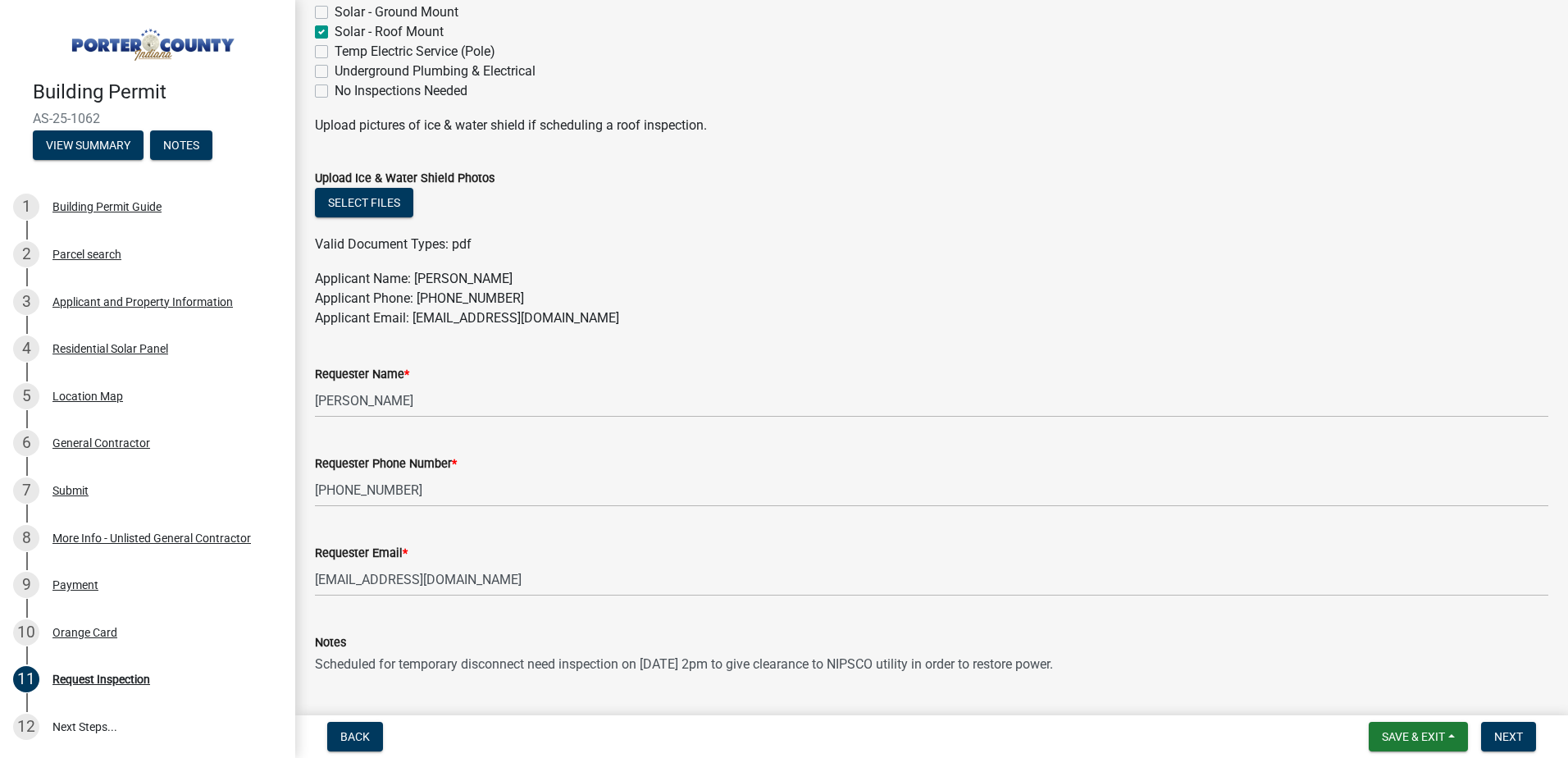
scroll to position [836, 0]
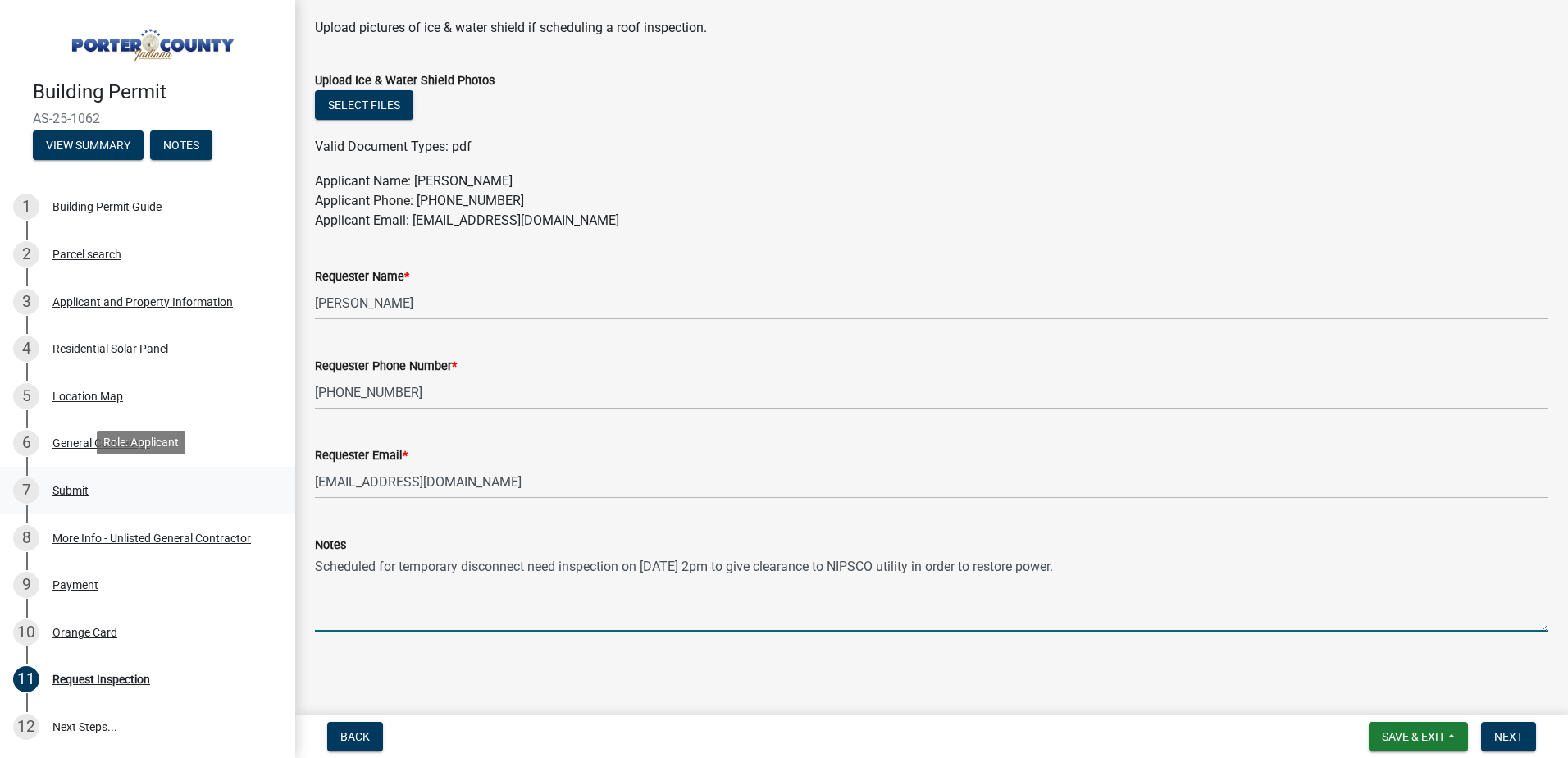
drag, startPoint x: 1181, startPoint y: 577, endPoint x: 270, endPoint y: 508, distance: 913.6
click at [270, 508] on div "Building Permit AS-25-1062 View Summary Notes 1 Building Permit Guide 2 Parcel …" at bounding box center [784, 379] width 1568 height 758
type textarea "Requesting solar final inspection in case this didn't go through."
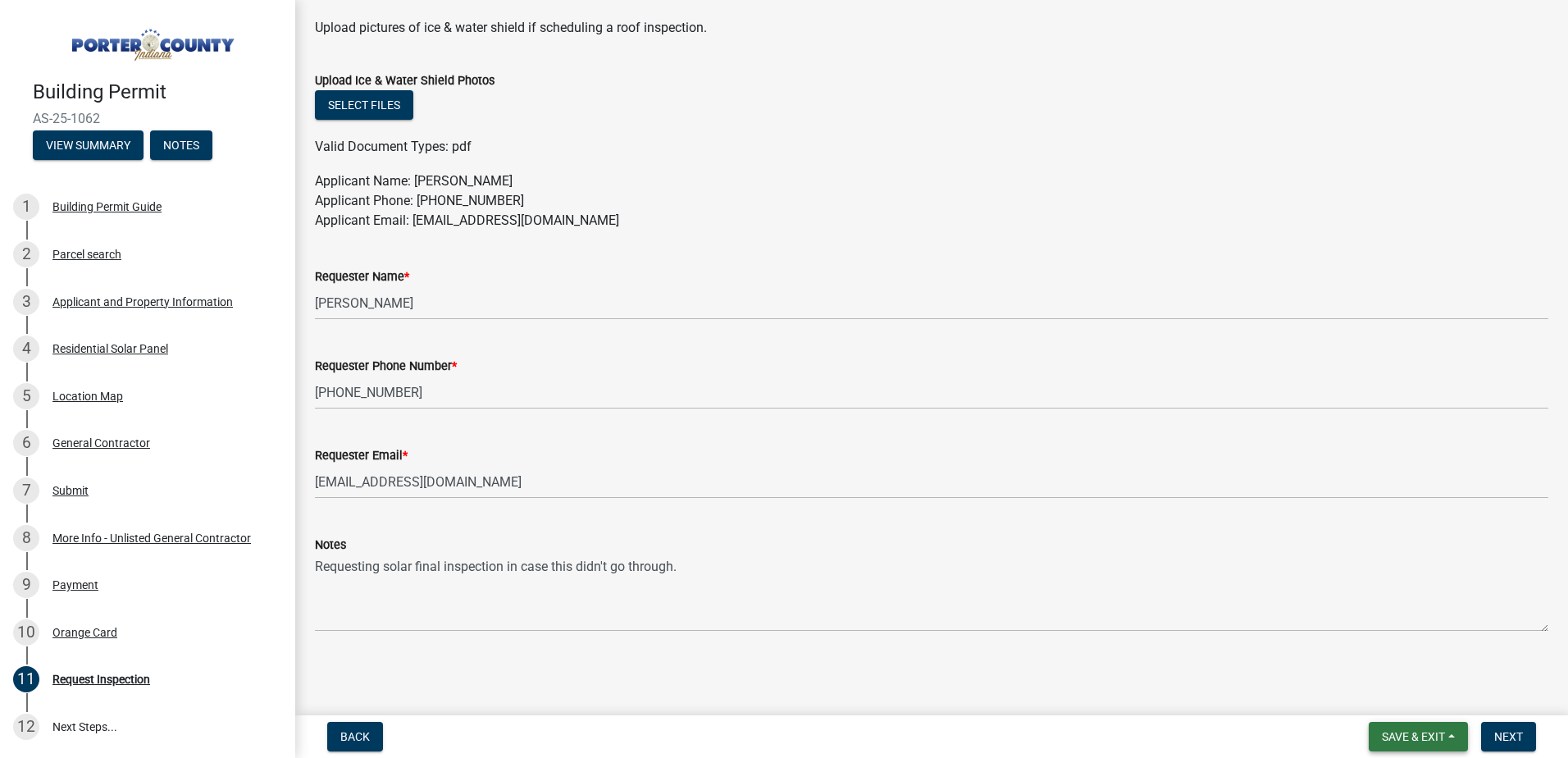
click at [1430, 741] on span "Save & Exit" at bounding box center [1413, 737] width 63 height 13
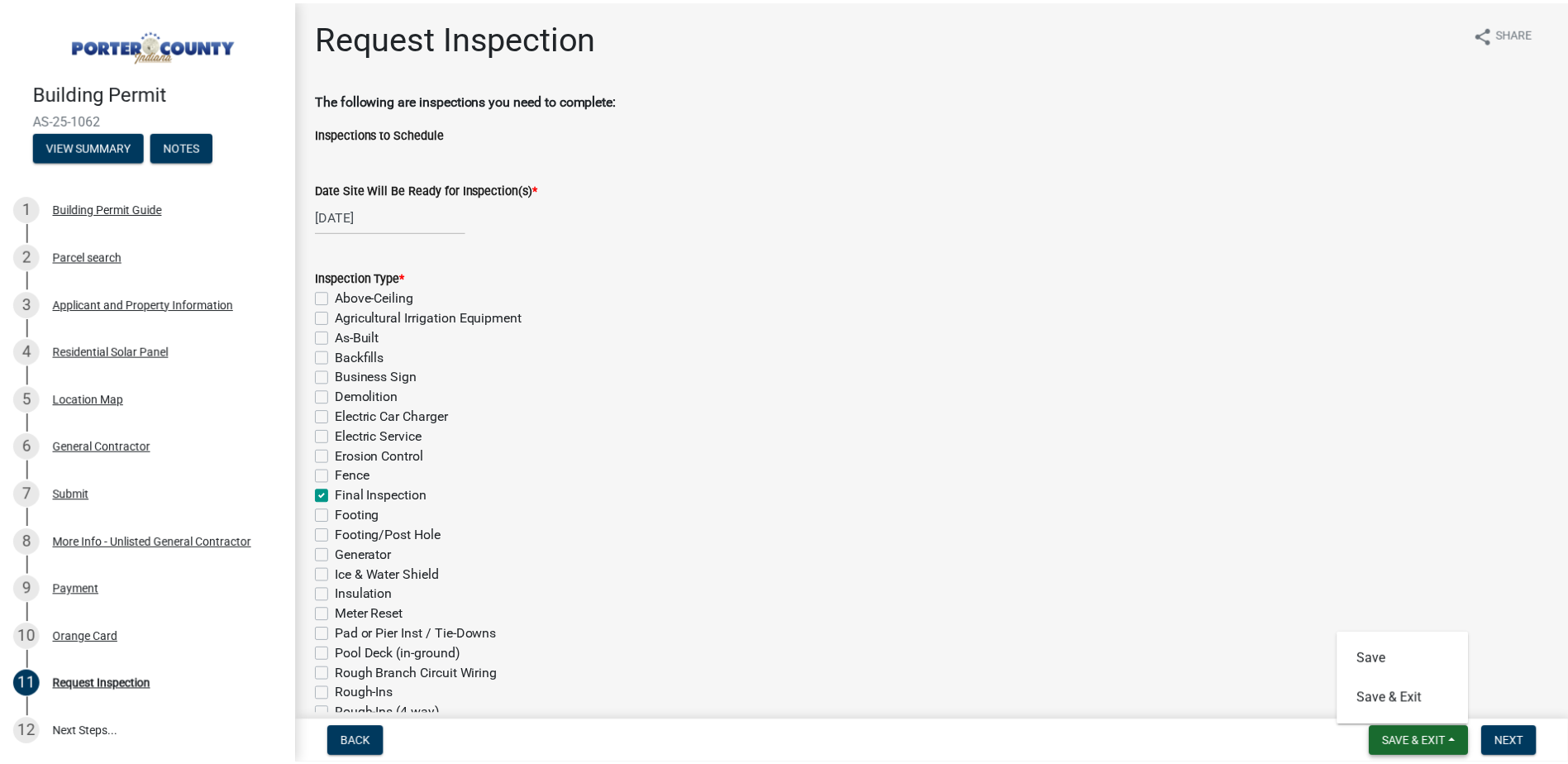
scroll to position [0, 0]
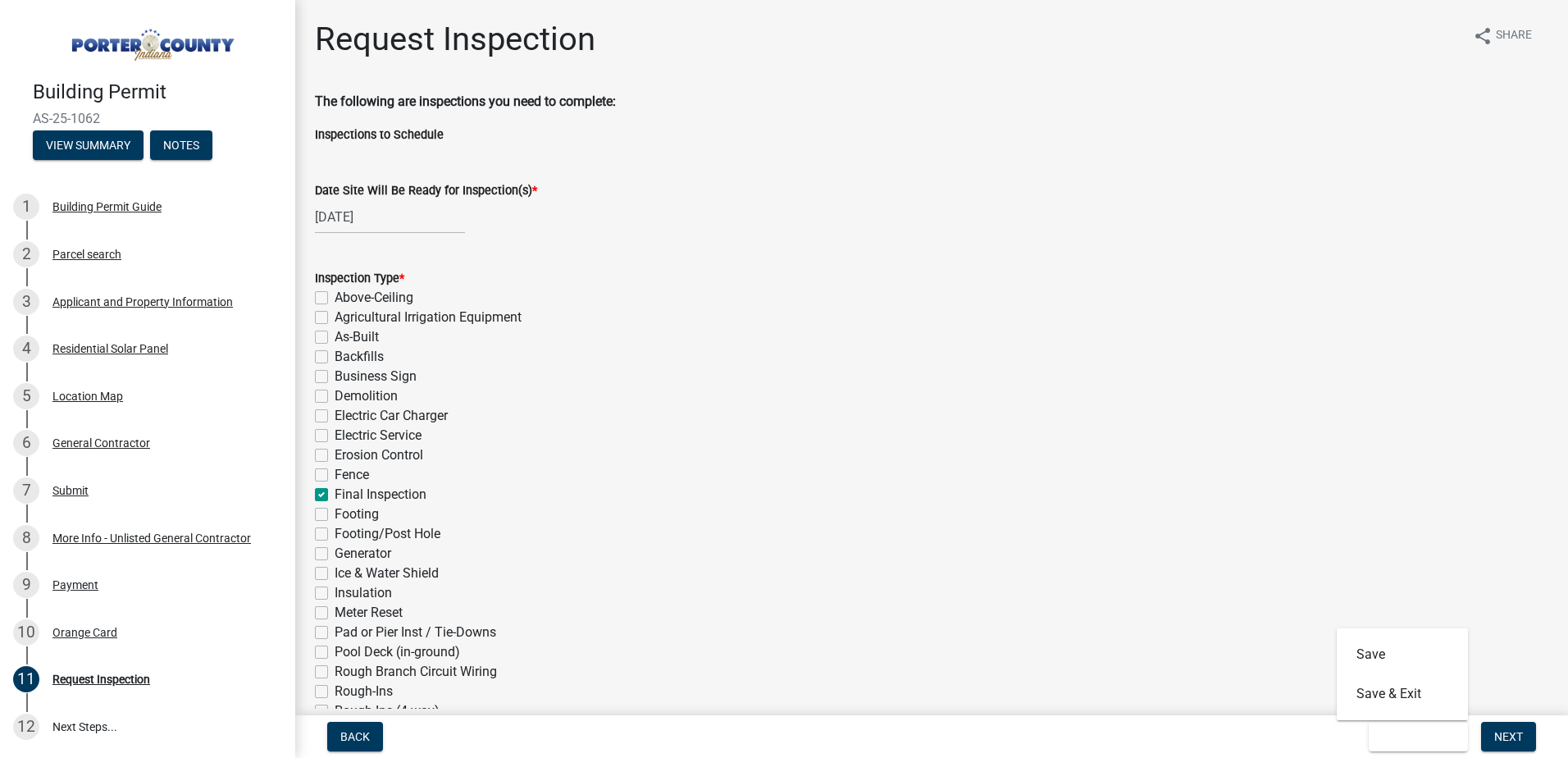
select select "8"
select select "2025"
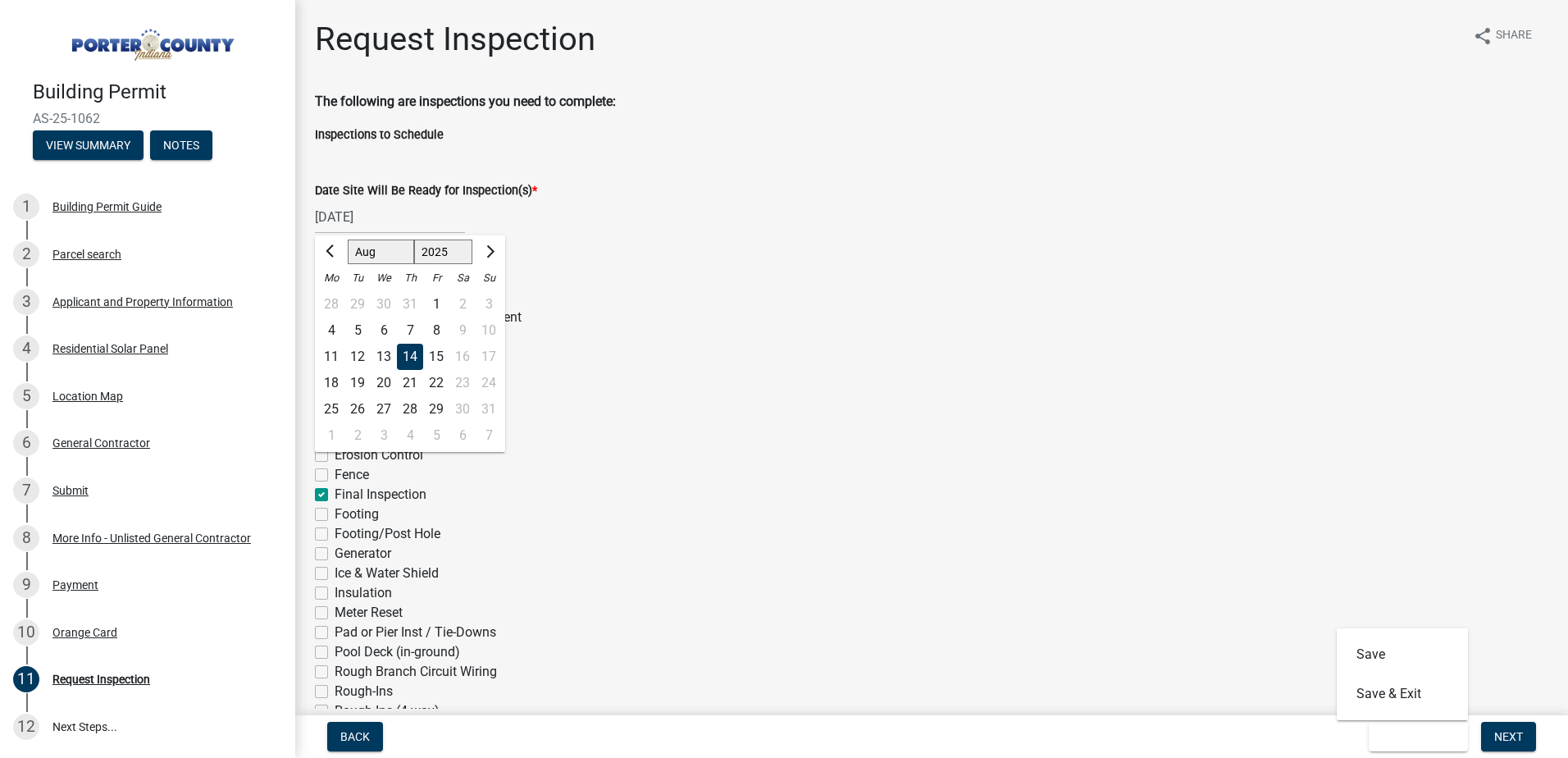
click at [377, 216] on div "[DATE] [PERSON_NAME] Apr May Jun [DATE] Aug Sep Oct Nov [DATE] 1526 1527 1528 1…" at bounding box center [390, 217] width 150 height 34
click at [335, 383] on div "18" at bounding box center [331, 384] width 26 height 26
type input "[DATE]"
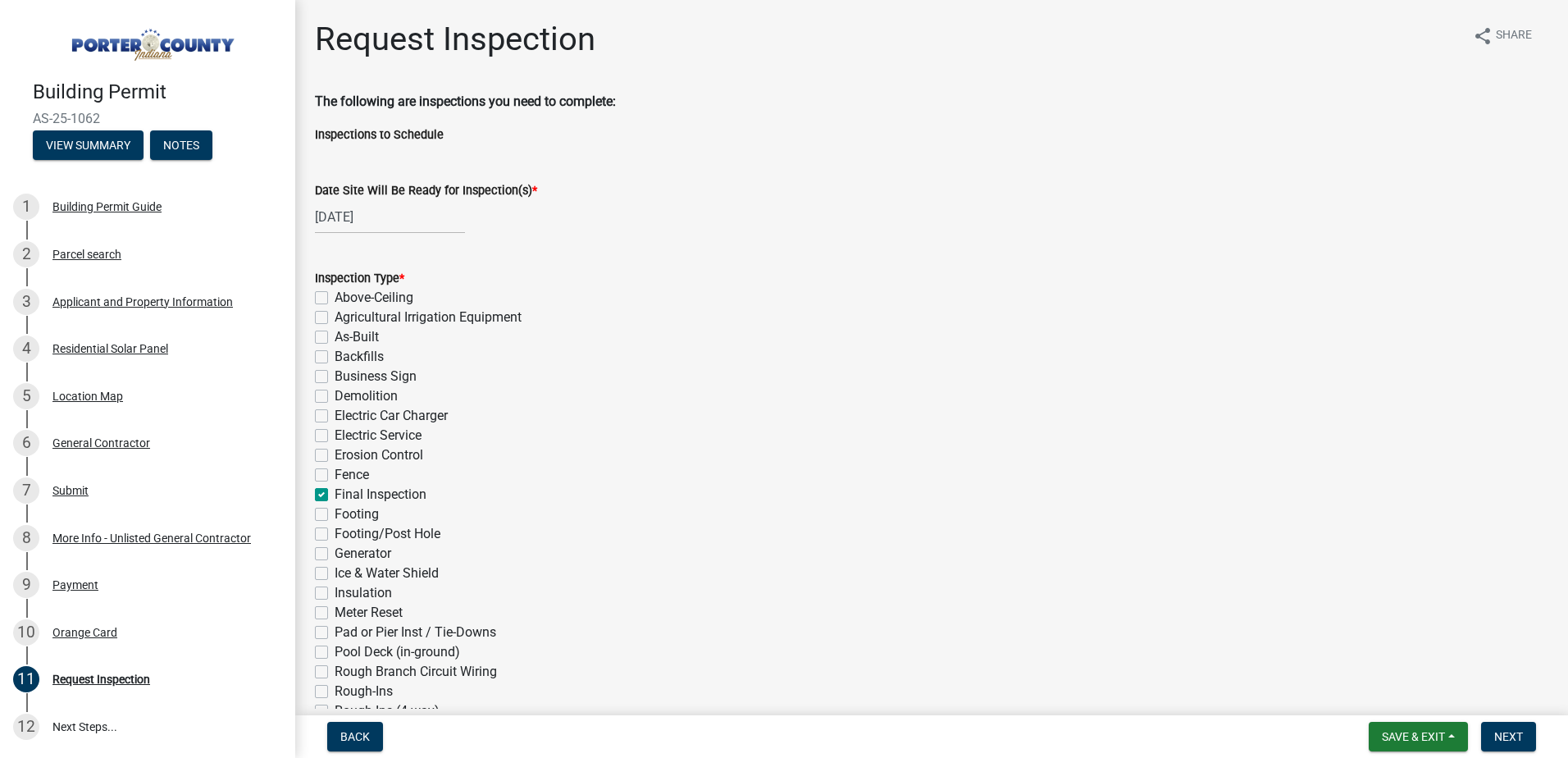
click at [740, 413] on div "Electric Car Charger" at bounding box center [932, 416] width 1233 height 20
click at [1421, 739] on span "Save & Exit" at bounding box center [1413, 737] width 63 height 13
drag, startPoint x: 1387, startPoint y: 693, endPoint x: 1353, endPoint y: 659, distance: 48.1
click at [1349, 659] on div "Save Save & Exit" at bounding box center [1401, 674] width 131 height 92
click at [1500, 730] on span "Next" at bounding box center [1508, 737] width 29 height 13
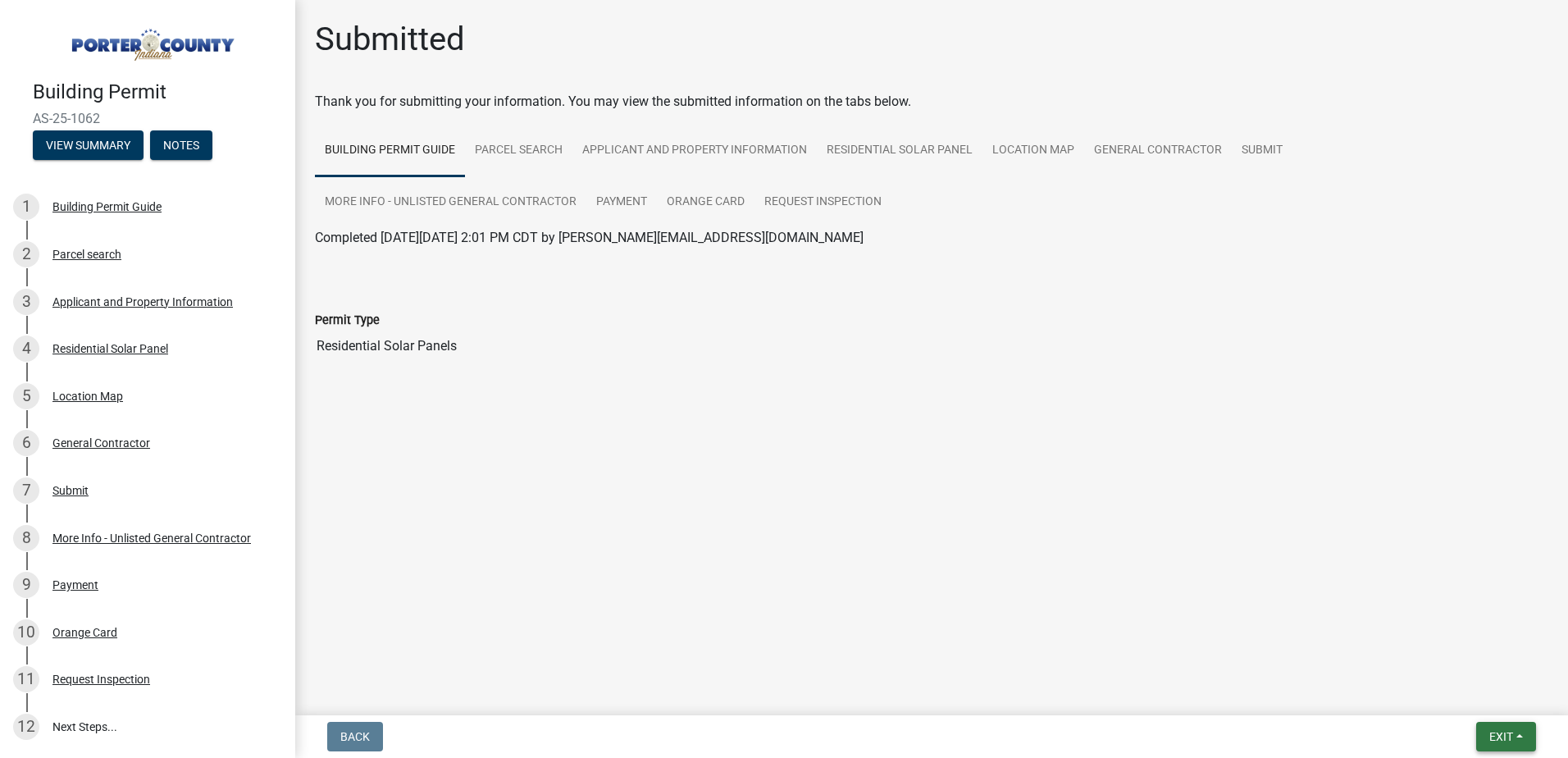
click at [1496, 740] on span "Exit" at bounding box center [1500, 737] width 24 height 13
click at [1477, 701] on button "Save & Exit" at bounding box center [1470, 694] width 131 height 40
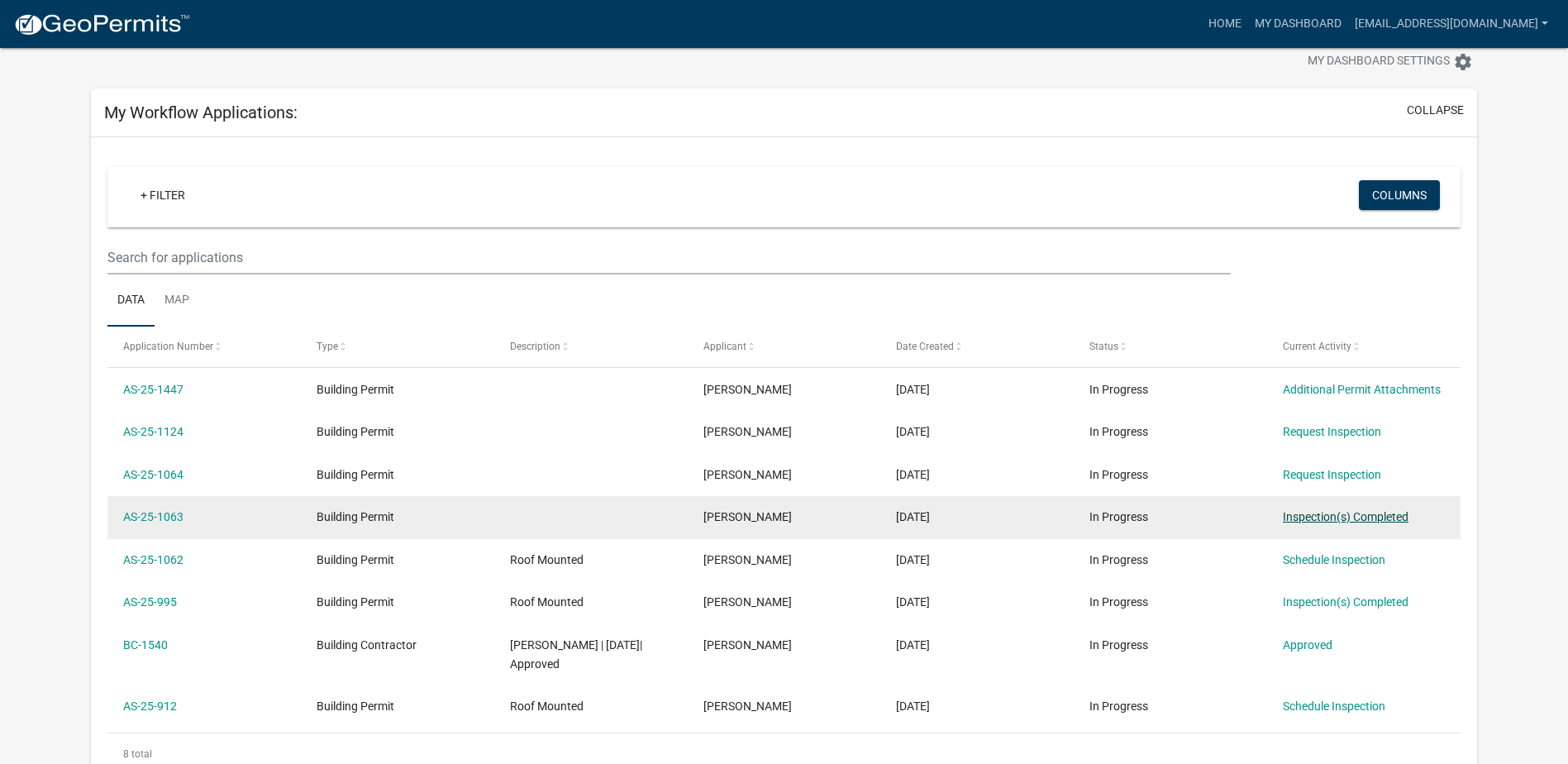
scroll to position [82, 0]
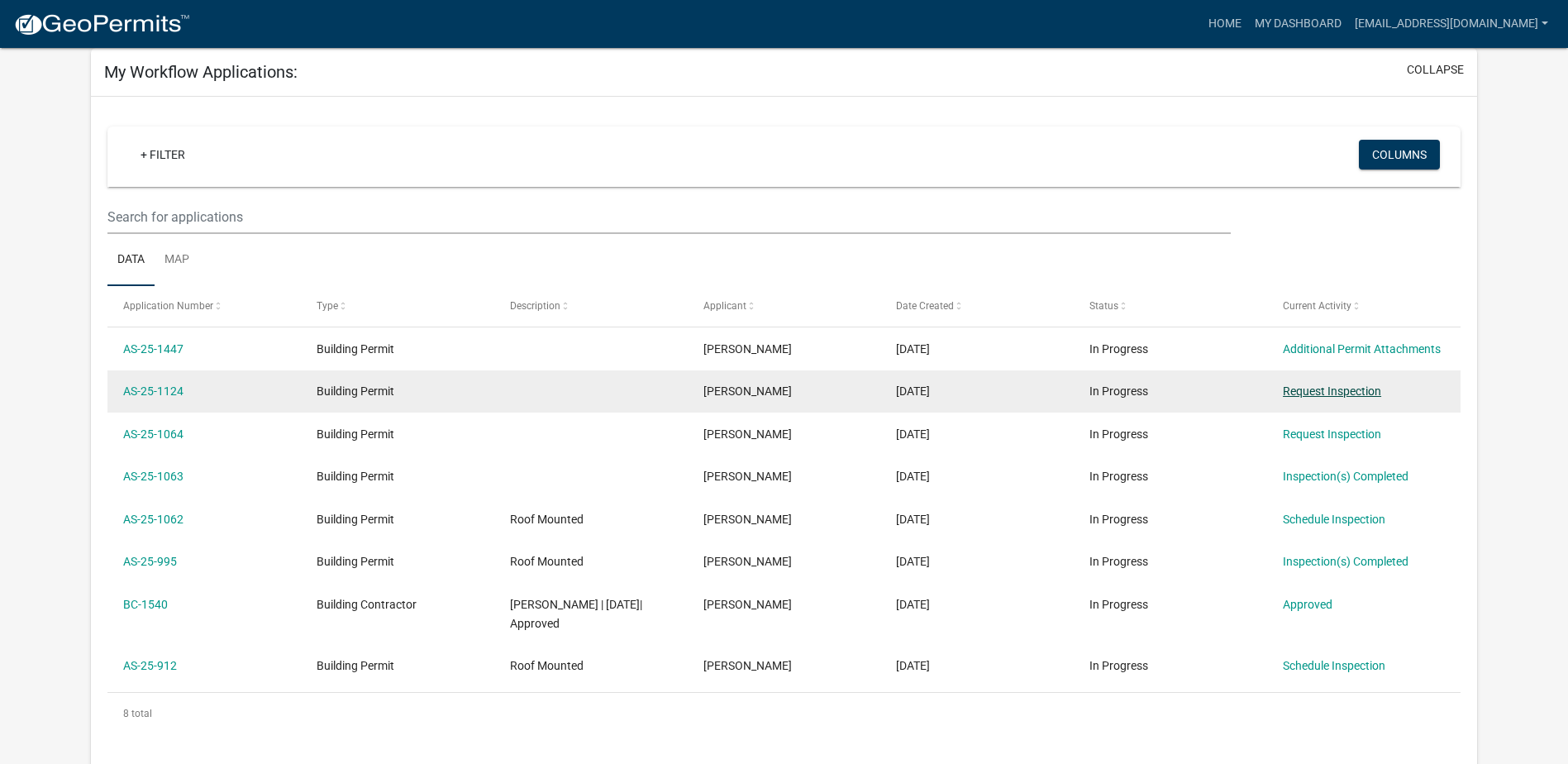
click at [1367, 397] on link "Request Inspection" at bounding box center [1332, 392] width 98 height 13
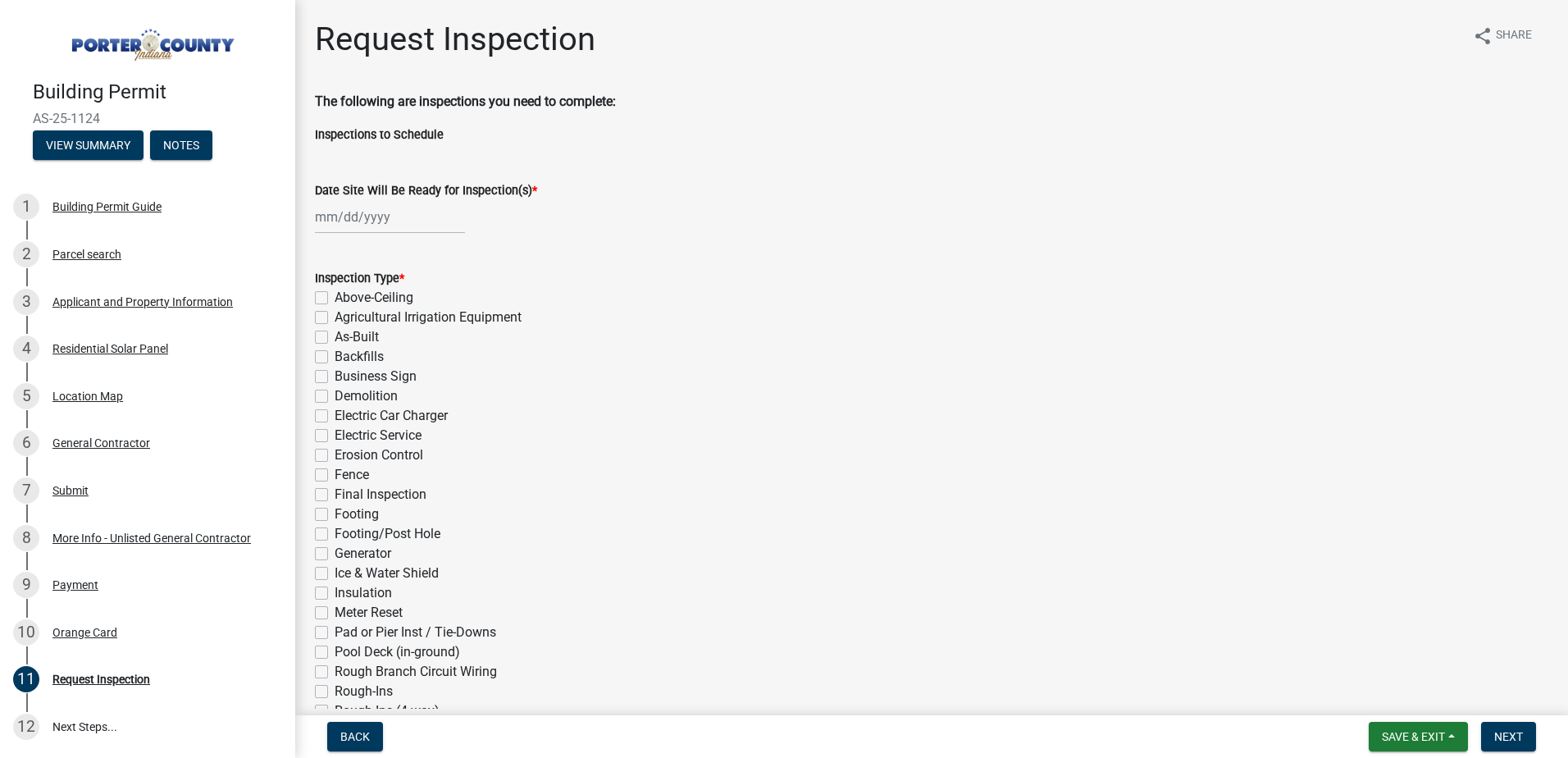
click at [369, 224] on div at bounding box center [390, 217] width 150 height 34
select select "8"
select select "2025"
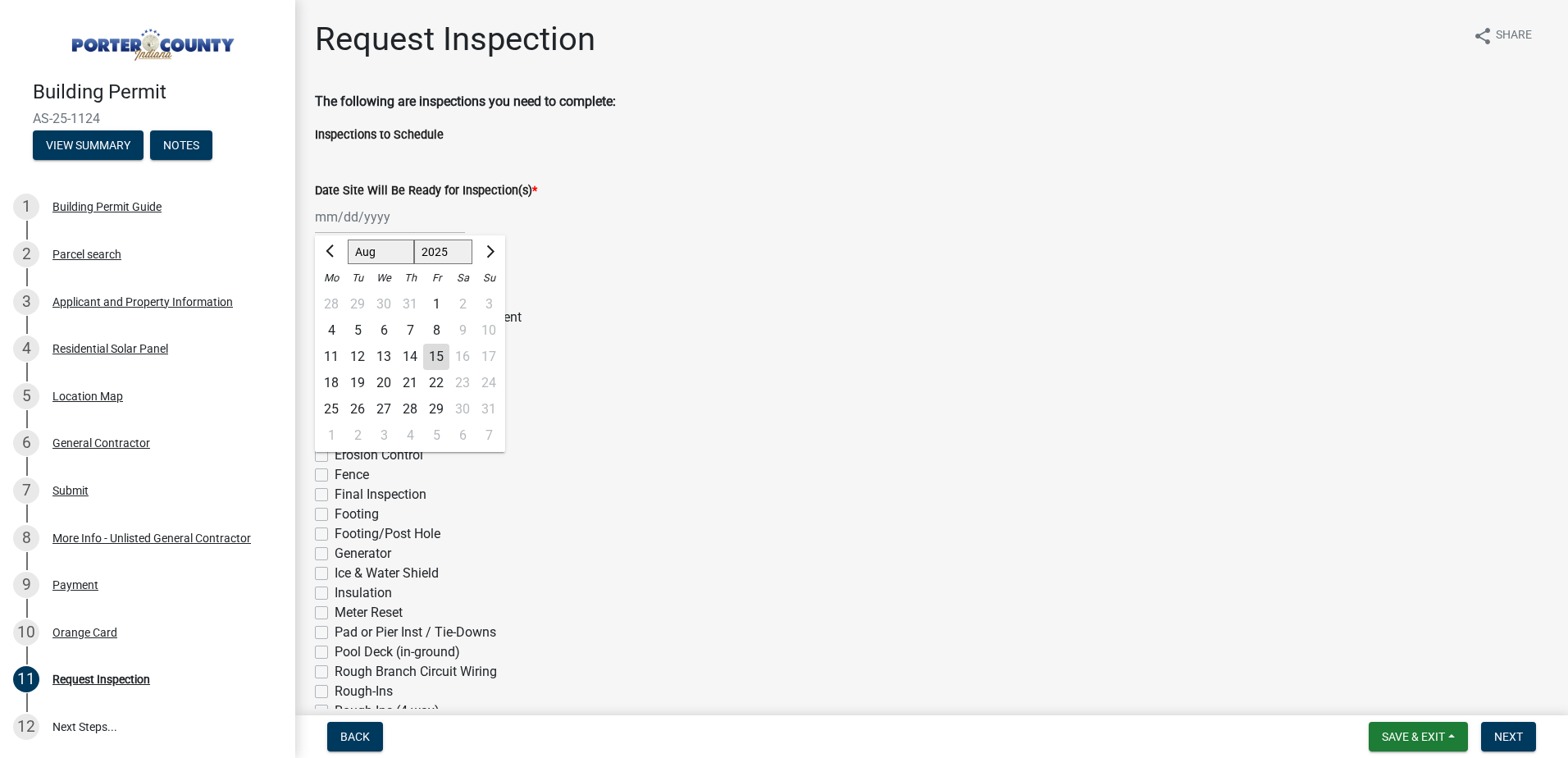
click at [354, 384] on div "19" at bounding box center [358, 384] width 26 height 26
type input "[DATE]"
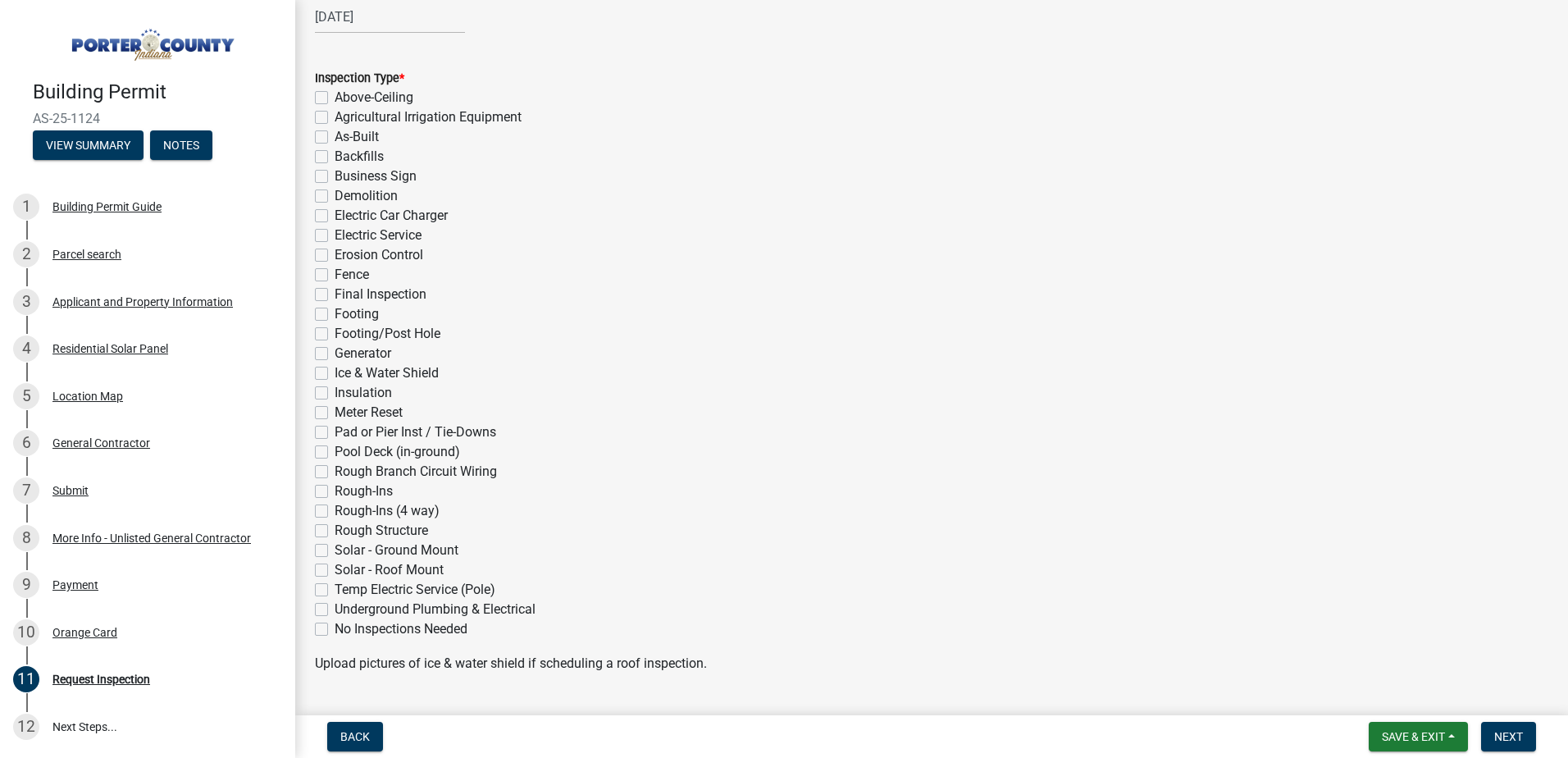
scroll to position [246, 0]
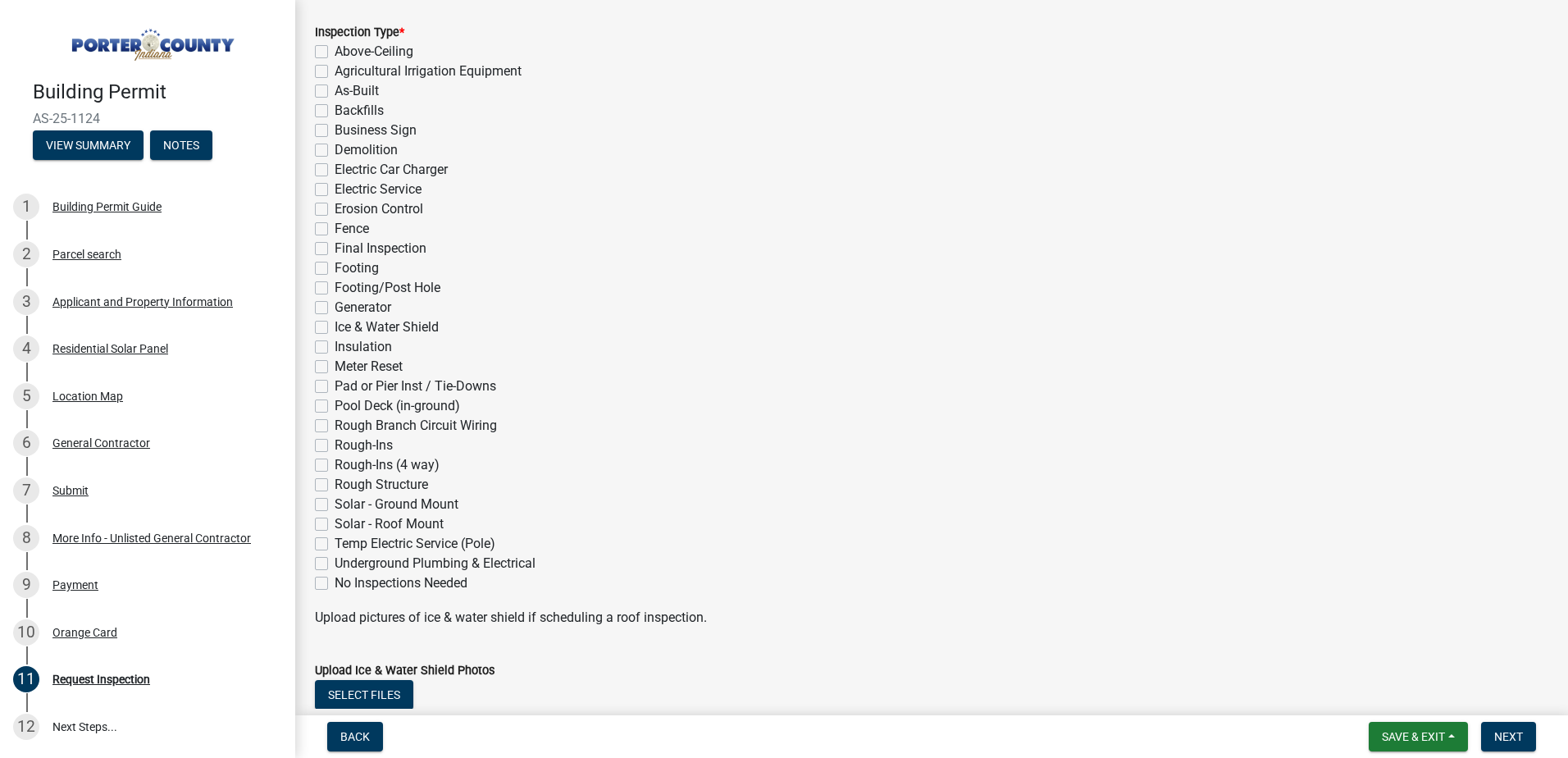
click at [335, 527] on label "Solar - Roof Mount" at bounding box center [389, 525] width 109 height 20
click at [335, 525] on input "Solar - Roof Mount" at bounding box center [340, 520] width 11 height 11
checkbox input "true"
checkbox input "false"
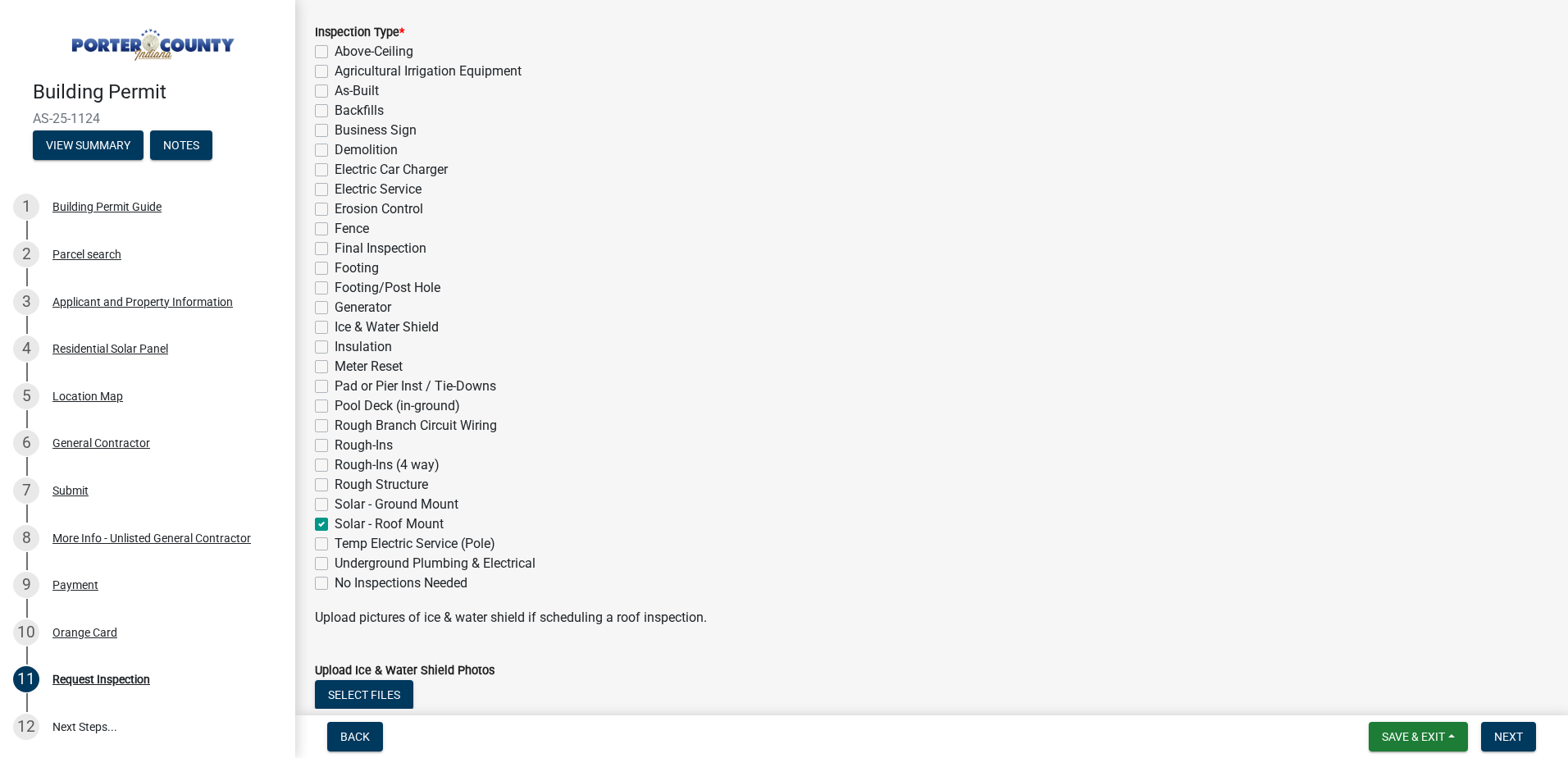
checkbox input "false"
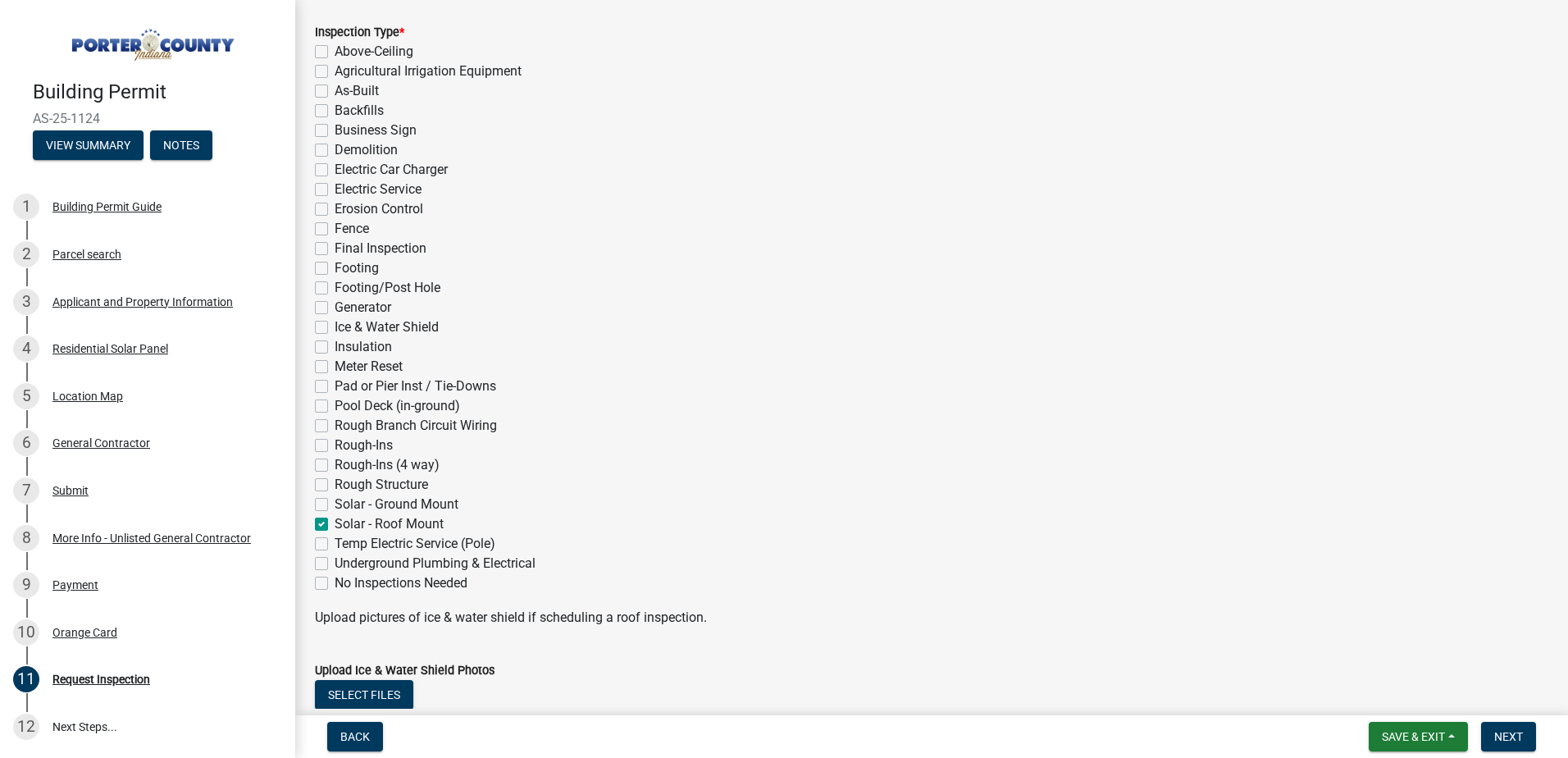
checkbox input "false"
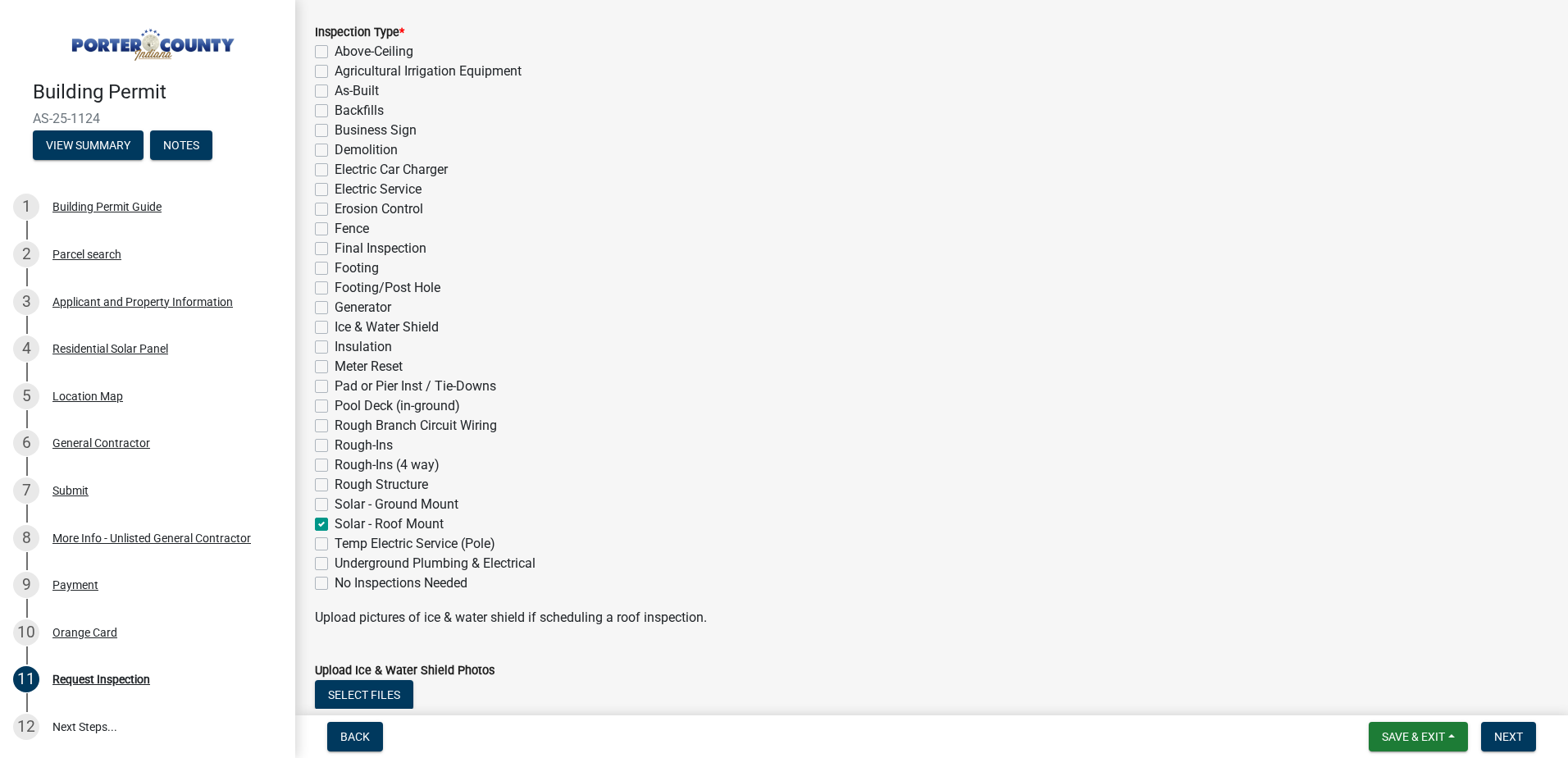
checkbox input "false"
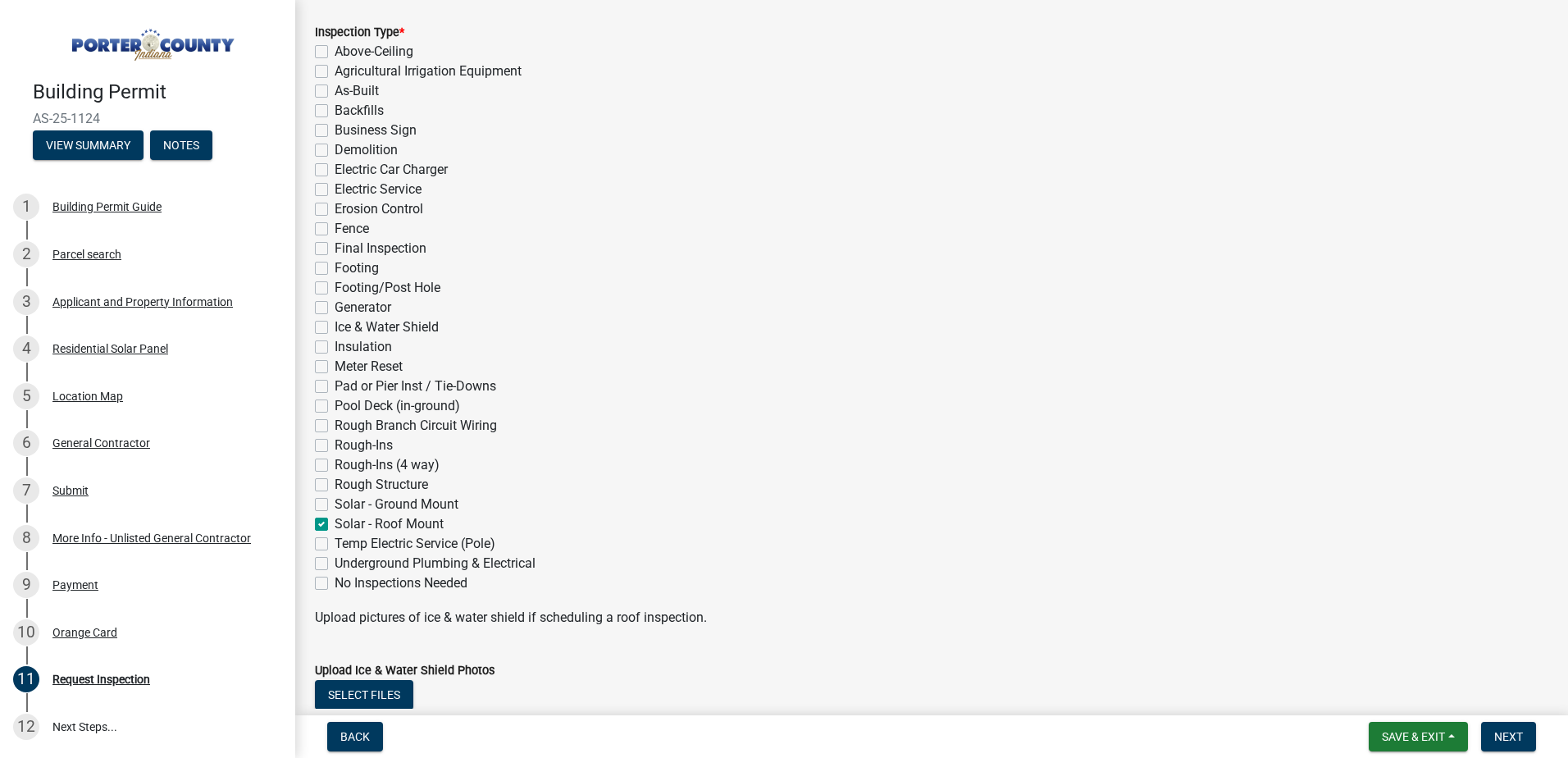
checkbox input "false"
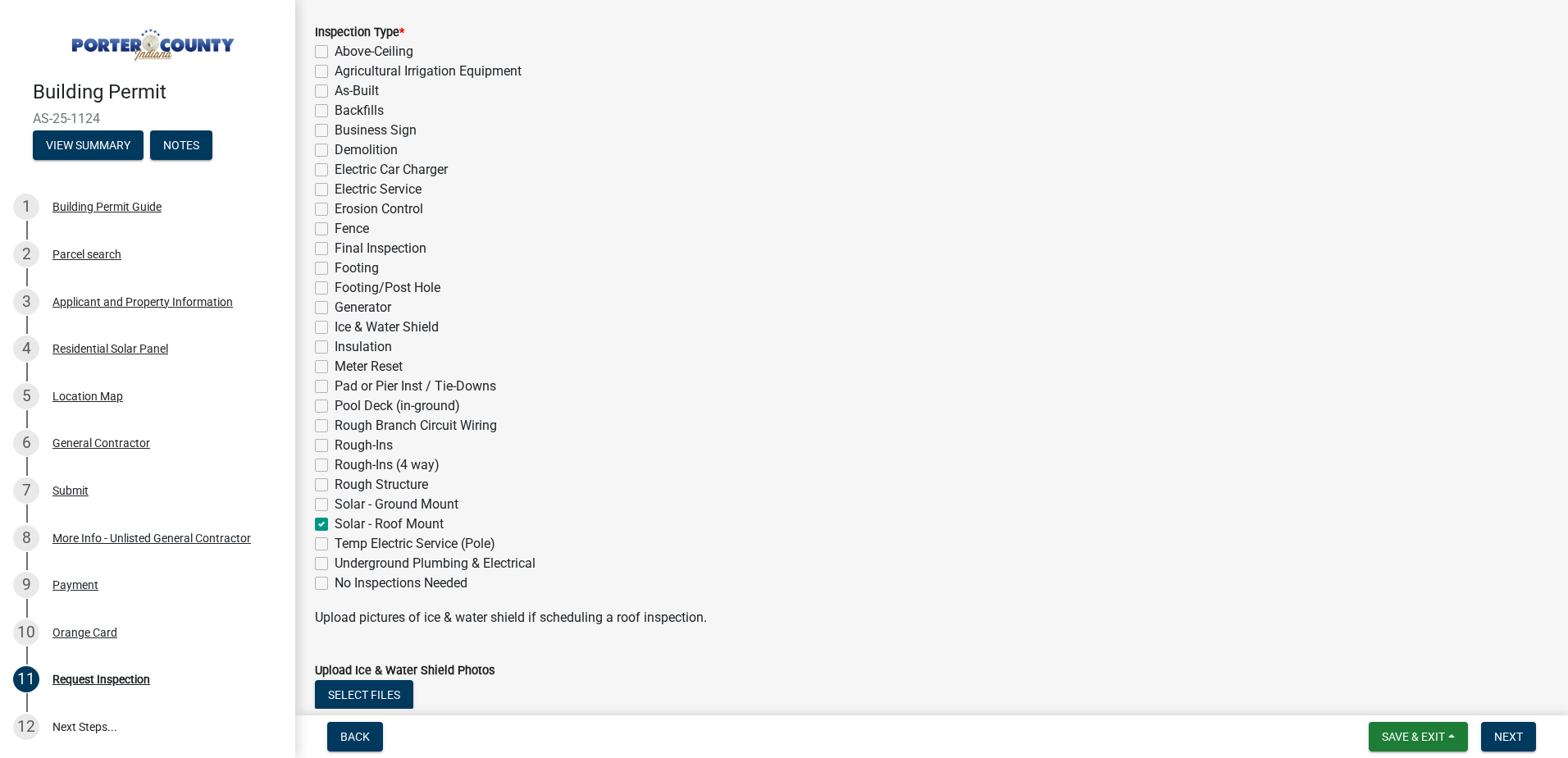
checkbox input "false"
checkbox input "true"
checkbox input "false"
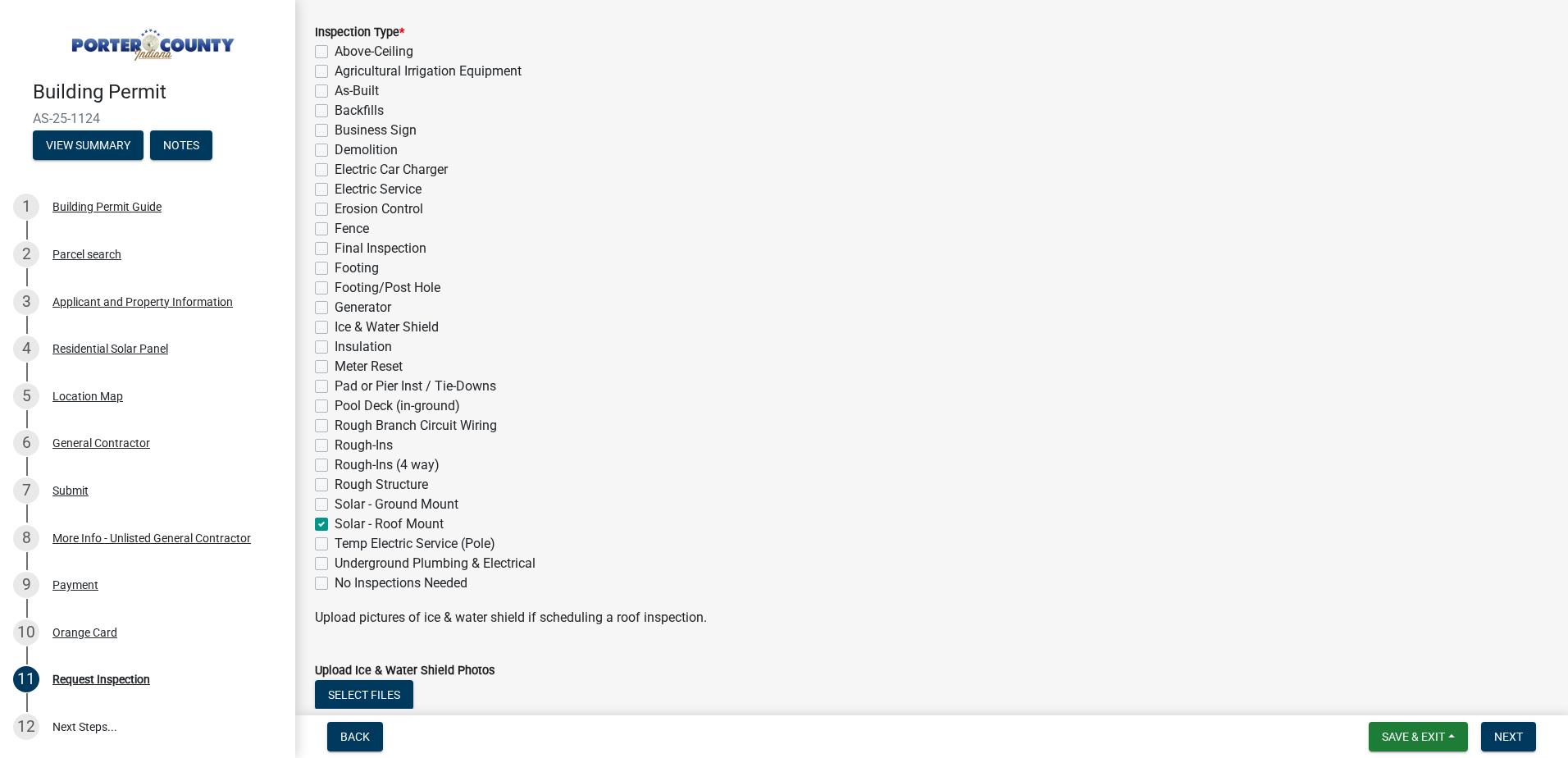
checkbox input "false"
click at [335, 249] on label "Final Inspection" at bounding box center [380, 248] width 92 height 20
click at [335, 249] on input "Final Inspection" at bounding box center [340, 243] width 11 height 11
checkbox input "true"
checkbox input "false"
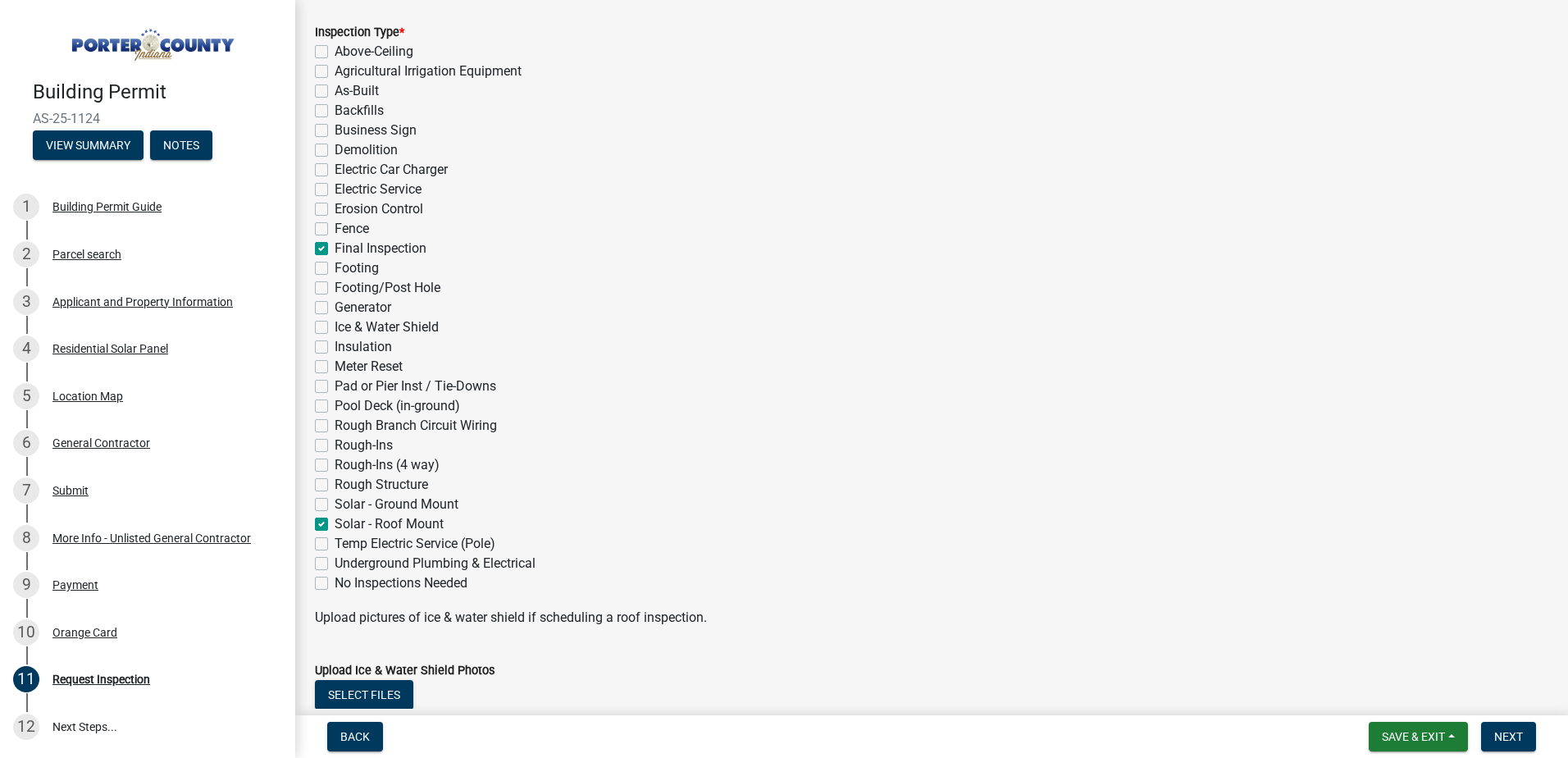
checkbox input "false"
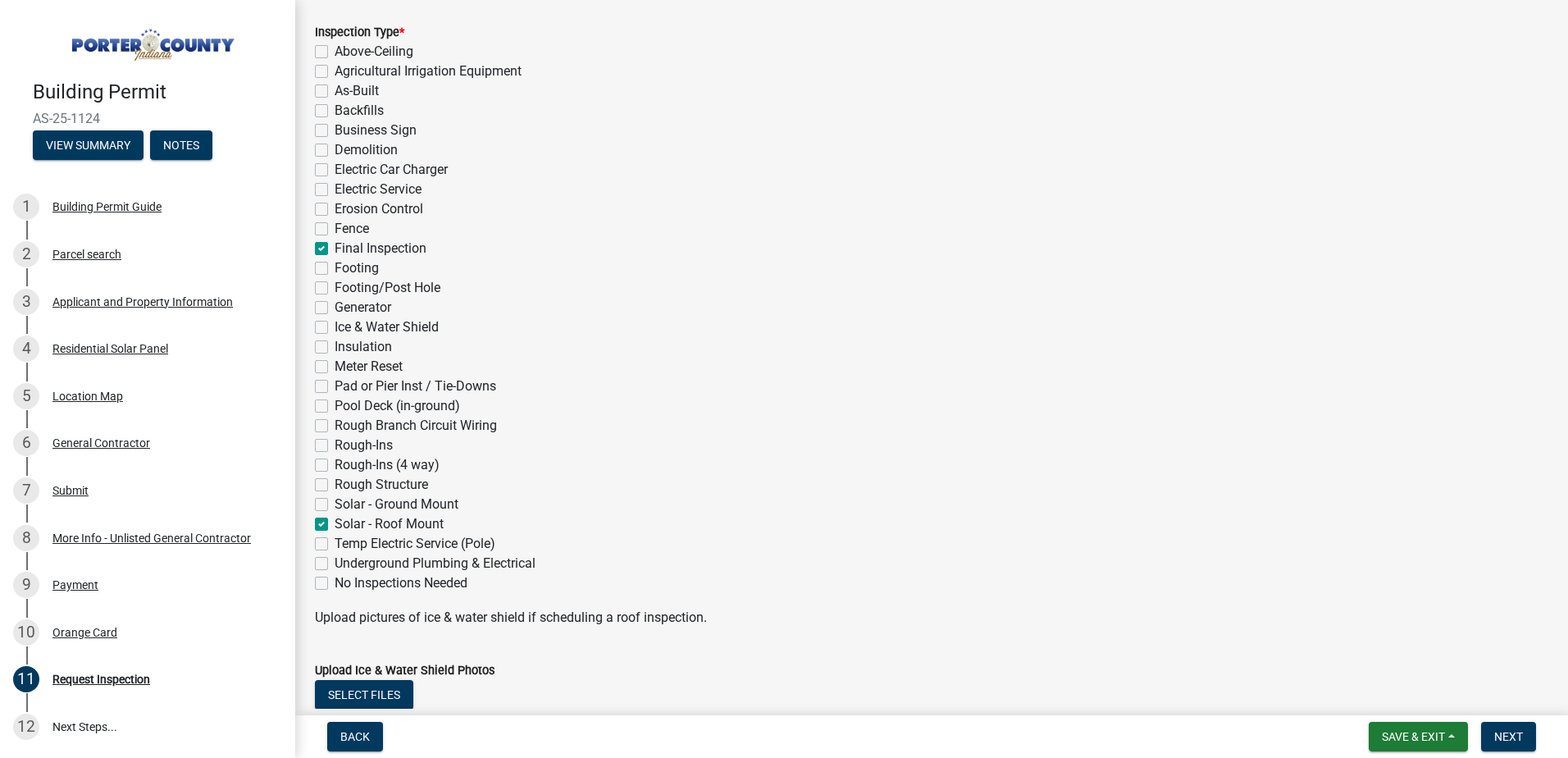
checkbox input "false"
checkbox input "true"
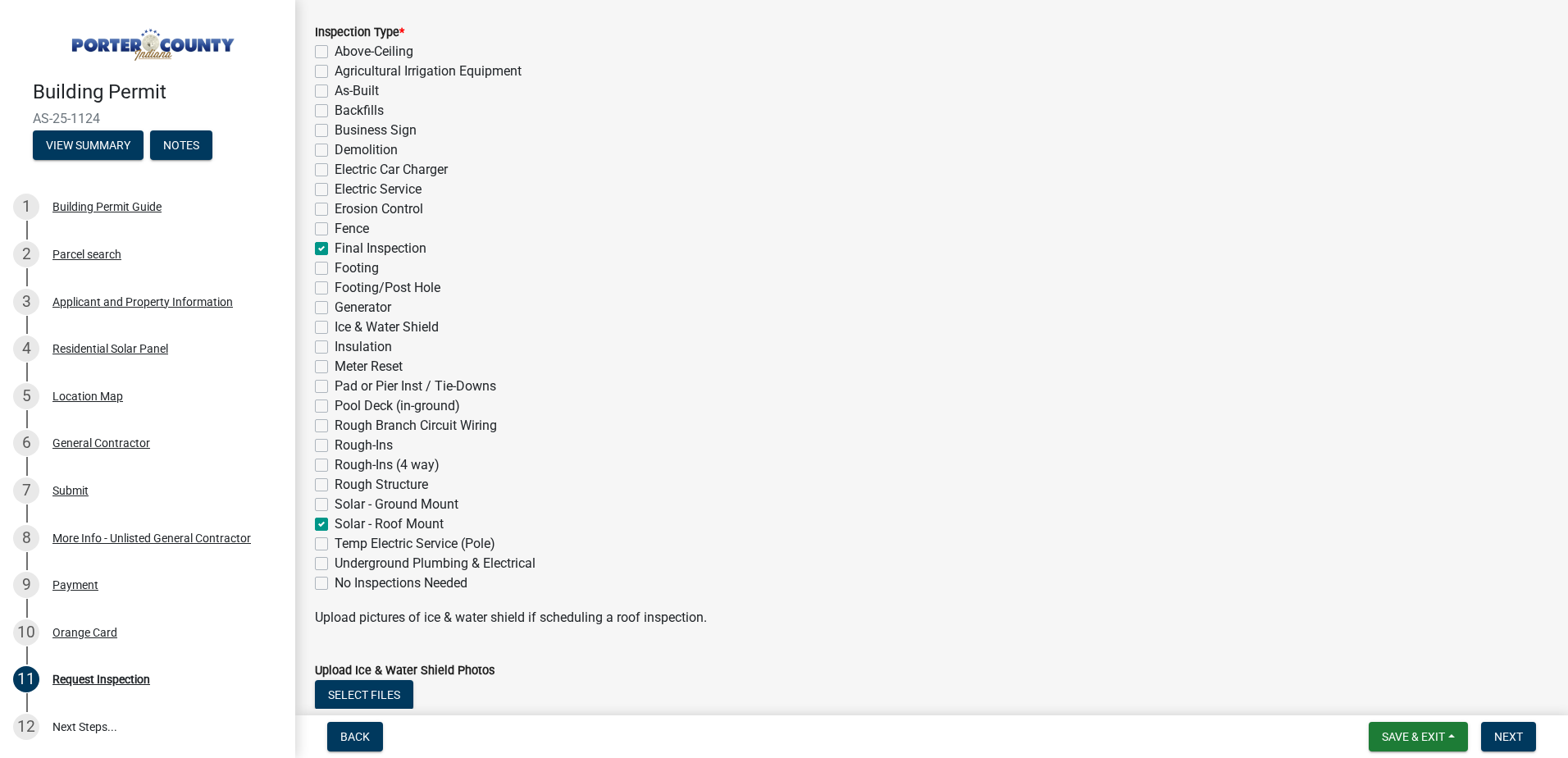
checkbox input "false"
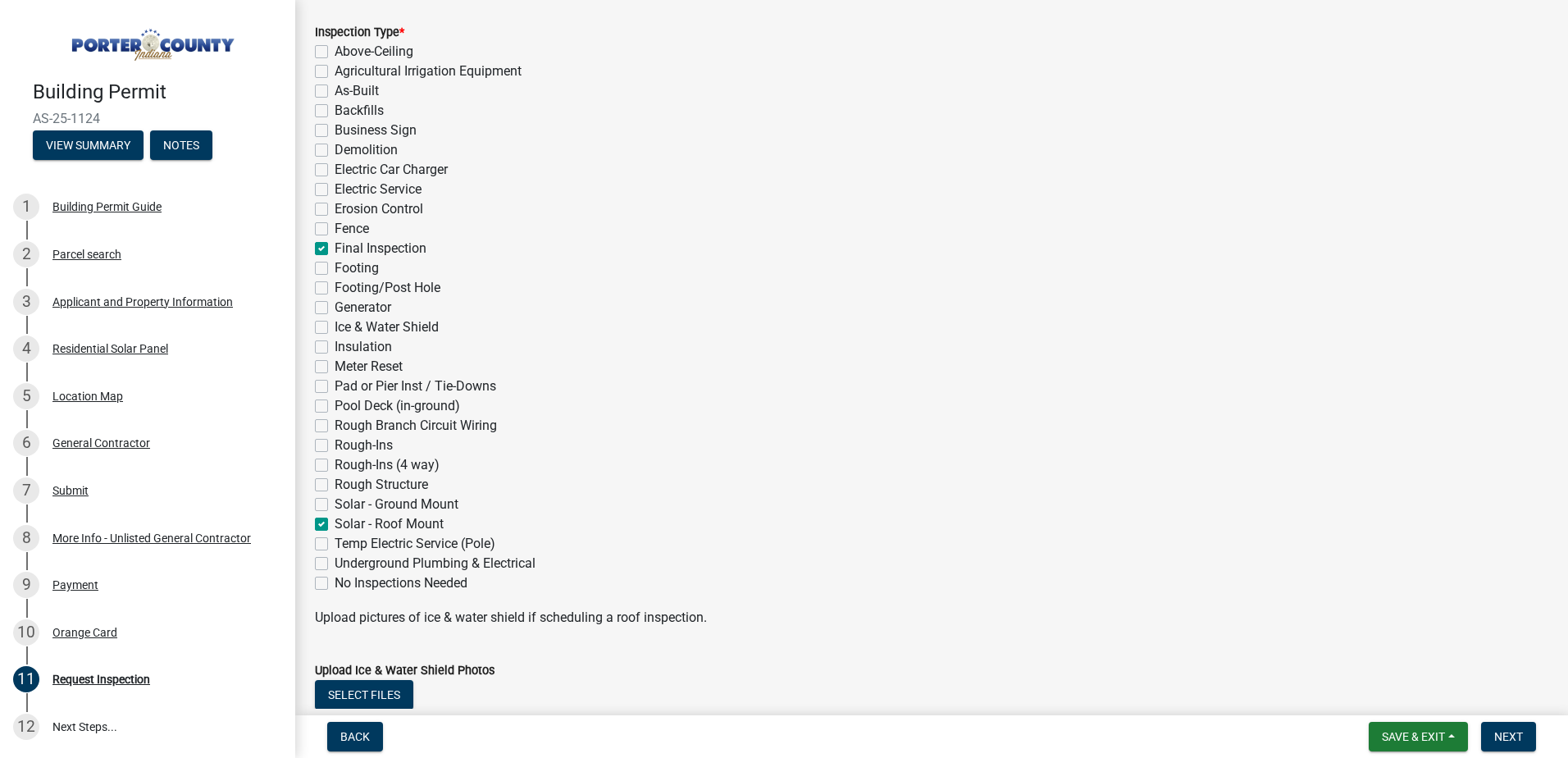
checkbox input "false"
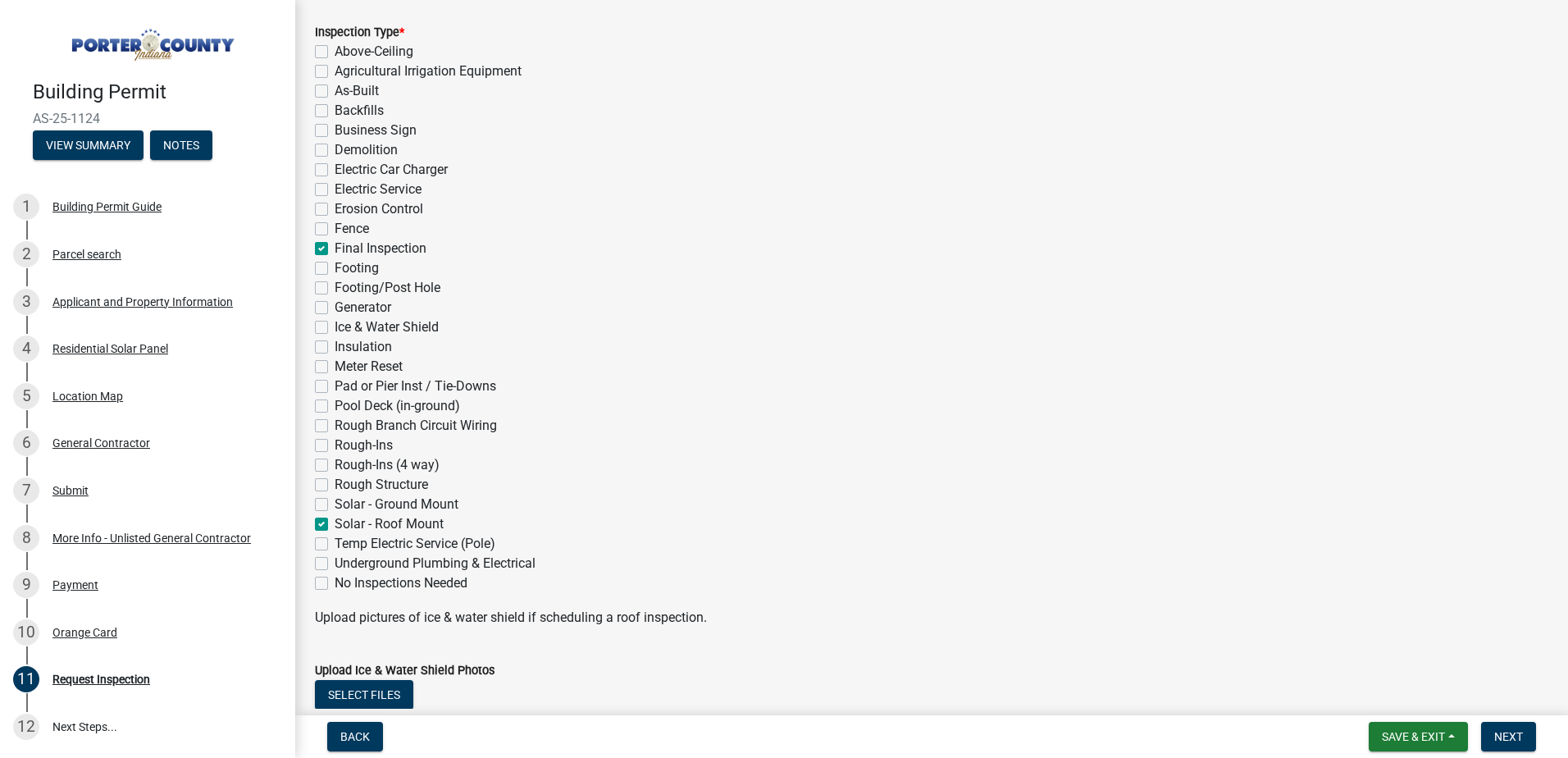
checkbox input "false"
checkbox input "true"
checkbox input "false"
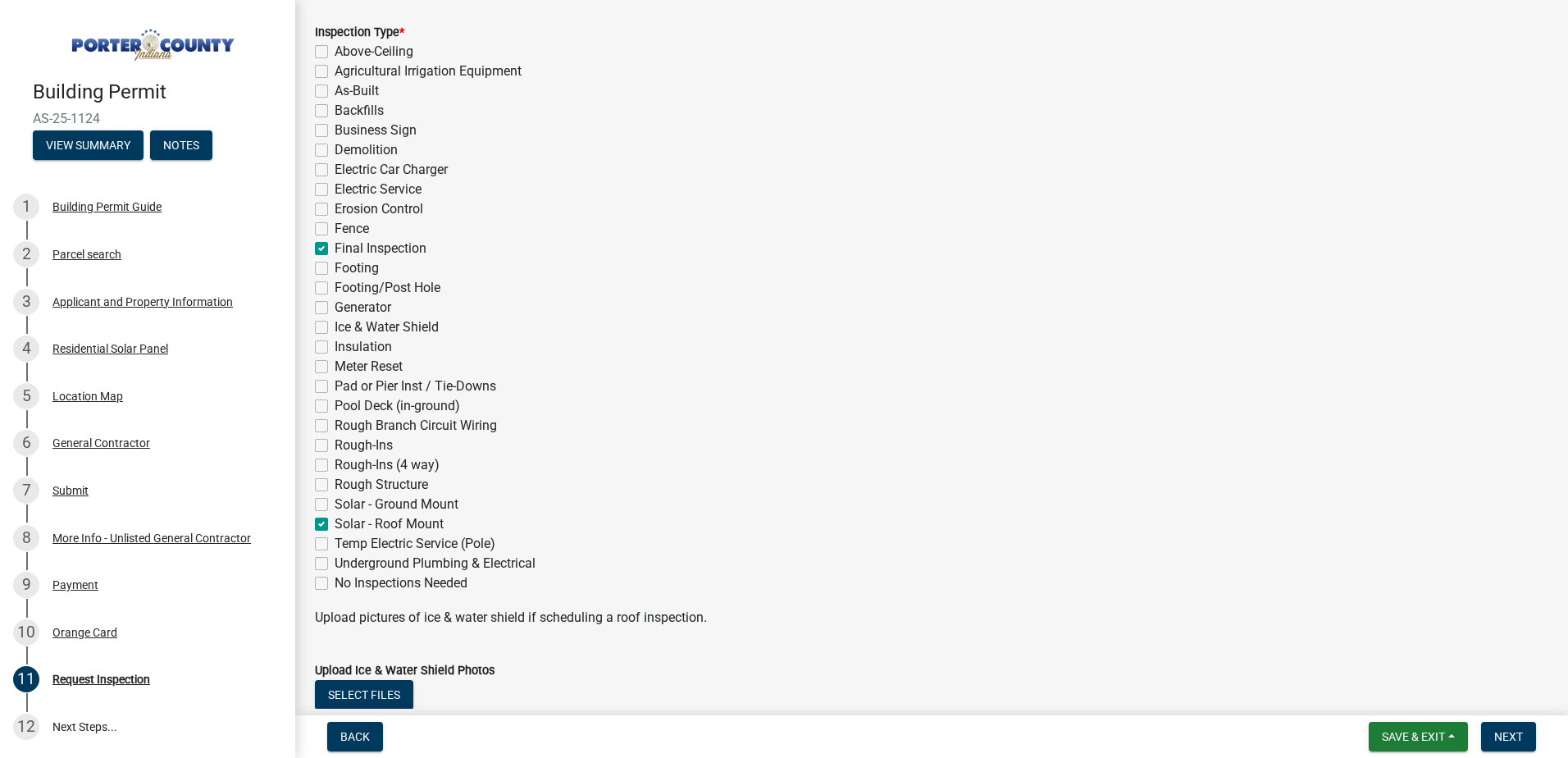
checkbox input "false"
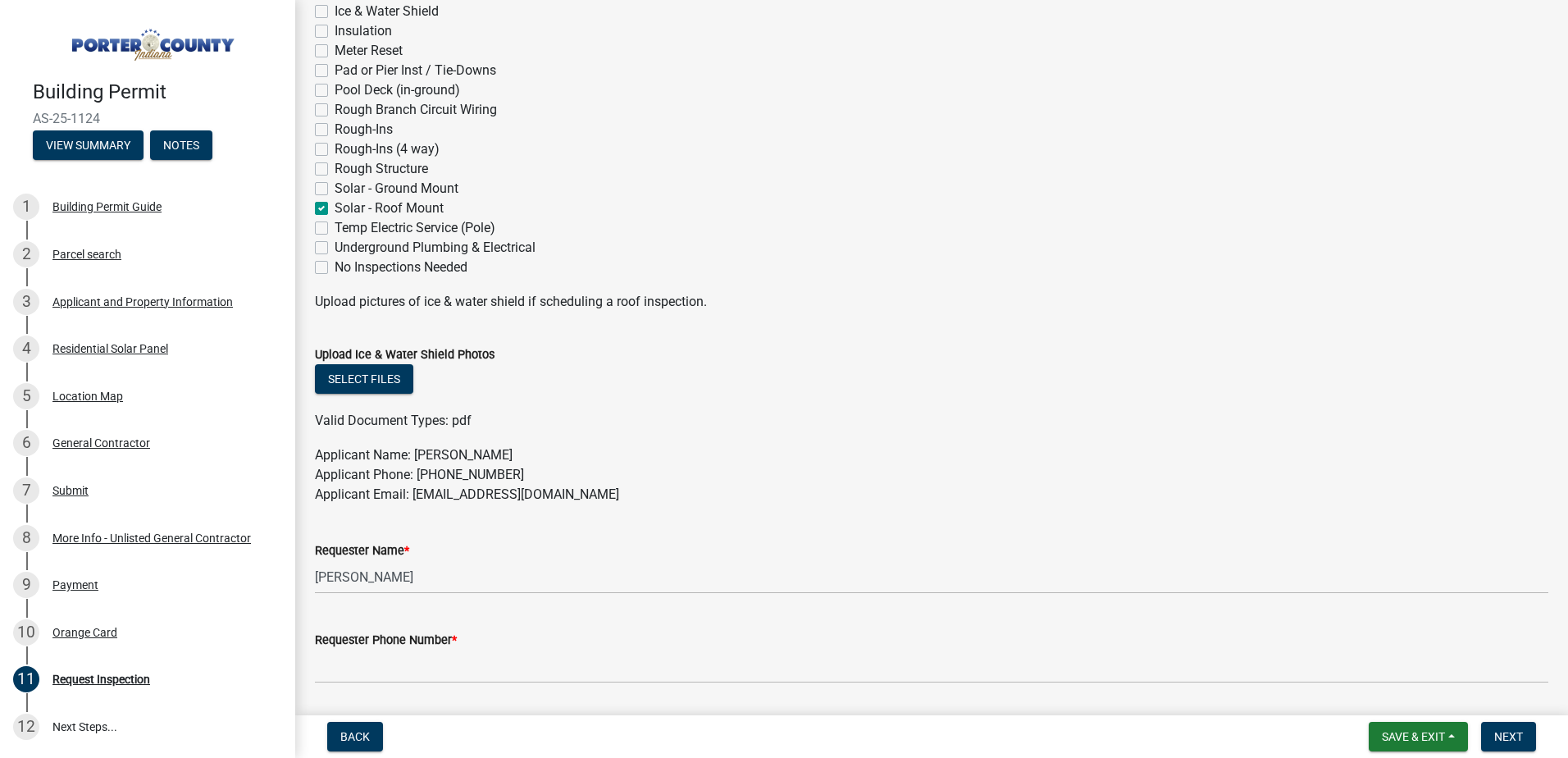
scroll to position [657, 0]
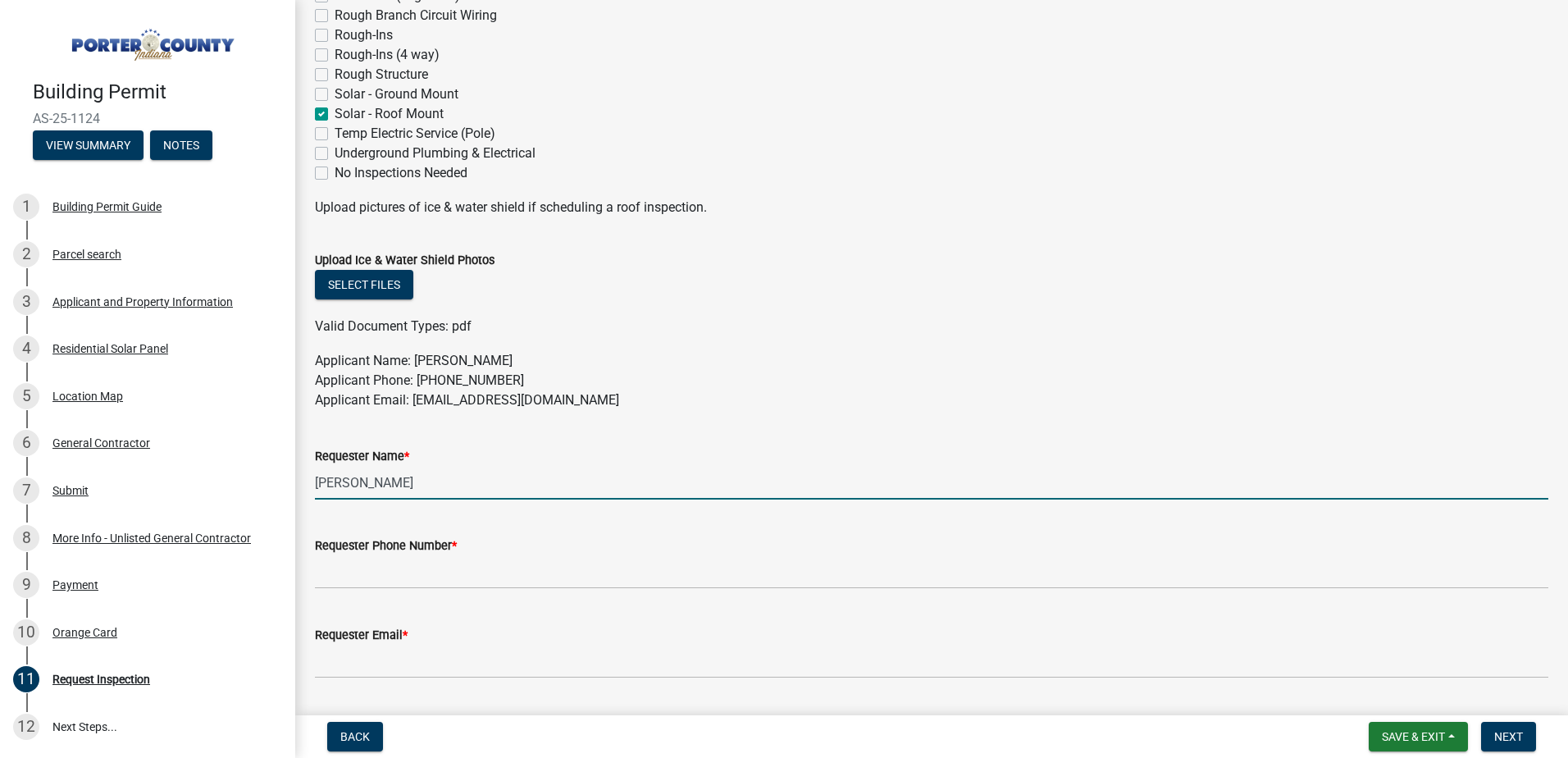
click at [500, 493] on input "[PERSON_NAME]" at bounding box center [932, 483] width 1233 height 34
drag, startPoint x: 500, startPoint y: 493, endPoint x: 276, endPoint y: 497, distance: 224.0
click at [276, 497] on div "Building Permit AS-25-1124 View Summary Notes 1 Building Permit Guide 2 Parcel …" at bounding box center [784, 379] width 1568 height 758
type input "a"
type input "[PERSON_NAME]"
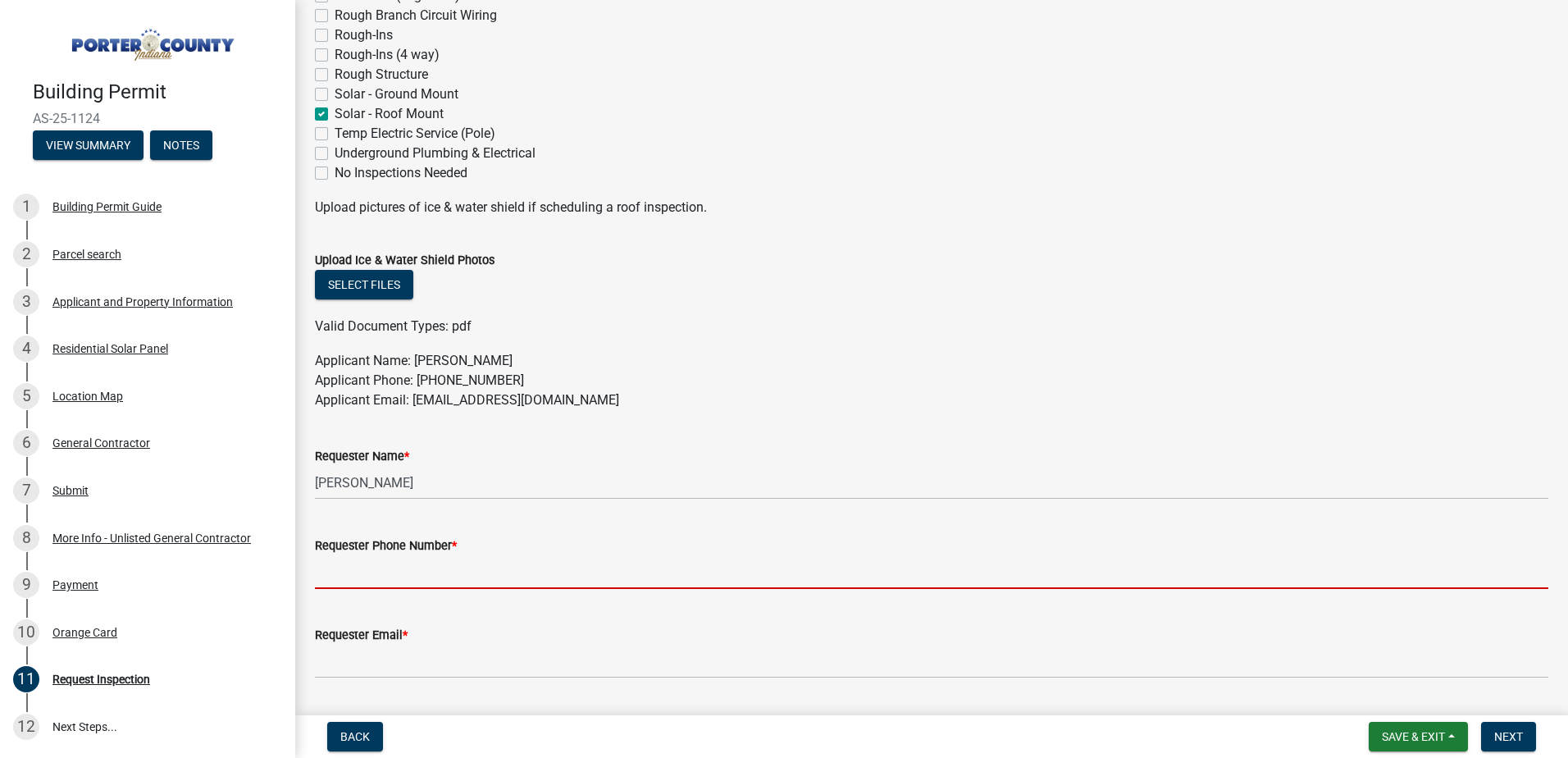
click at [364, 566] on input "Requester Phone Number *" at bounding box center [932, 572] width 1233 height 34
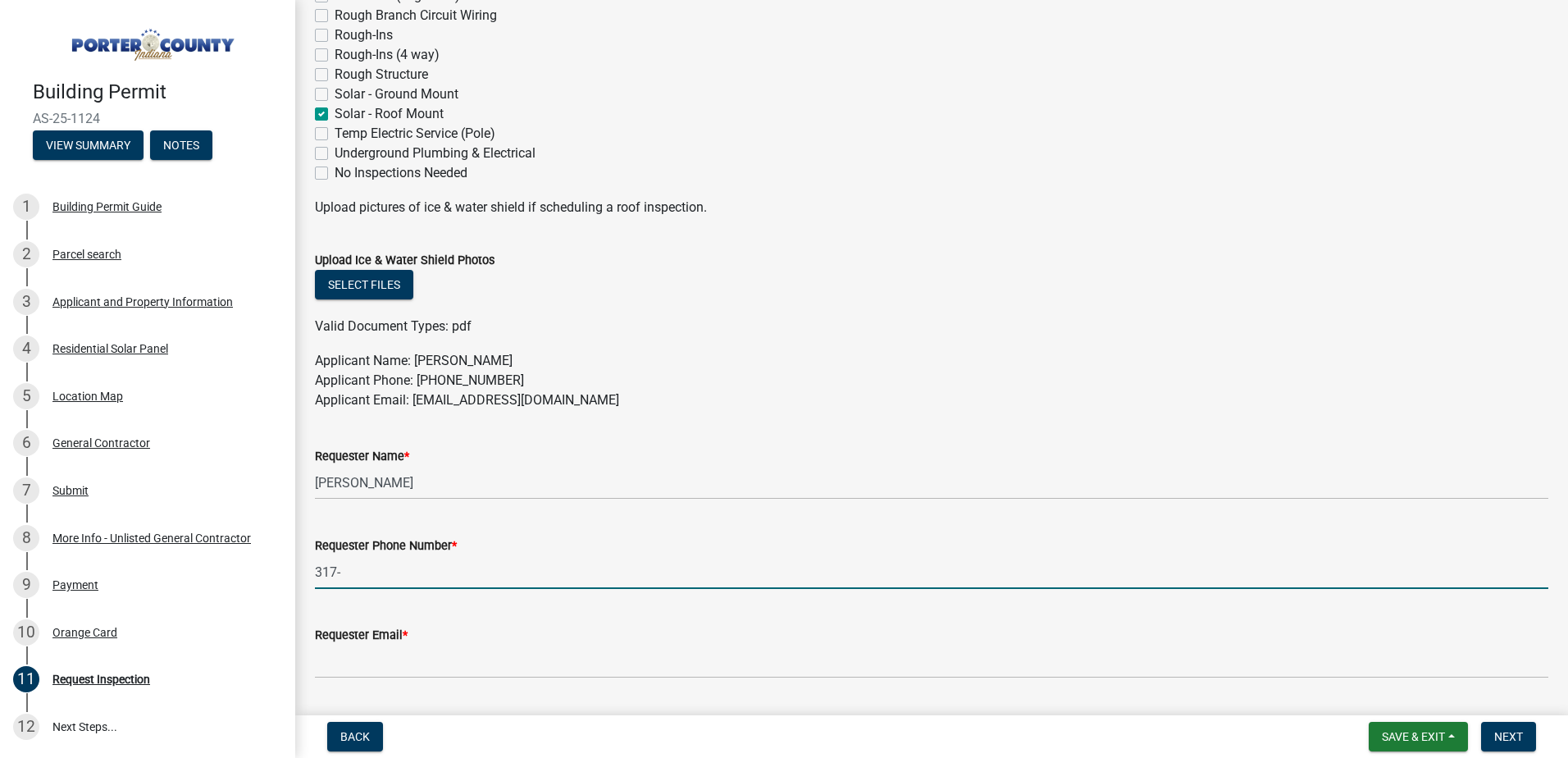
type input "[PHONE_NUMBER]"
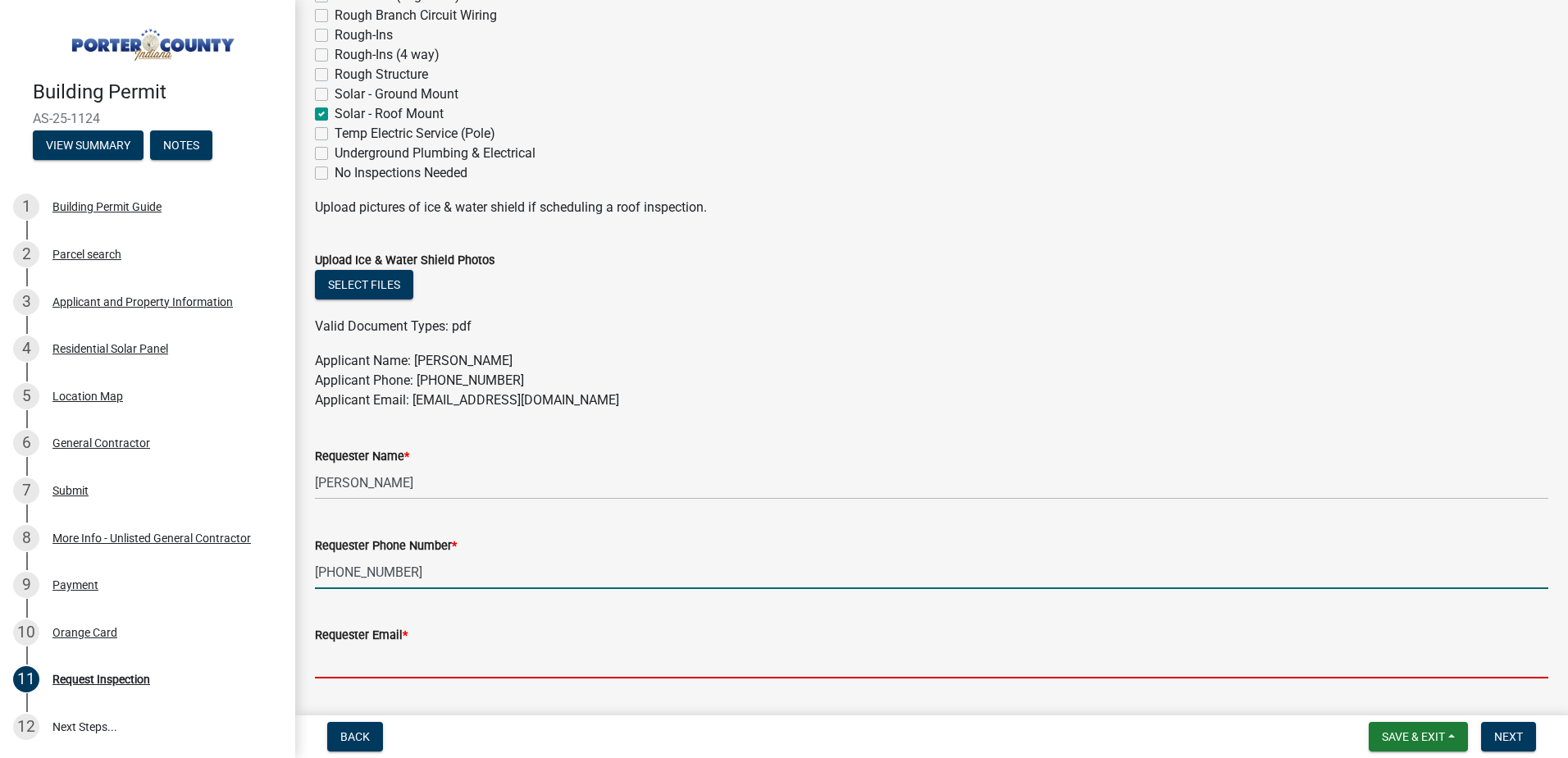
type input "[EMAIL_ADDRESS][DOMAIN_NAME]"
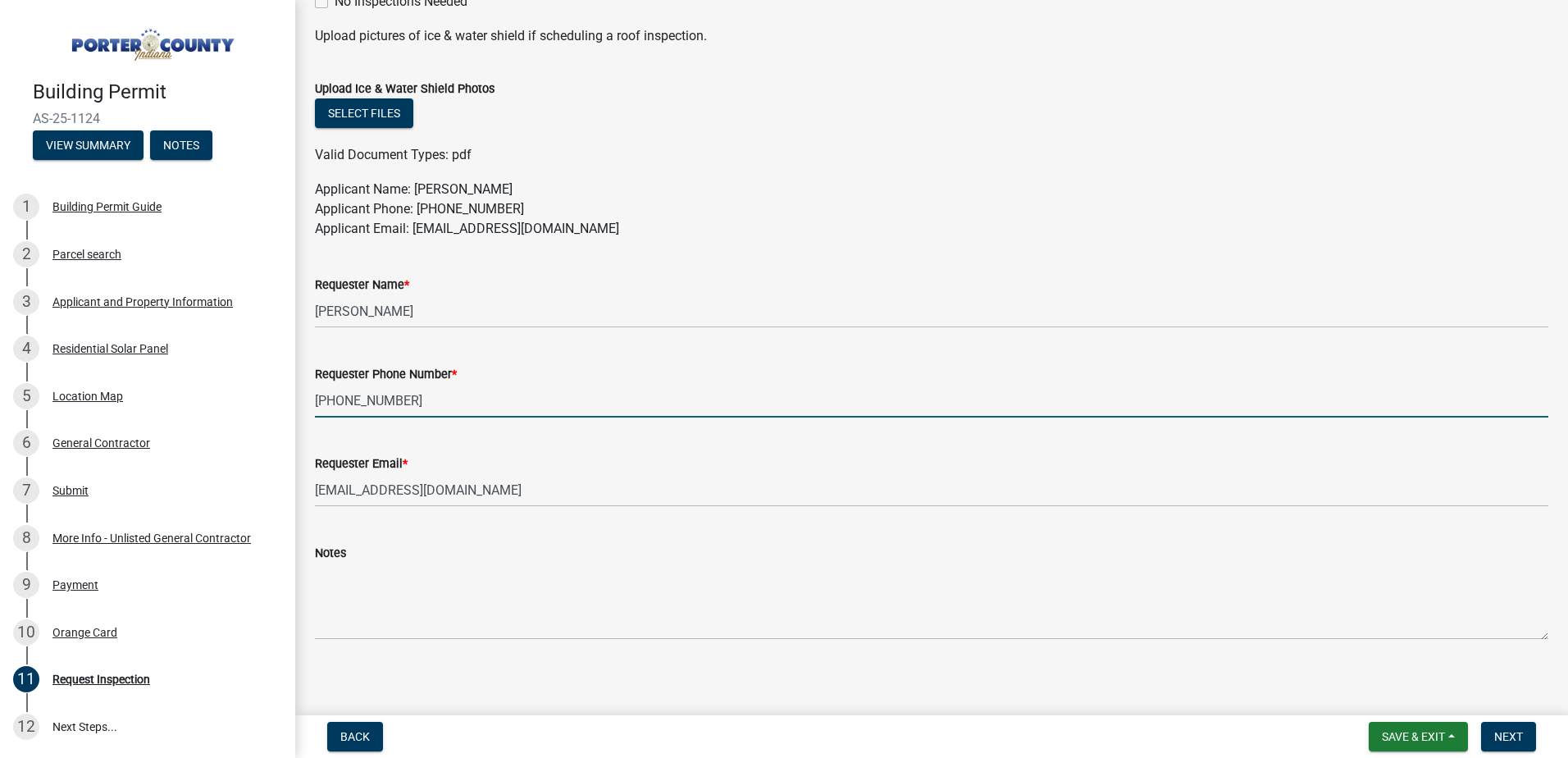
scroll to position [836, 0]
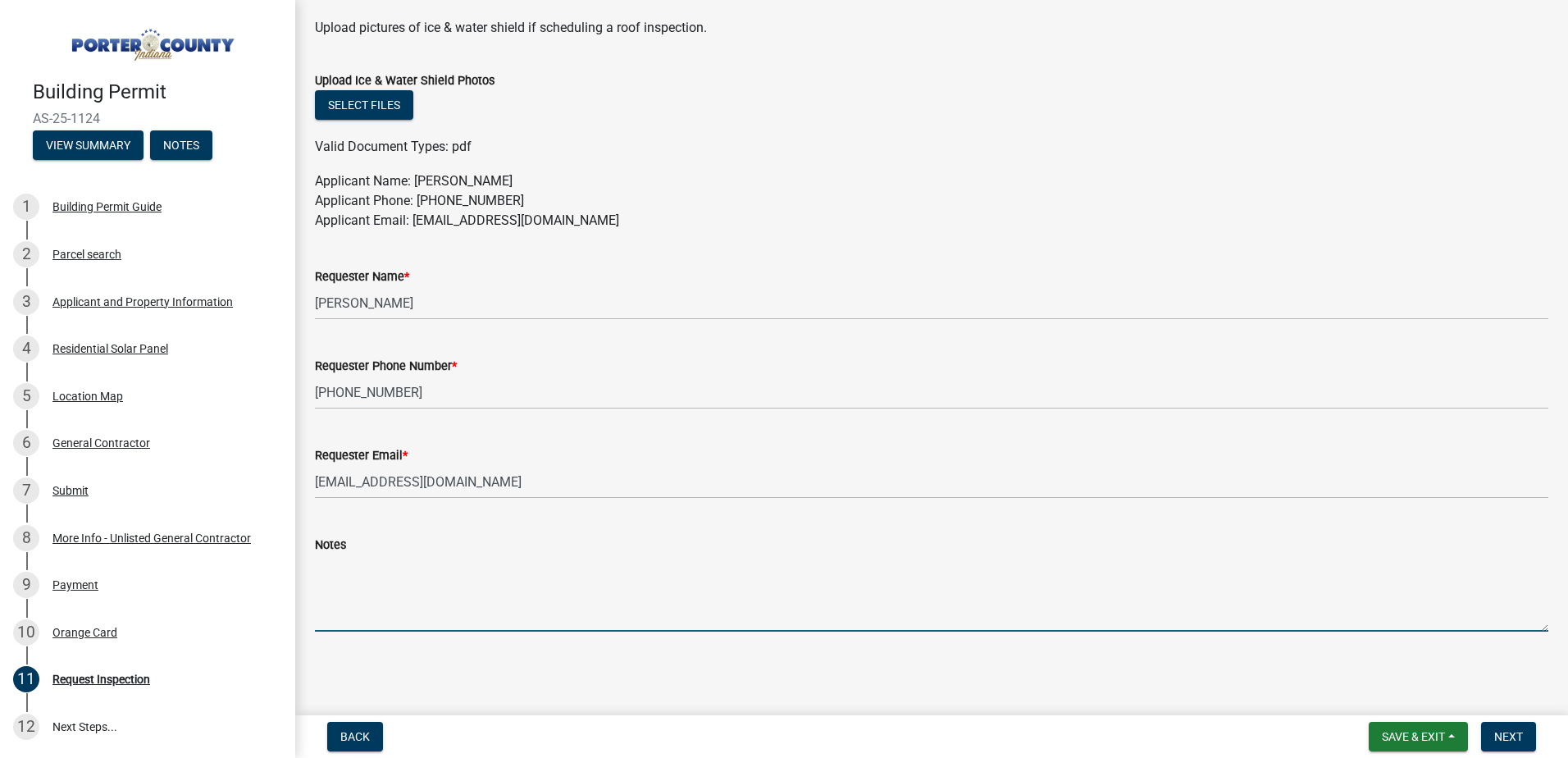
click at [481, 581] on textarea "Notes" at bounding box center [932, 593] width 1233 height 78
drag, startPoint x: 323, startPoint y: 572, endPoint x: 312, endPoint y: 572, distance: 11.0
click at [312, 572] on div "Notes scheduled temporary disconnect with NIPSCO need inspection clearance [DAT…" at bounding box center [932, 572] width 1258 height 120
click at [382, 566] on textarea "Scheduled temporary disconnect with NIPSCO need inspection clearance [DATE] at …" at bounding box center [932, 593] width 1233 height 78
click at [452, 572] on textarea "Scheduled temporary disconnect with NIPSCO need inspection clearance [DATE] at …" at bounding box center [932, 593] width 1233 height 78
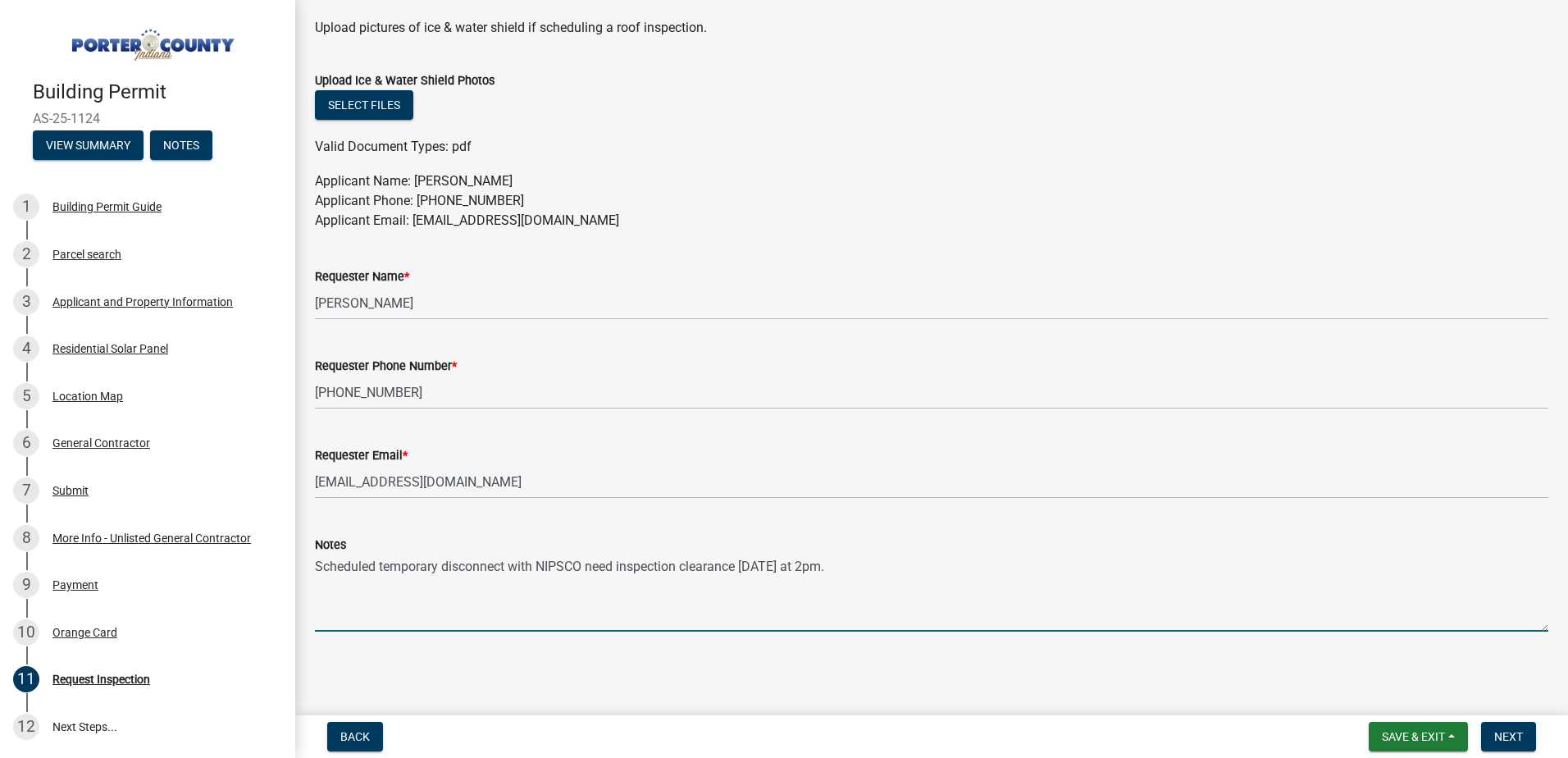
drag, startPoint x: 864, startPoint y: 572, endPoint x: 884, endPoint y: 572, distance: 20.0
click at [884, 572] on textarea "Scheduled temporary disconnect with NIPSCO need inspection clearance [DATE] at …" at bounding box center [932, 593] width 1233 height 78
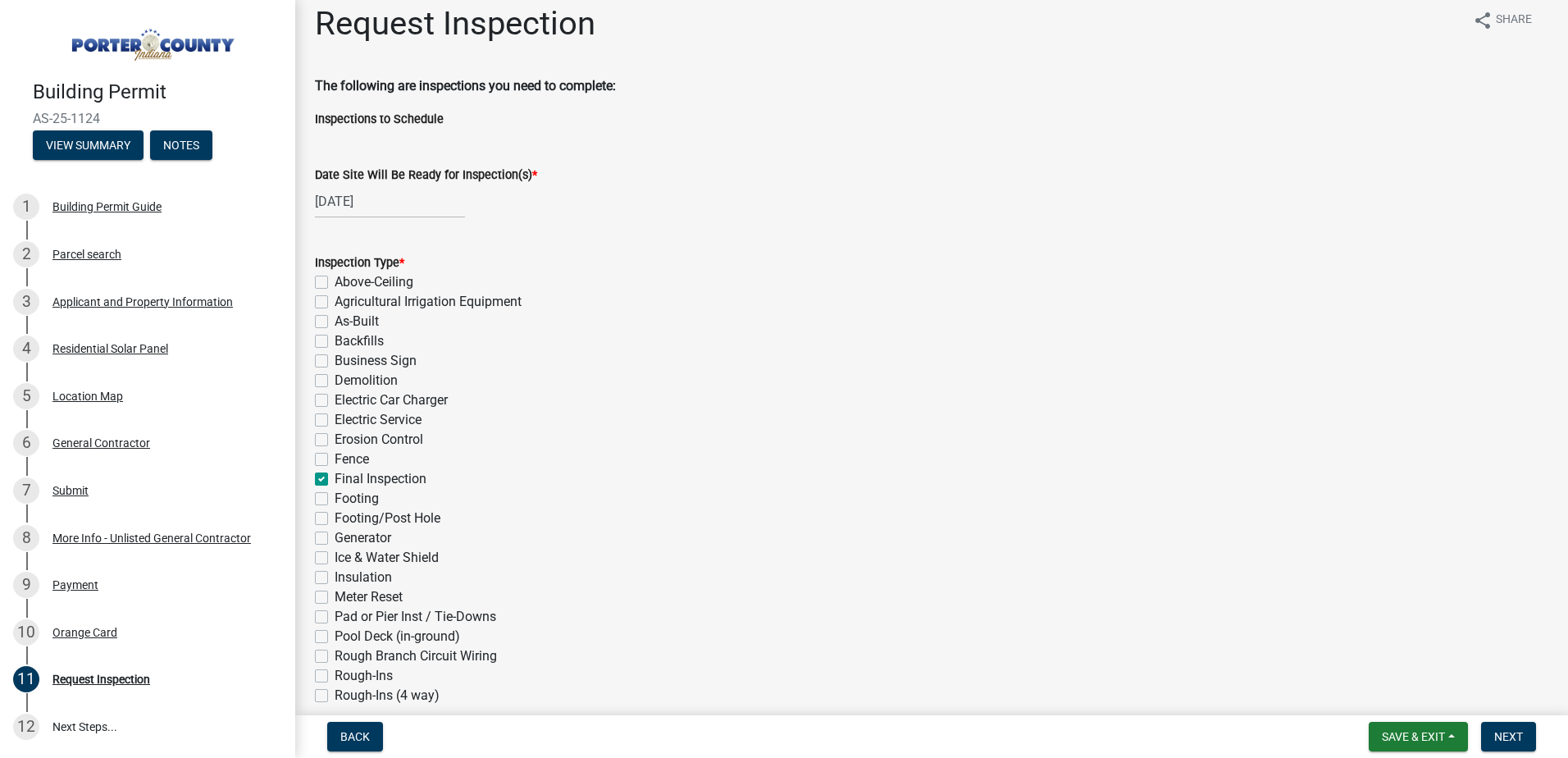
scroll to position [97, 0]
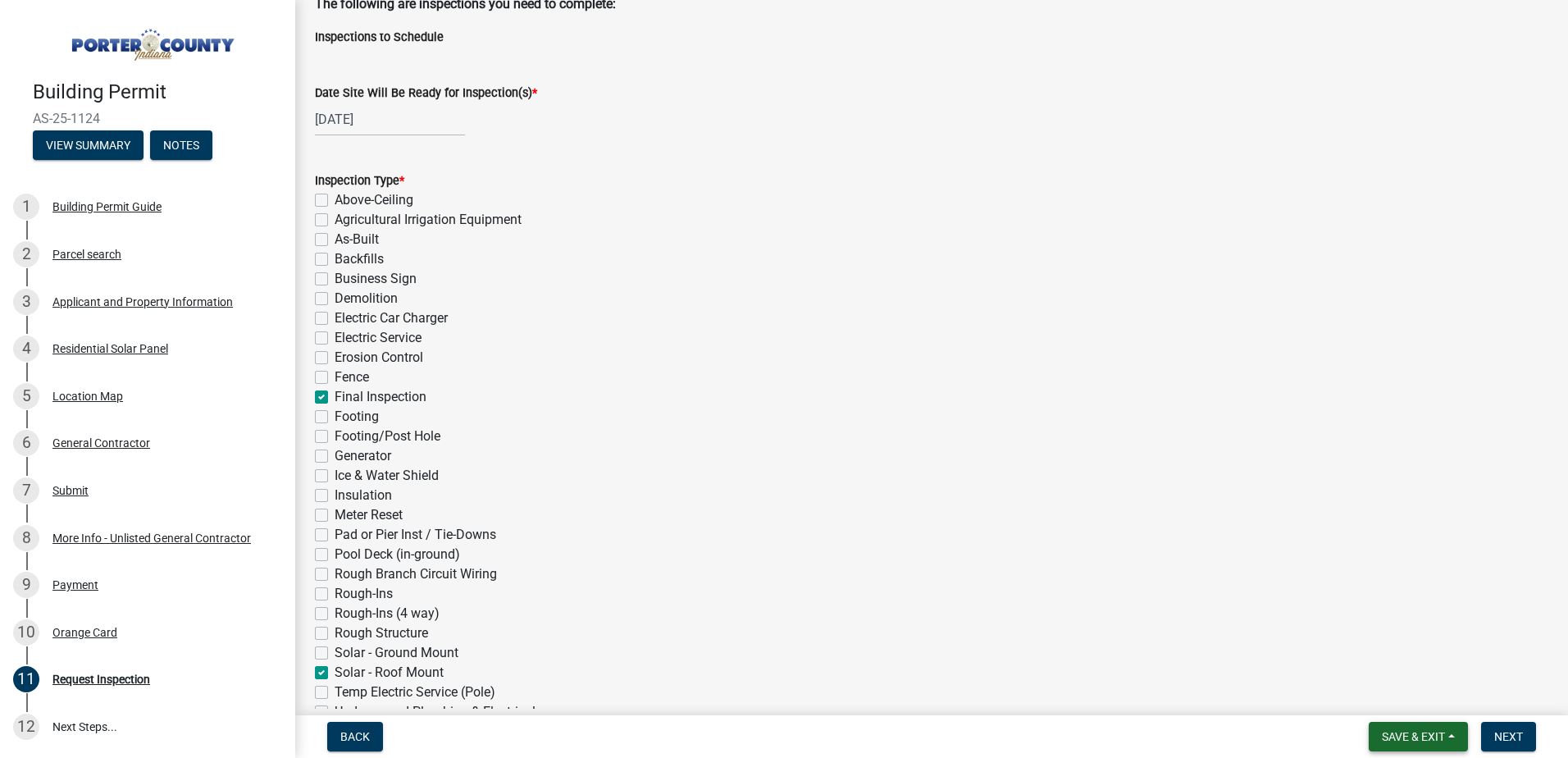
type textarea "Scheduled temporary disconnect with NIPSCO need inspection clearance [DATE] at …"
drag, startPoint x: 1408, startPoint y: 733, endPoint x: 1340, endPoint y: 642, distance: 113.6
click at [1340, 642] on wm-app "Building Permit AS-25-1124 View Summary Notes 1 Building Permit Guide 2 Parcel …" at bounding box center [784, 379] width 1568 height 758
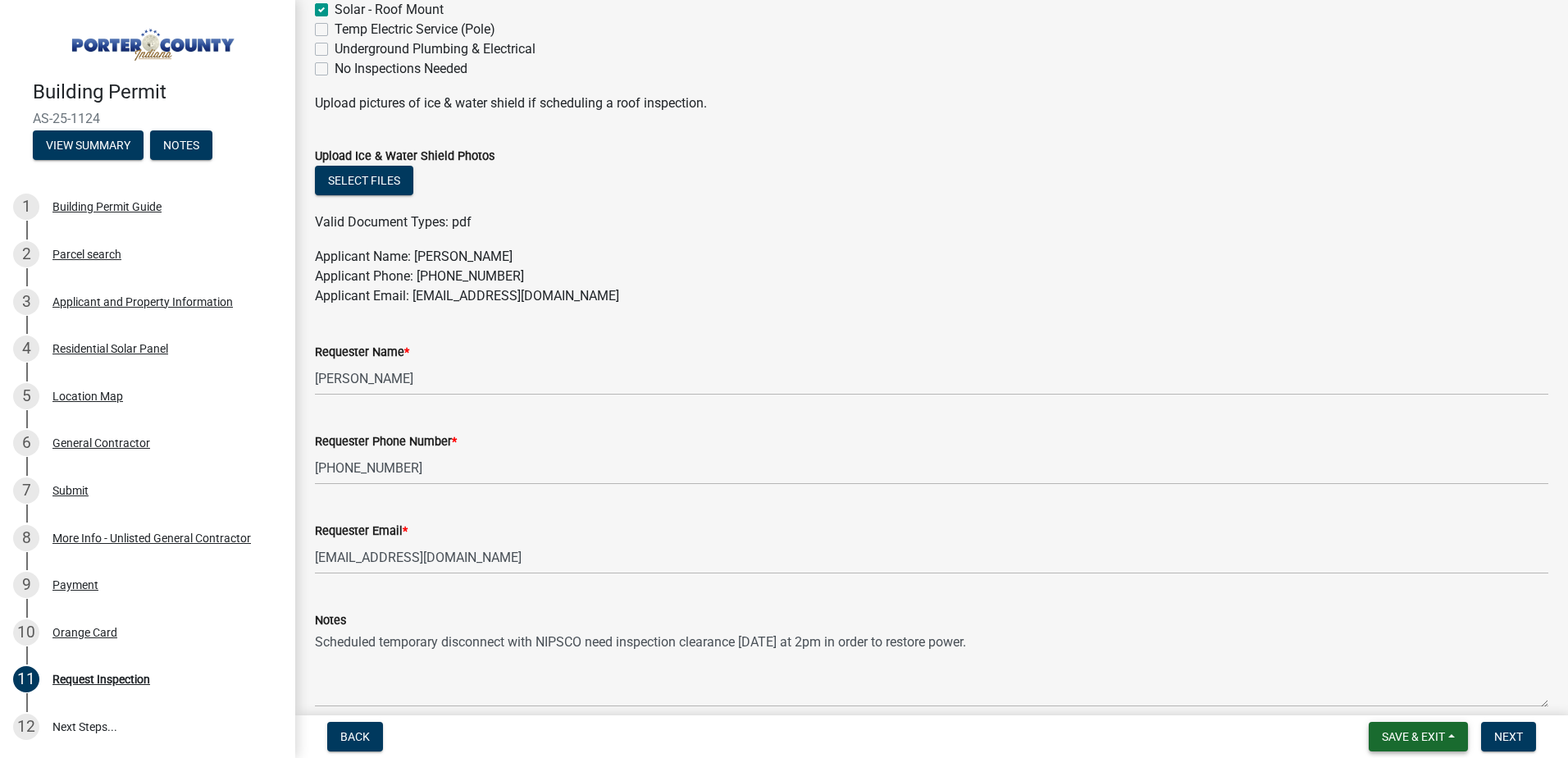
scroll to position [836, 0]
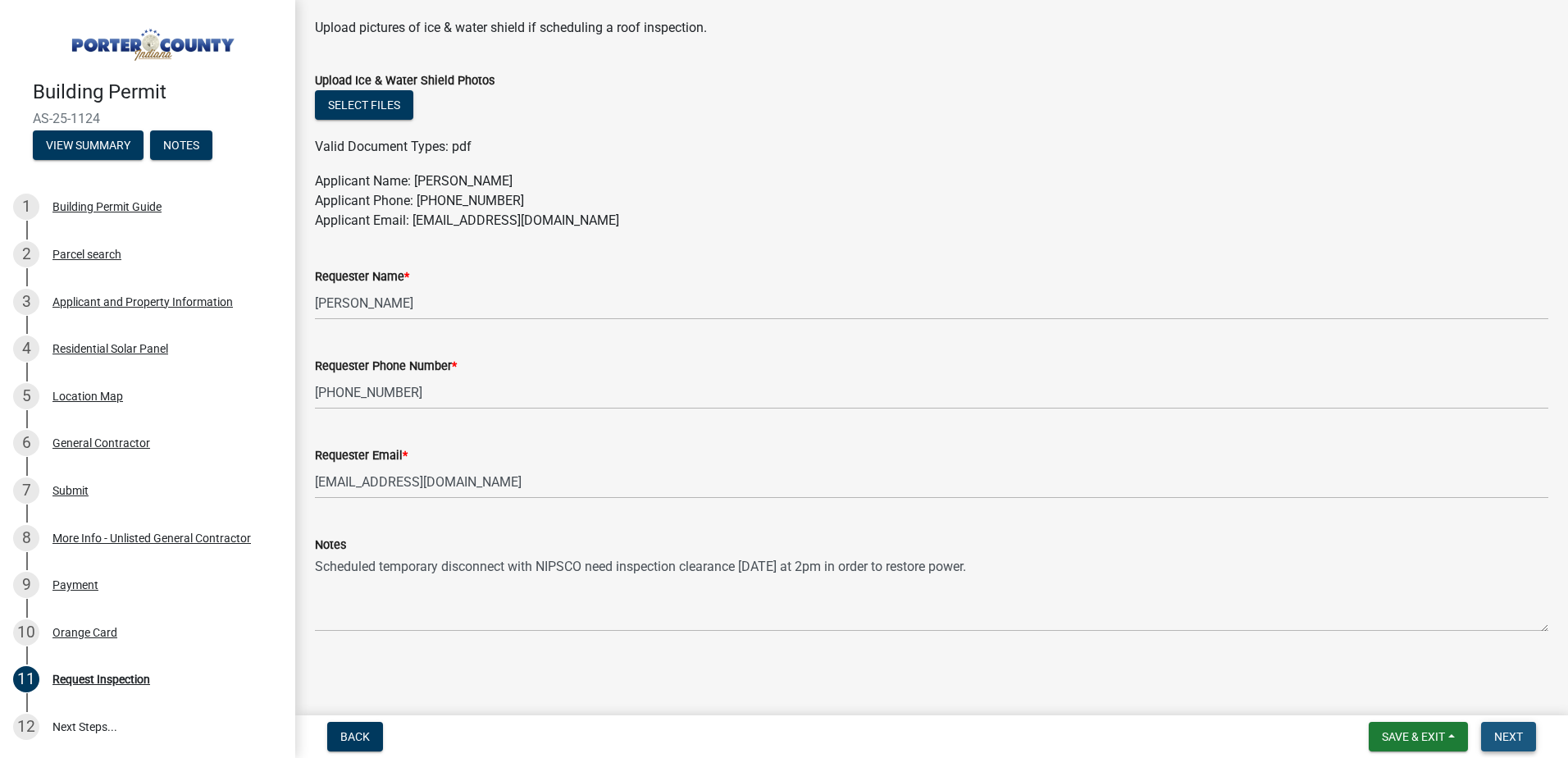
click at [1508, 739] on span "Next" at bounding box center [1508, 737] width 29 height 13
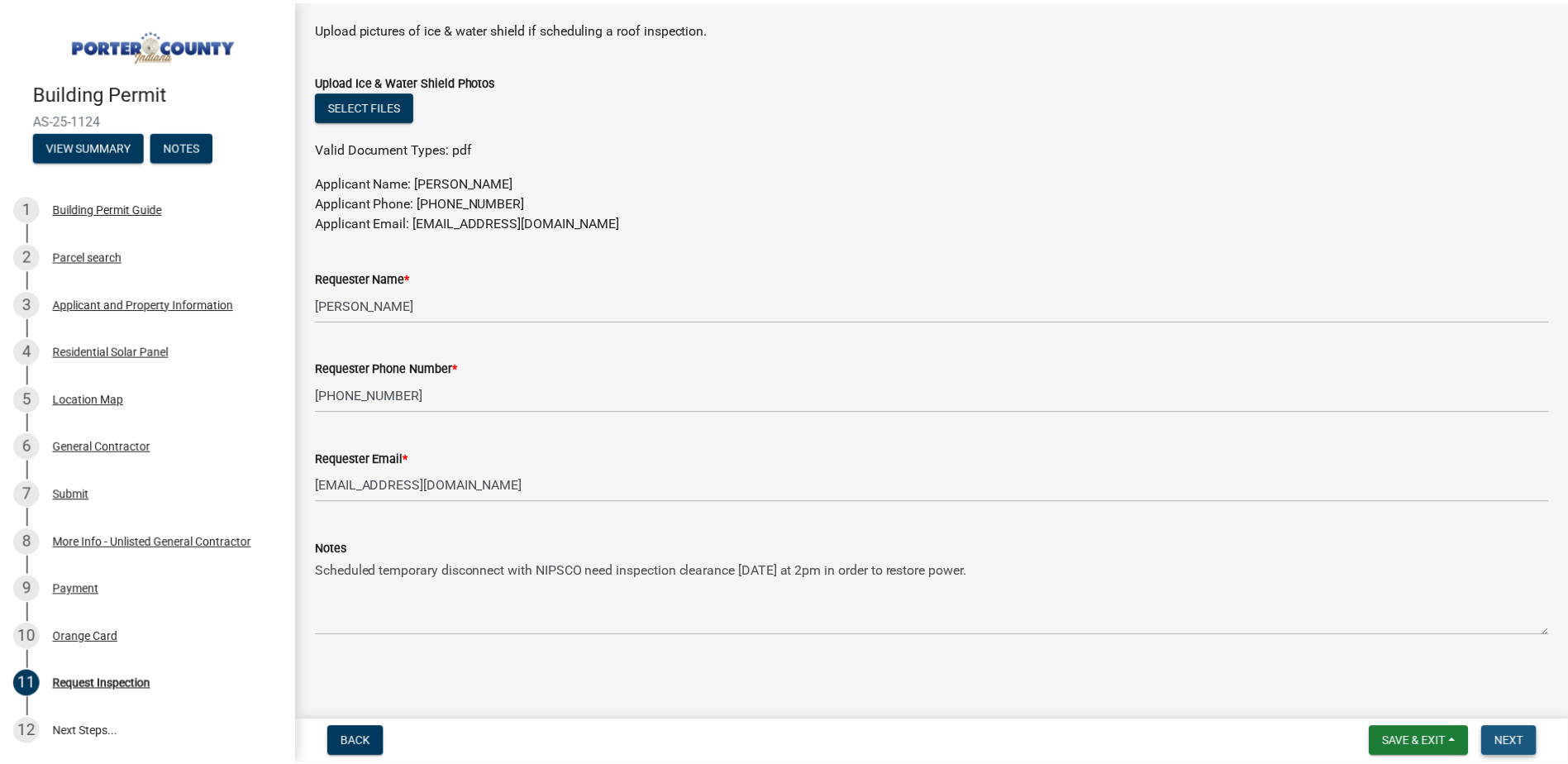
scroll to position [0, 0]
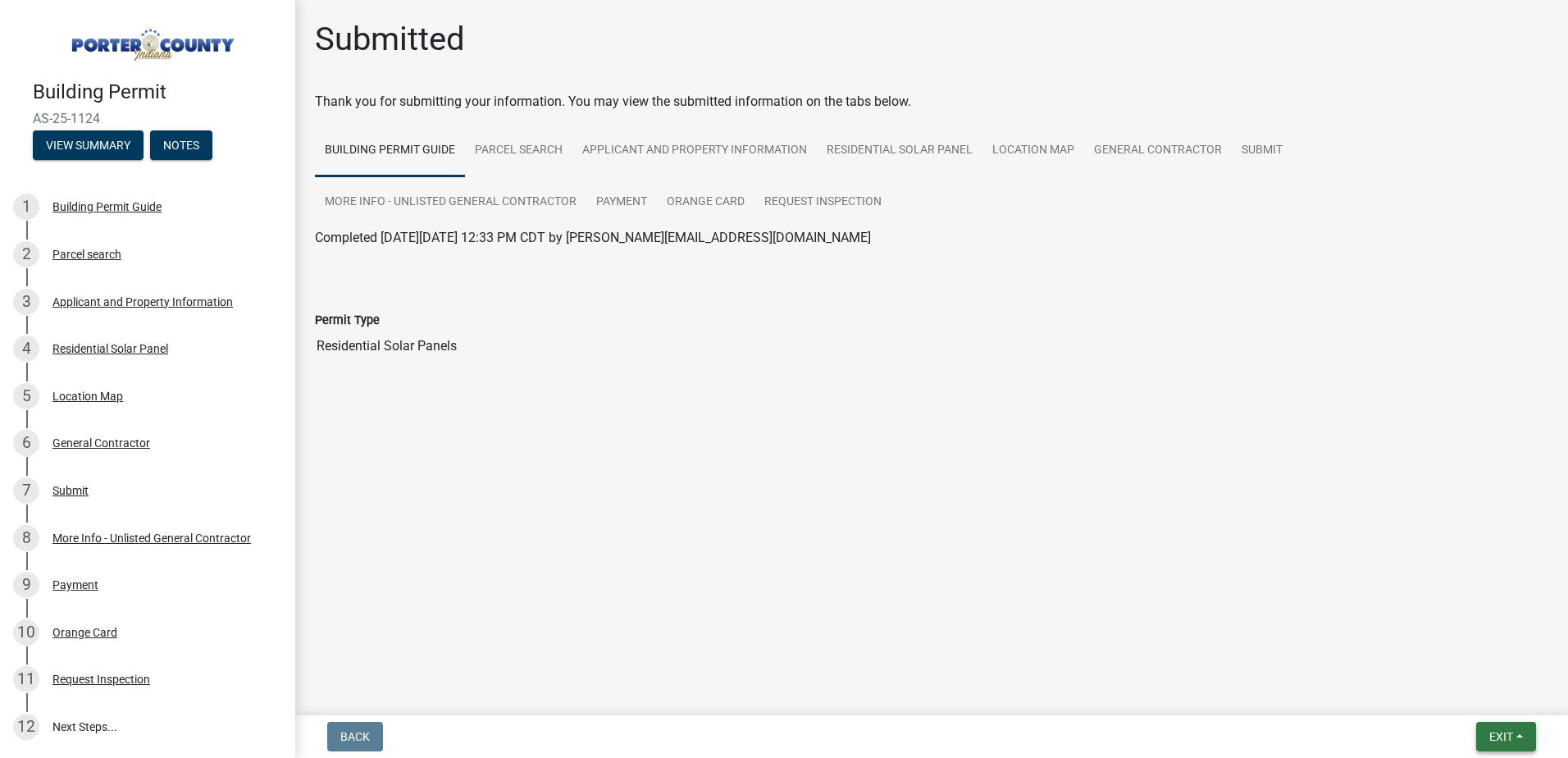
click at [1491, 736] on span "Exit" at bounding box center [1500, 737] width 24 height 13
click at [1468, 689] on button "Save & Exit" at bounding box center [1470, 694] width 131 height 40
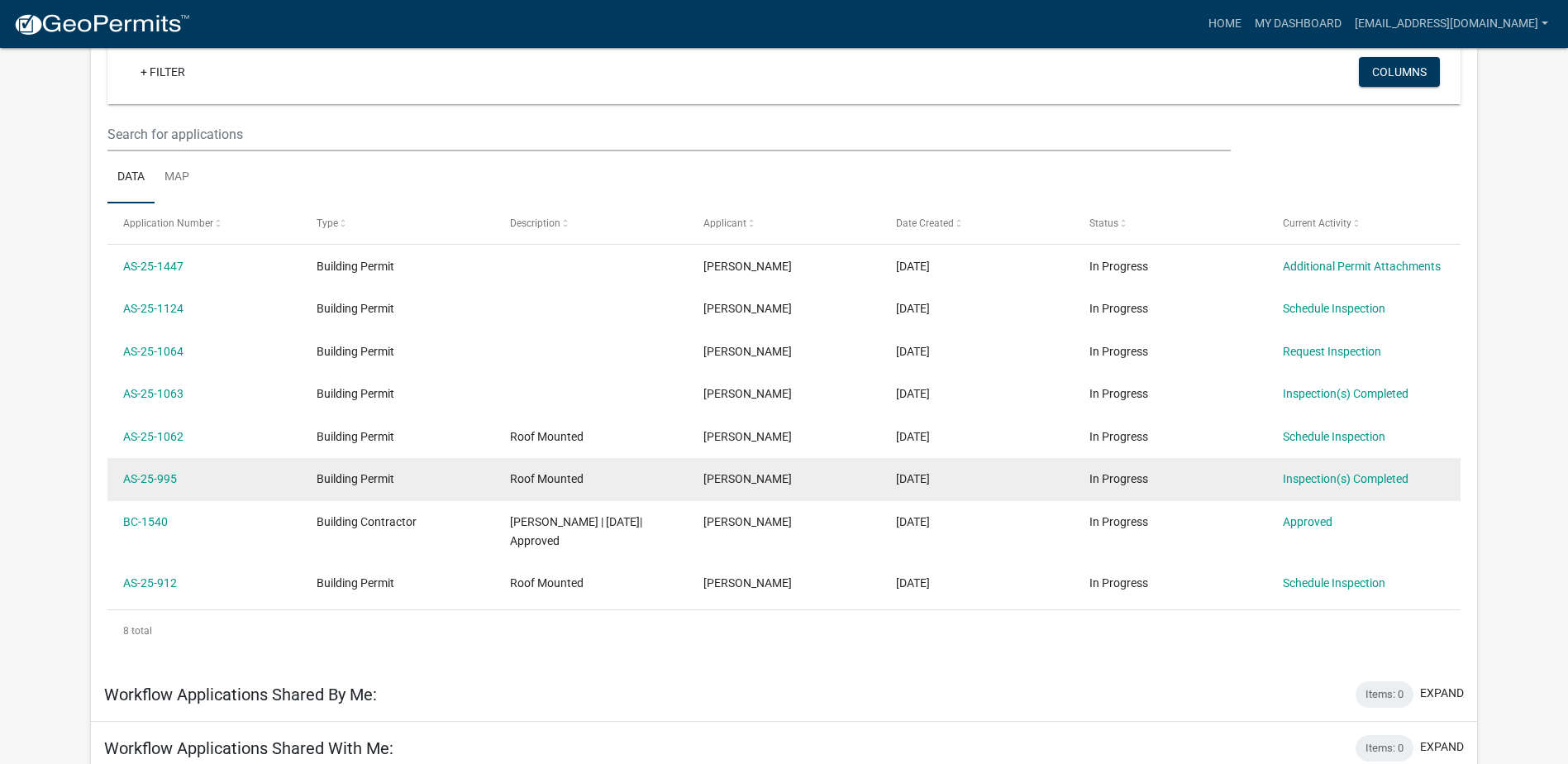
scroll to position [136, 0]
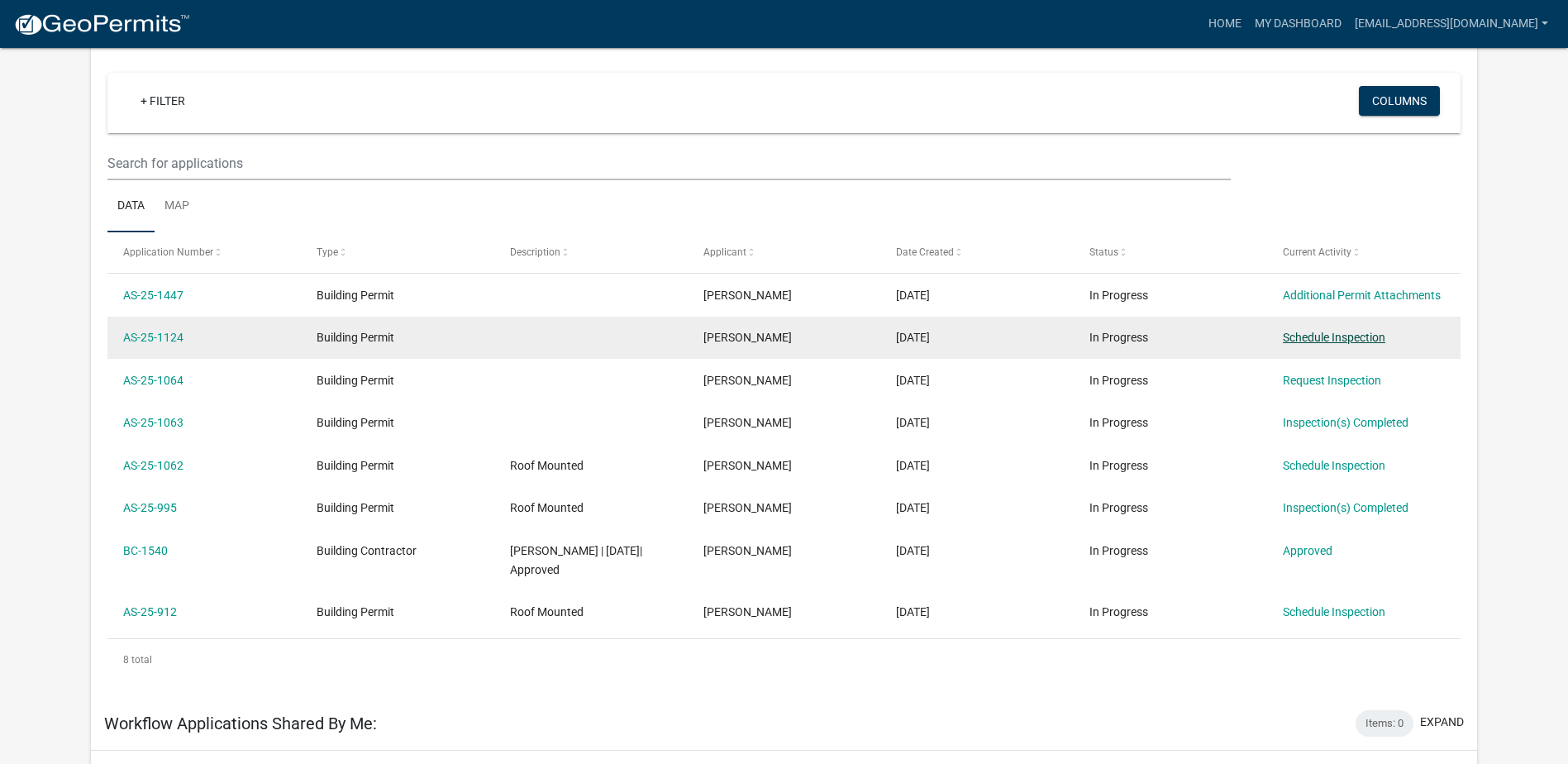
click at [1305, 343] on link "Schedule Inspection" at bounding box center [1334, 338] width 102 height 13
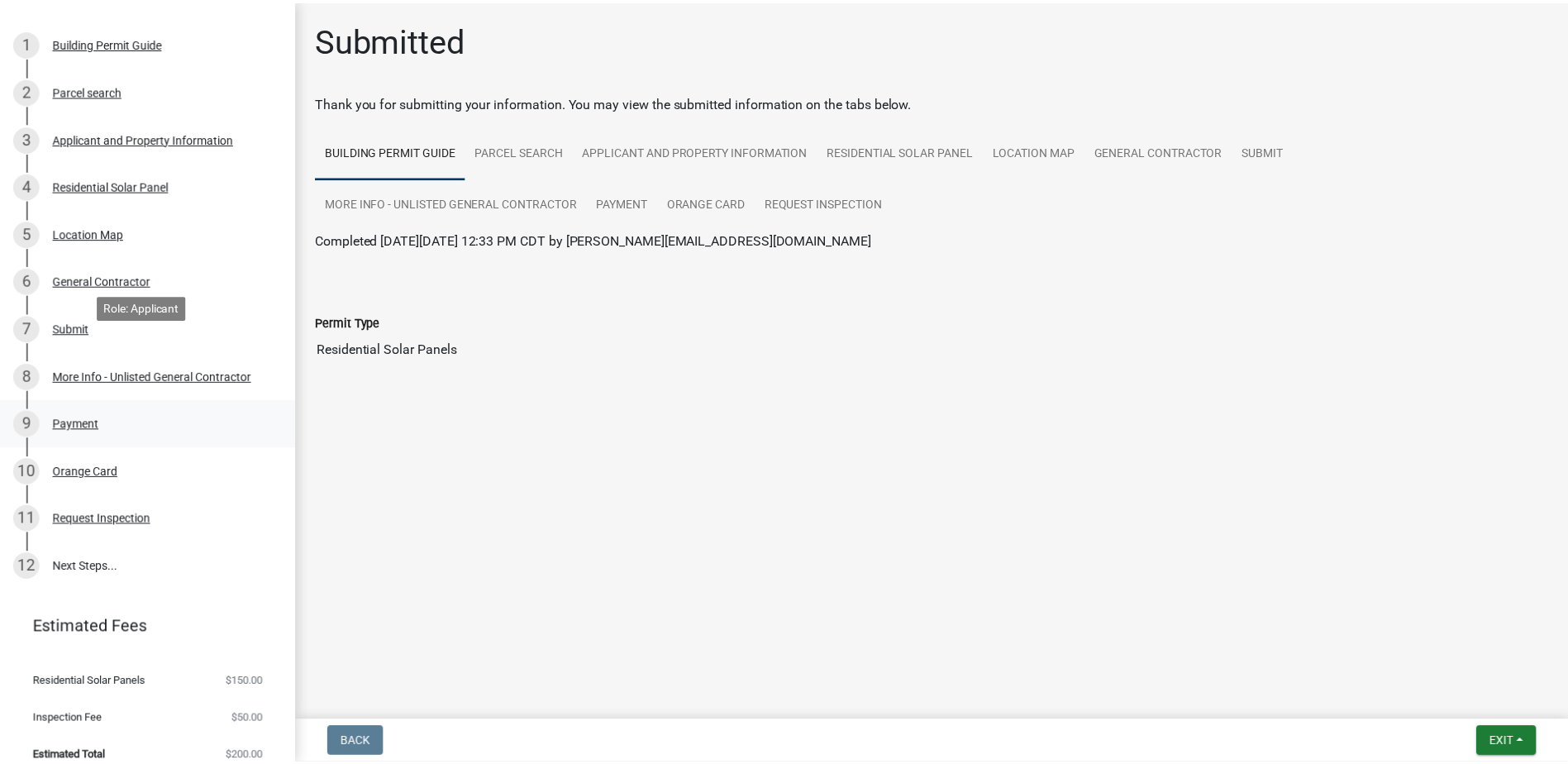
scroll to position [181, 0]
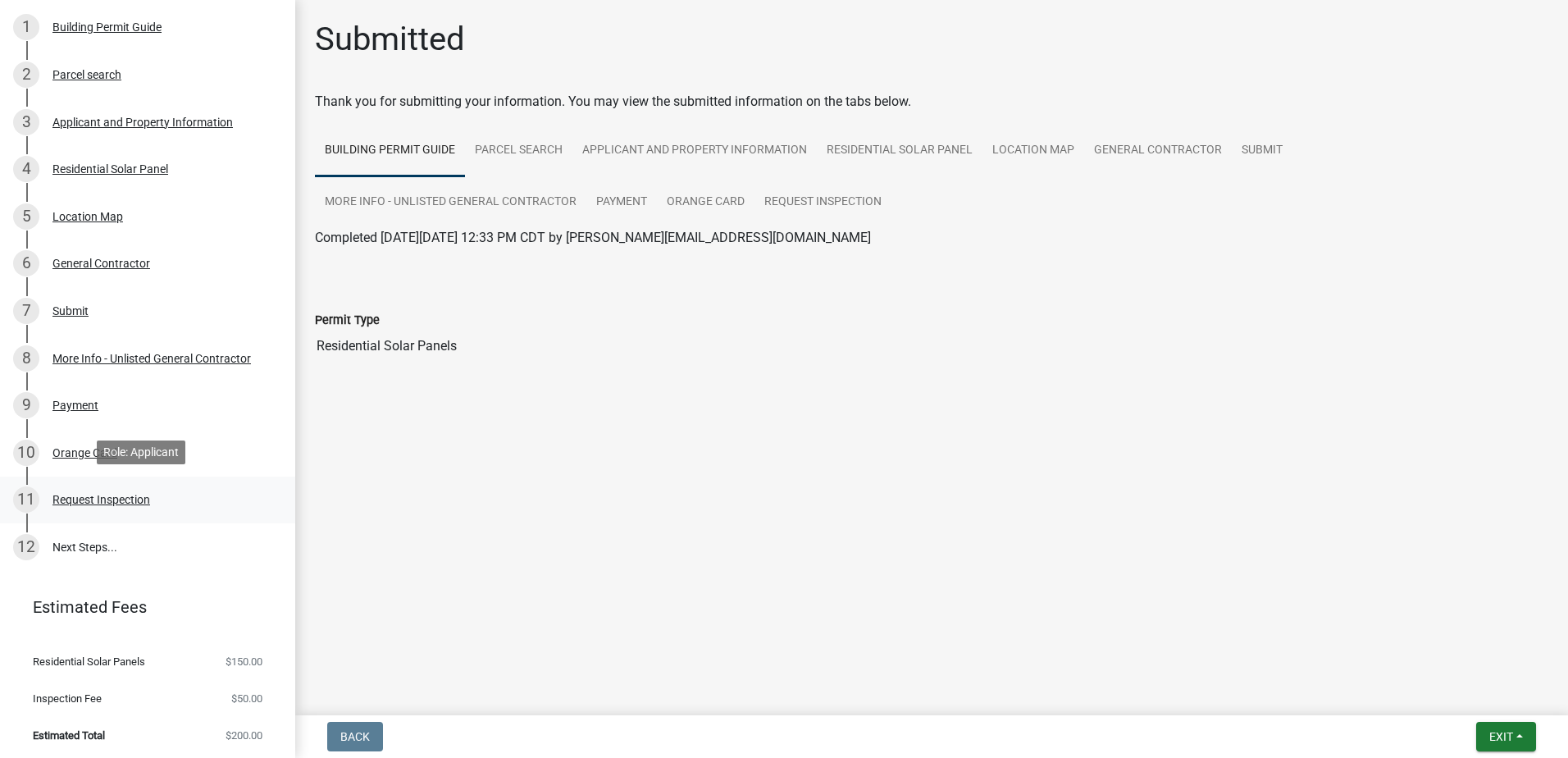
click at [103, 503] on div "Request Inspection" at bounding box center [101, 500] width 97 height 12
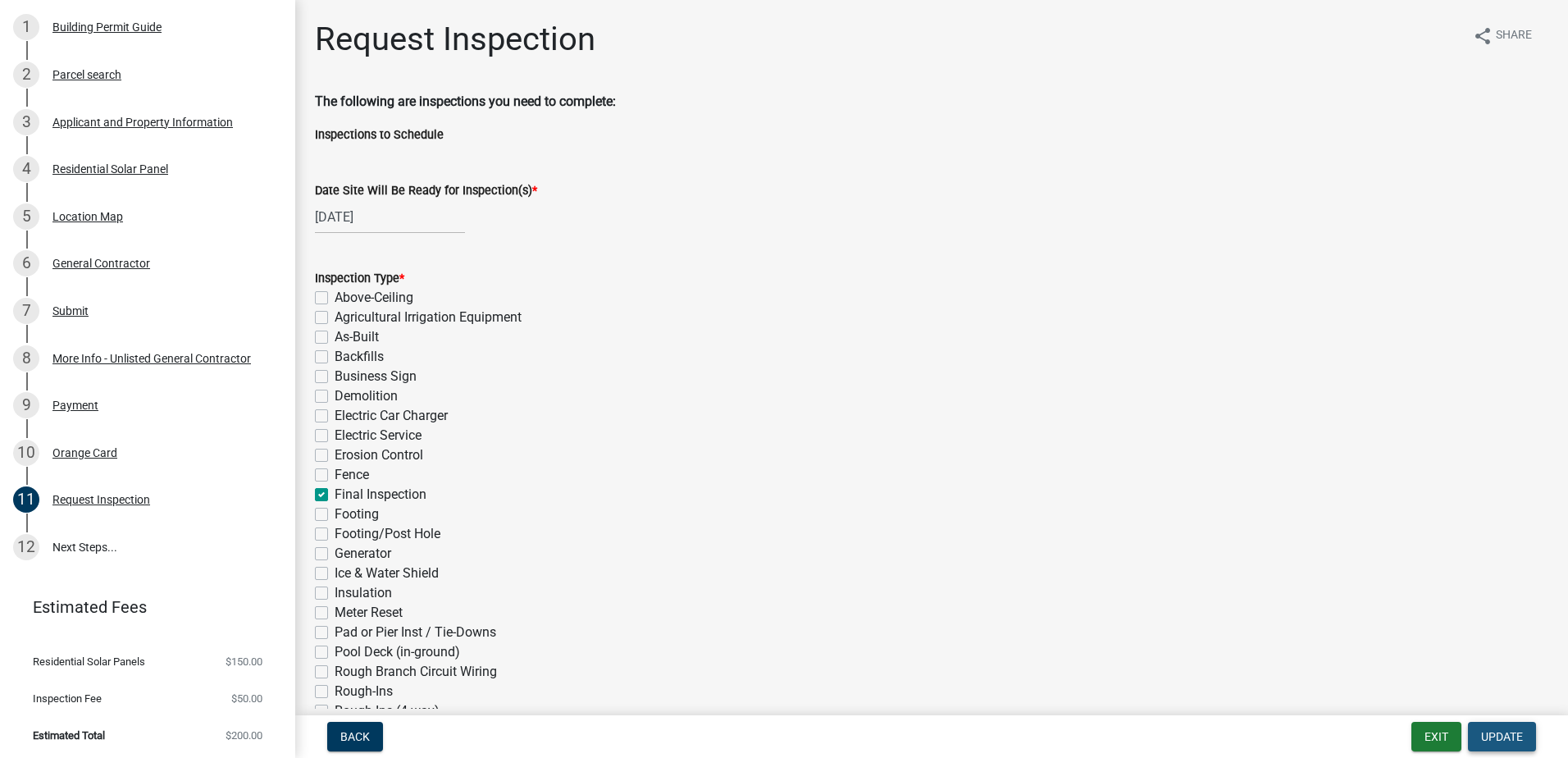
click at [1486, 741] on span "Update" at bounding box center [1502, 737] width 42 height 13
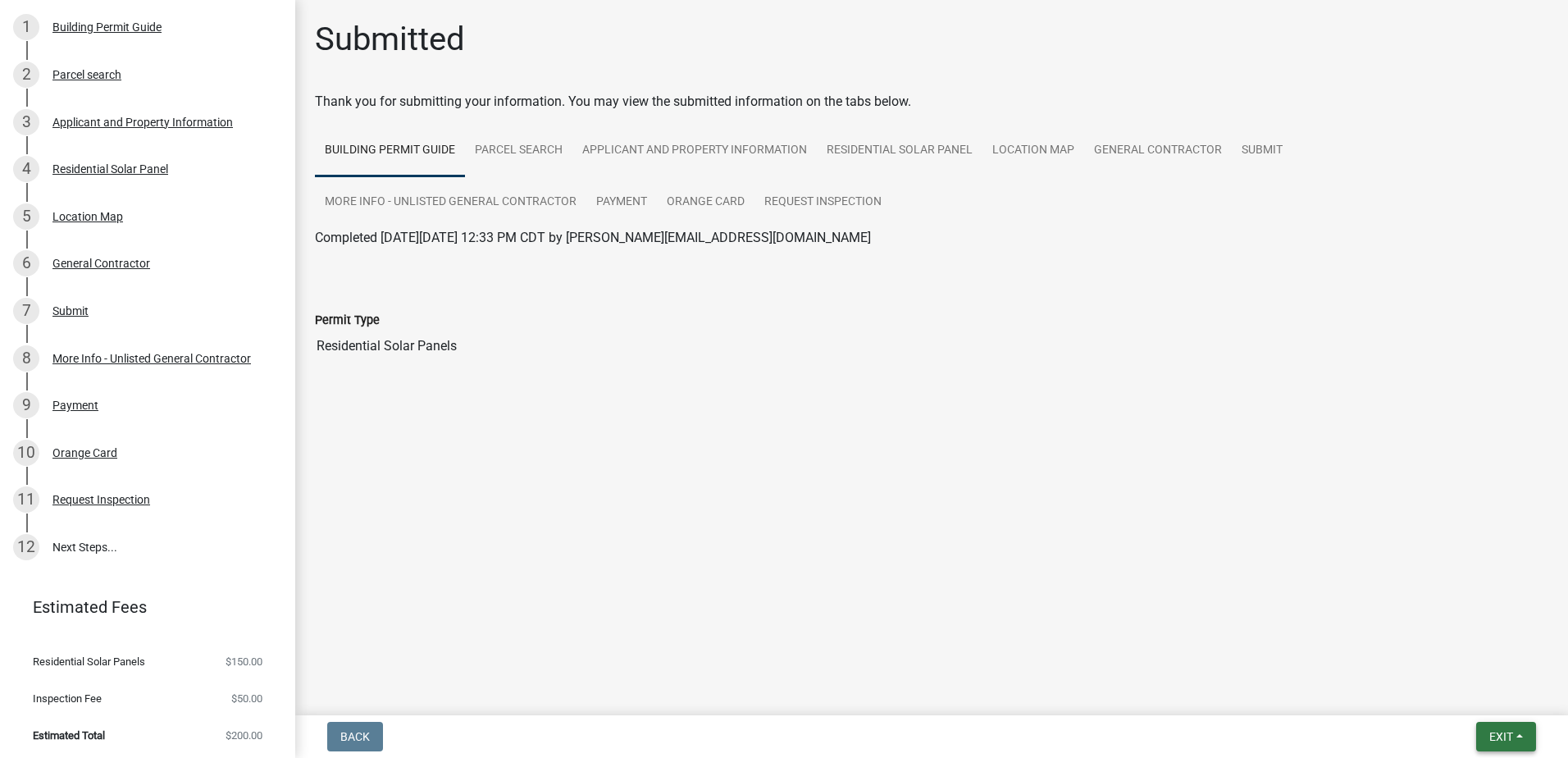
click at [1486, 741] on button "Exit" at bounding box center [1506, 737] width 60 height 30
click at [1432, 657] on button "Save" at bounding box center [1470, 655] width 131 height 40
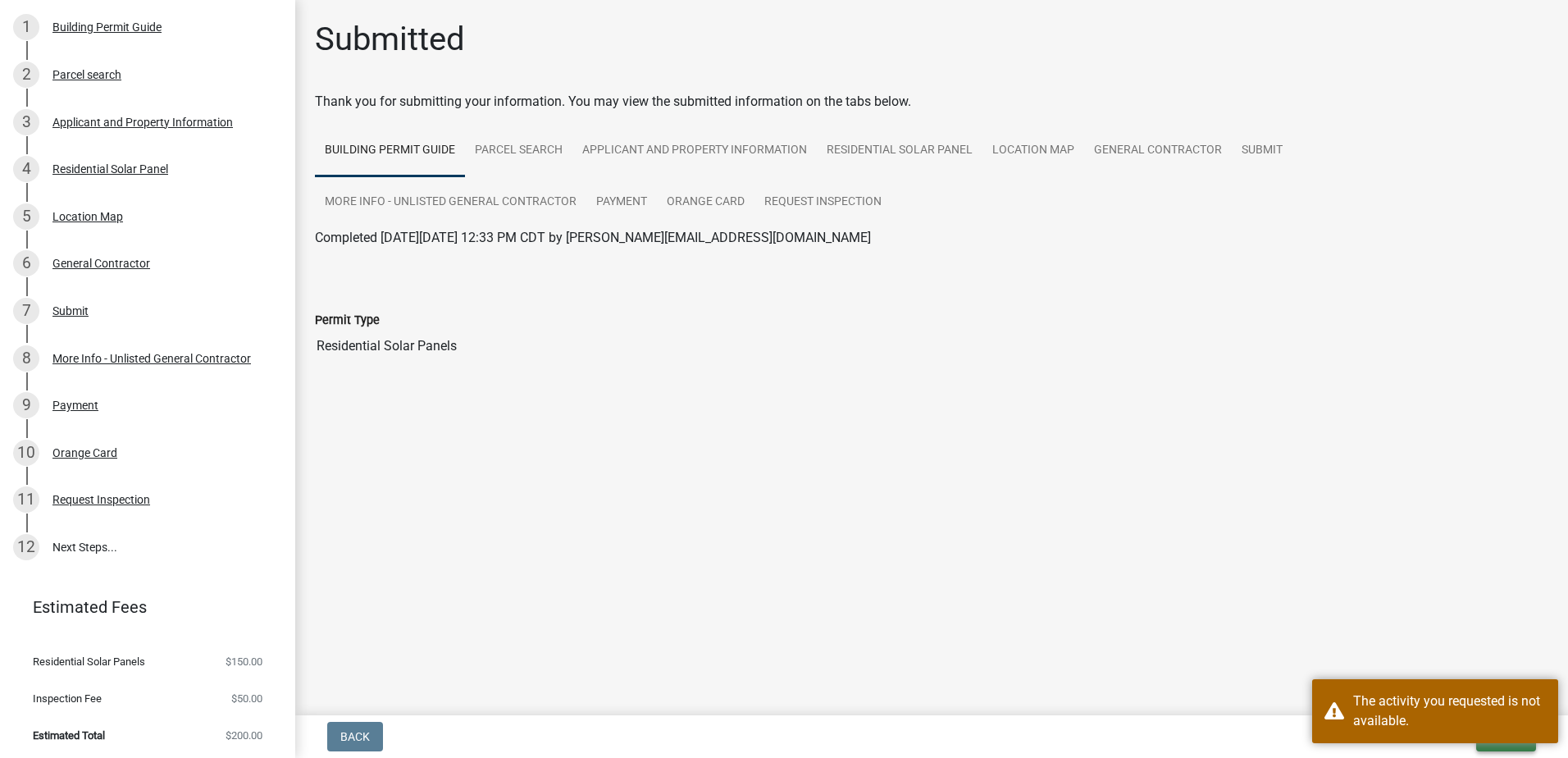
click at [1497, 746] on button "Exit" at bounding box center [1506, 737] width 60 height 30
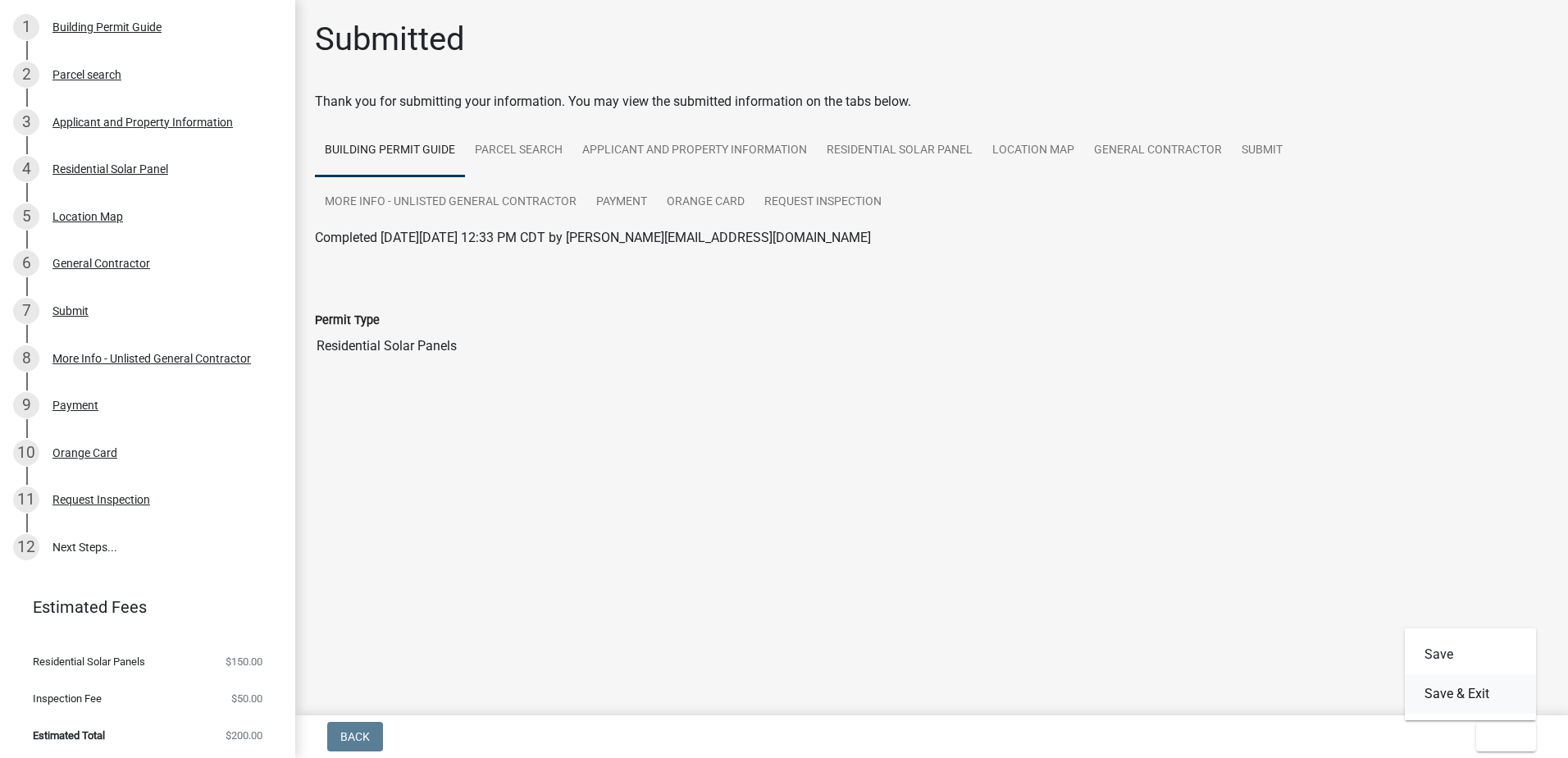
click at [1475, 699] on button "Save & Exit" at bounding box center [1470, 694] width 131 height 40
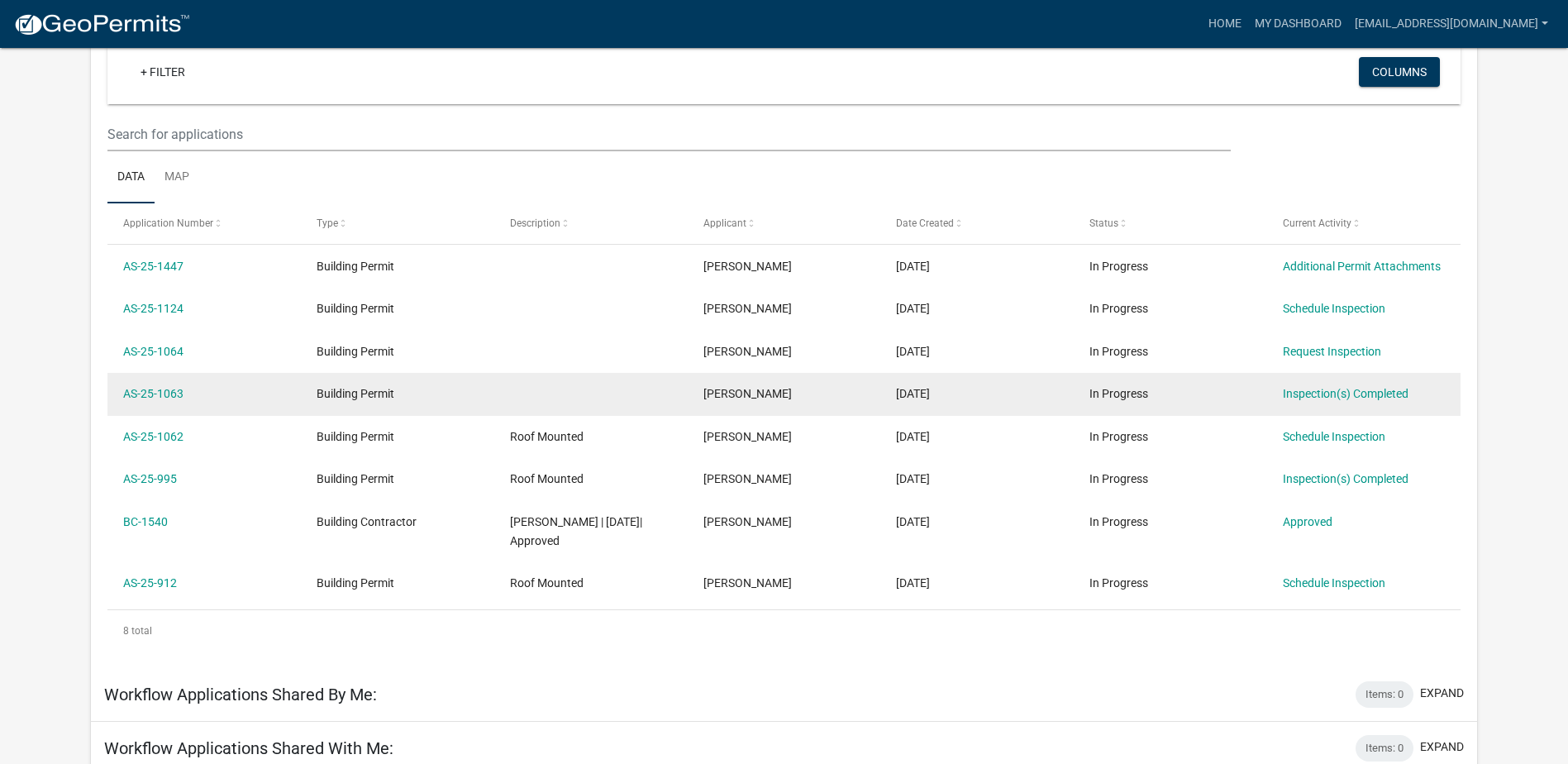
scroll to position [136, 0]
